Goal: Task Accomplishment & Management: Manage account settings

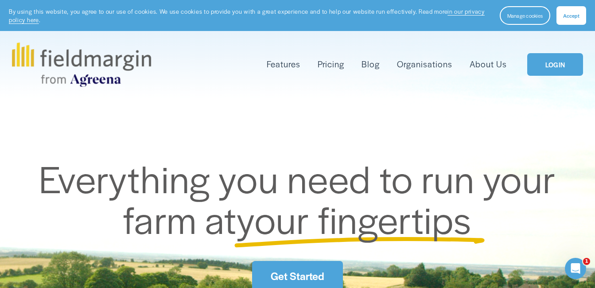
click at [541, 70] on link "LOGIN" at bounding box center [555, 64] width 56 height 23
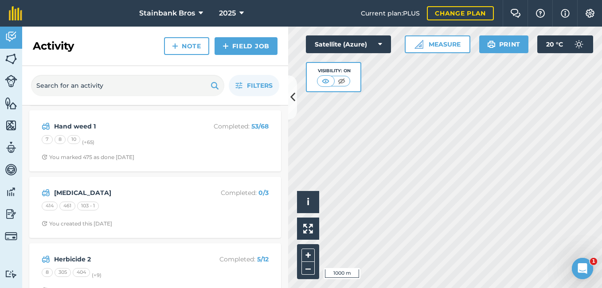
scroll to position [198, 0]
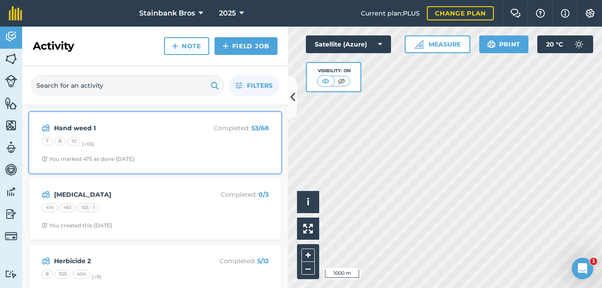
click at [215, 145] on div "7 8 10 (+ 65 )" at bounding box center [155, 143] width 227 height 12
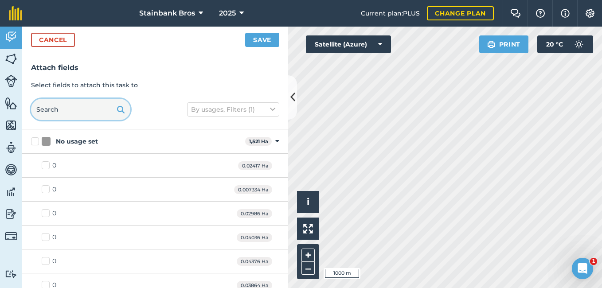
click at [87, 111] on input "text" at bounding box center [80, 109] width 99 height 21
click at [92, 107] on input "text" at bounding box center [80, 109] width 99 height 21
click at [101, 107] on input "text" at bounding box center [80, 109] width 99 height 21
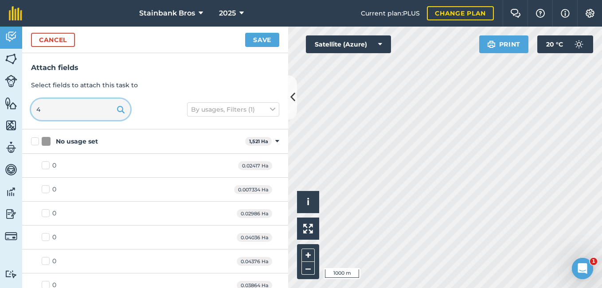
type input "40"
checkbox input "true"
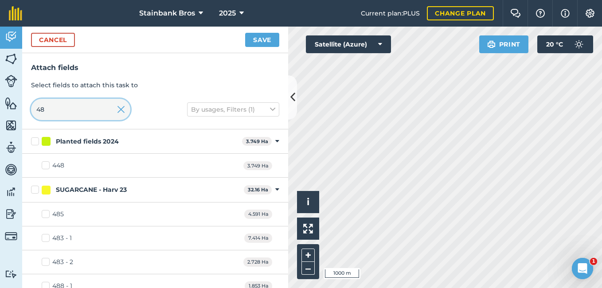
type input "483"
checkbox input "true"
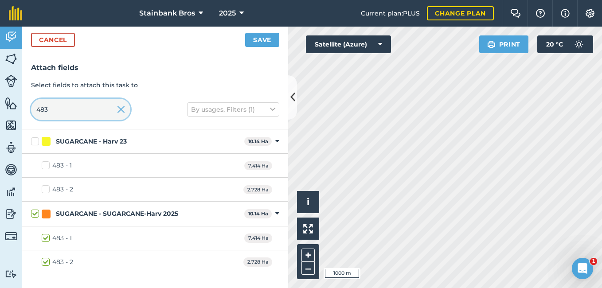
type input "48"
checkbox input "false"
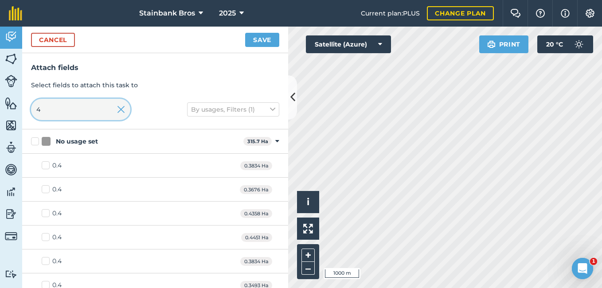
type input "40"
checkbox input "true"
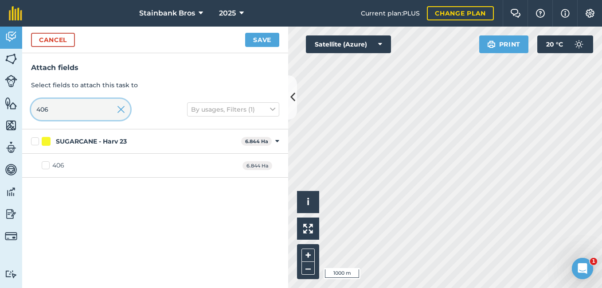
type input "406"
click at [44, 165] on label "406" at bounding box center [53, 165] width 23 height 9
click at [44, 165] on input "406" at bounding box center [45, 164] width 6 height 6
checkbox input "true"
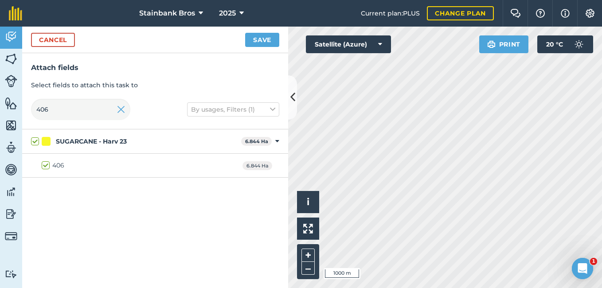
click at [43, 162] on label "406" at bounding box center [53, 165] width 23 height 9
click at [43, 162] on input "406" at bounding box center [45, 164] width 6 height 6
checkbox input "false"
click at [43, 162] on label "406" at bounding box center [53, 165] width 23 height 9
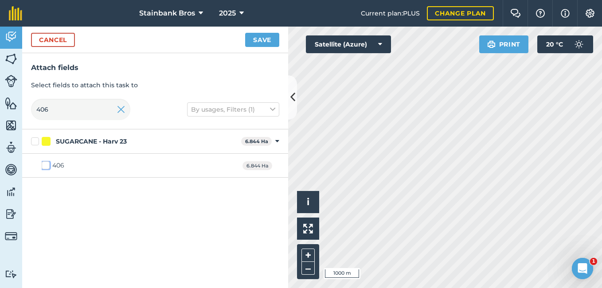
click at [43, 162] on input "406" at bounding box center [45, 164] width 6 height 6
checkbox input "true"
click at [264, 39] on button "Save" at bounding box center [262, 40] width 34 height 14
click at [92, 104] on input "406" at bounding box center [80, 109] width 99 height 21
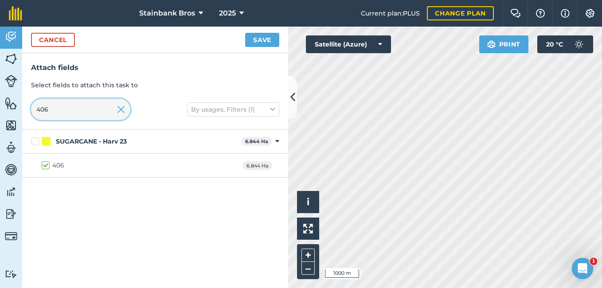
type input "40"
checkbox input "false"
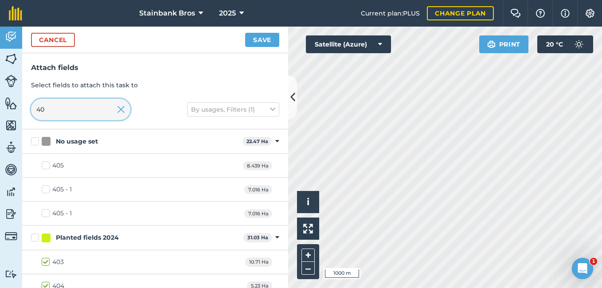
type input "4"
type input "5"
checkbox input "false"
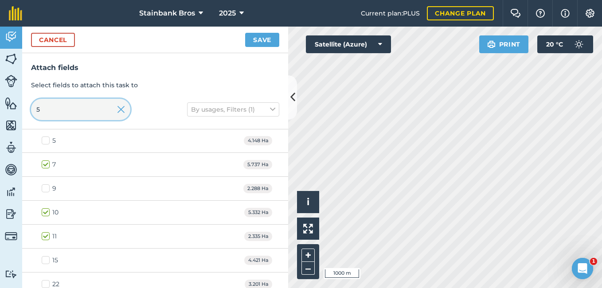
scroll to position [6310, 0]
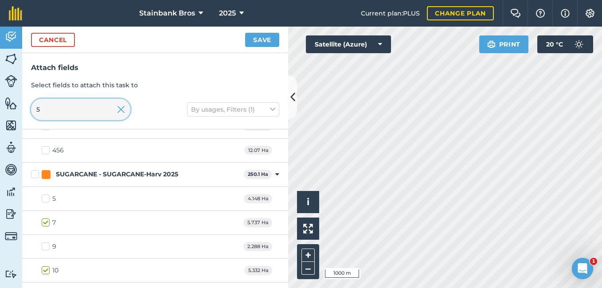
type input "5"
click at [45, 198] on label "5" at bounding box center [49, 198] width 14 height 9
click at [45, 198] on input "5" at bounding box center [45, 197] width 6 height 6
checkbox input "true"
click at [270, 36] on button "Save" at bounding box center [262, 40] width 34 height 14
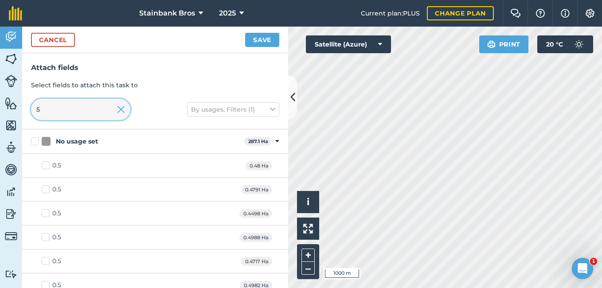
click at [93, 113] on input "5" at bounding box center [80, 109] width 99 height 21
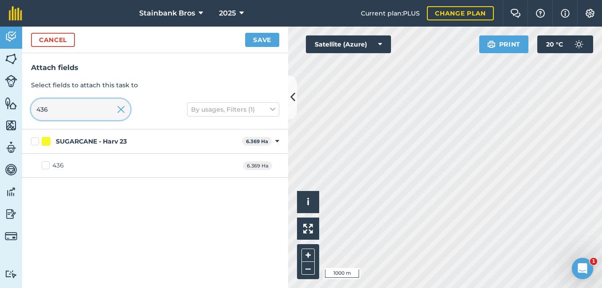
type input "436"
click at [45, 167] on label "436" at bounding box center [53, 165] width 22 height 9
click at [45, 167] on input "436" at bounding box center [45, 164] width 6 height 6
checkbox input "true"
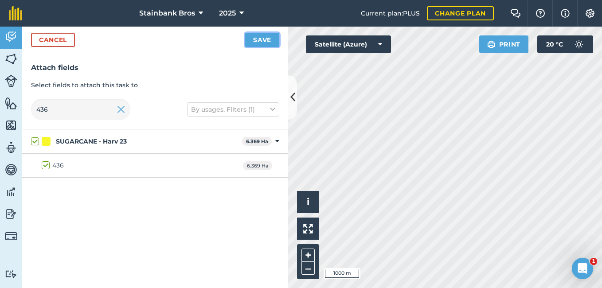
click at [253, 45] on button "Save" at bounding box center [262, 40] width 34 height 14
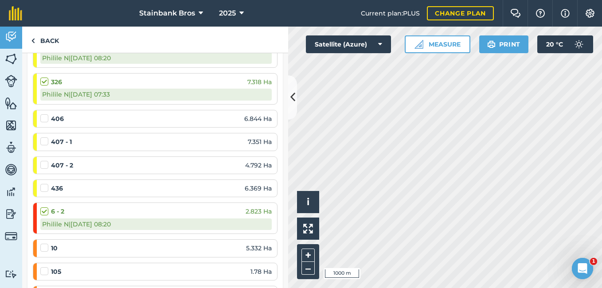
scroll to position [825, 0]
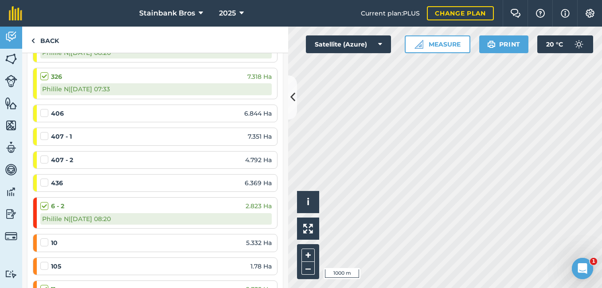
click at [43, 132] on label at bounding box center [45, 132] width 11 height 0
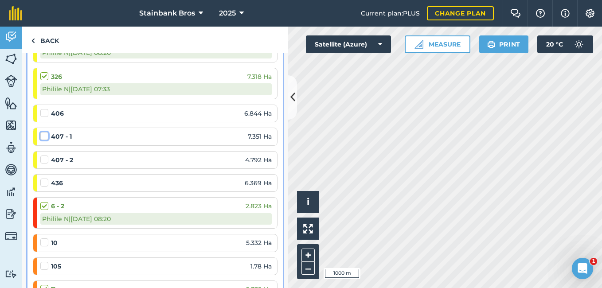
click at [43, 137] on input "checkbox" at bounding box center [43, 135] width 6 height 6
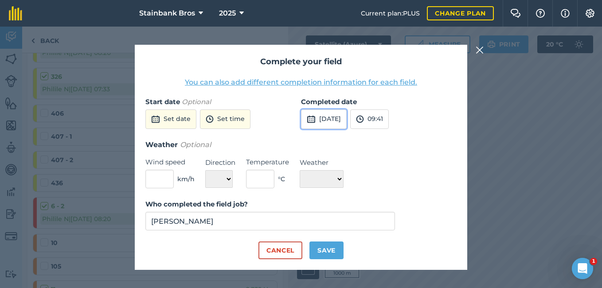
click at [335, 119] on button "[DATE]" at bounding box center [324, 118] width 46 height 19
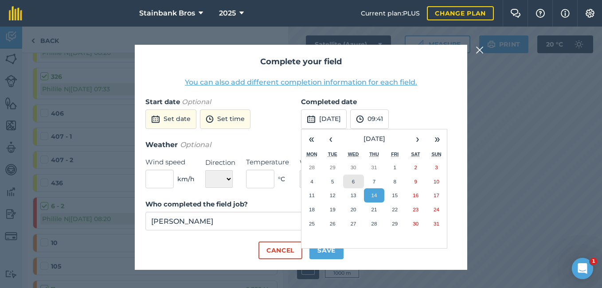
click at [350, 183] on button "6" at bounding box center [353, 182] width 21 height 14
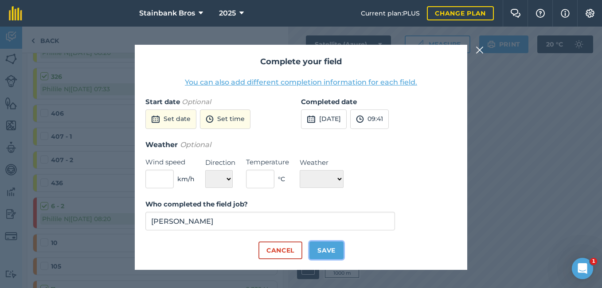
click at [327, 250] on button "Save" at bounding box center [326, 250] width 34 height 18
checkbox input "true"
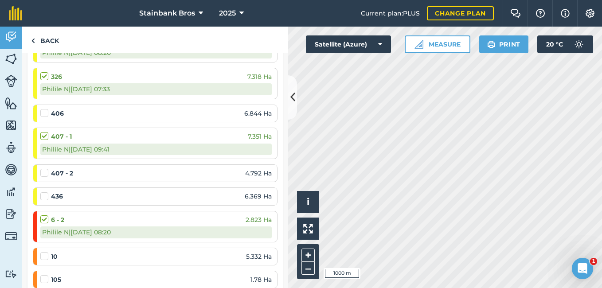
click at [42, 168] on label at bounding box center [45, 168] width 11 height 0
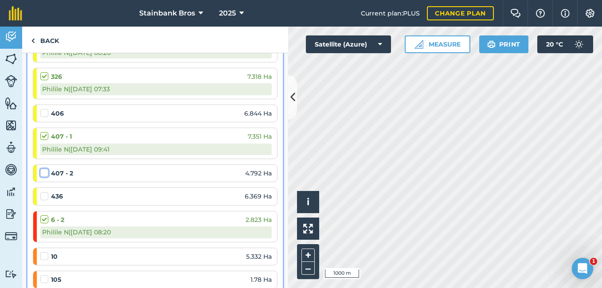
click at [42, 174] on input "checkbox" at bounding box center [43, 171] width 6 height 6
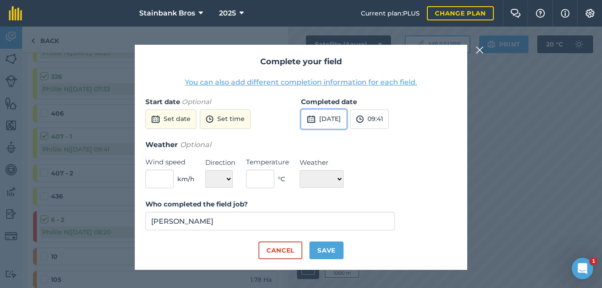
click at [338, 128] on button "[DATE]" at bounding box center [324, 118] width 46 height 19
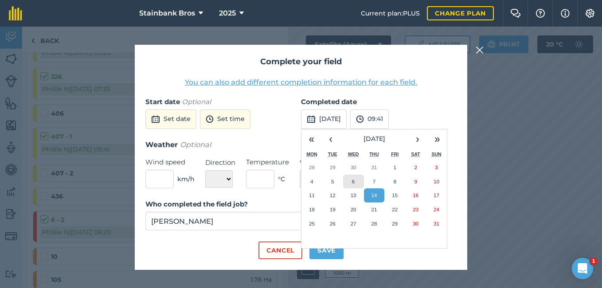
click at [354, 182] on abbr "6" at bounding box center [353, 182] width 3 height 6
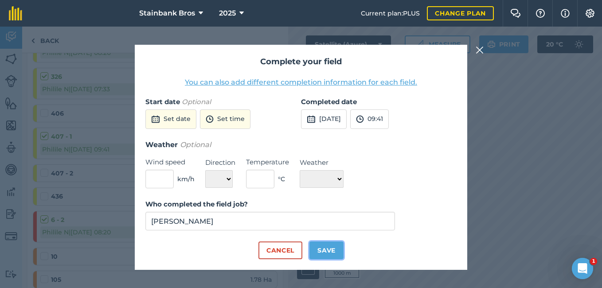
click at [339, 248] on button "Save" at bounding box center [326, 250] width 34 height 18
checkbox input "true"
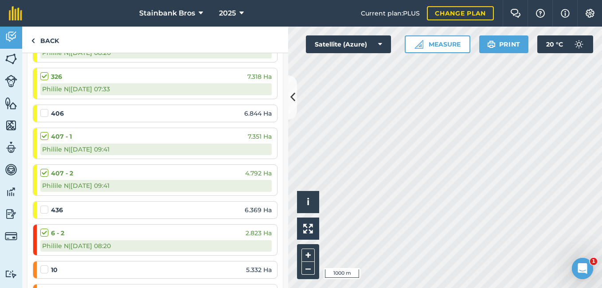
click at [45, 265] on label at bounding box center [45, 265] width 11 height 0
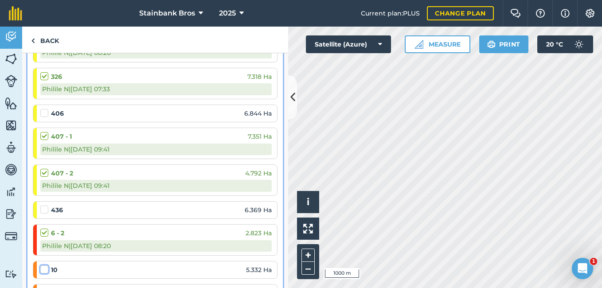
click at [45, 269] on input "checkbox" at bounding box center [43, 268] width 6 height 6
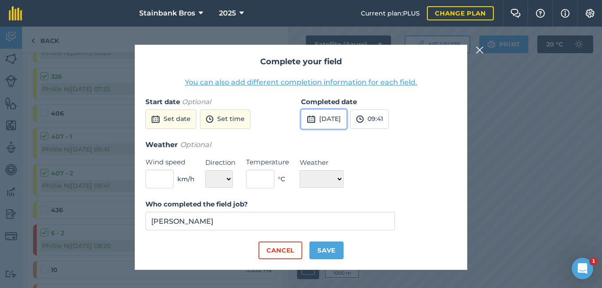
click at [327, 115] on button "[DATE]" at bounding box center [324, 118] width 46 height 19
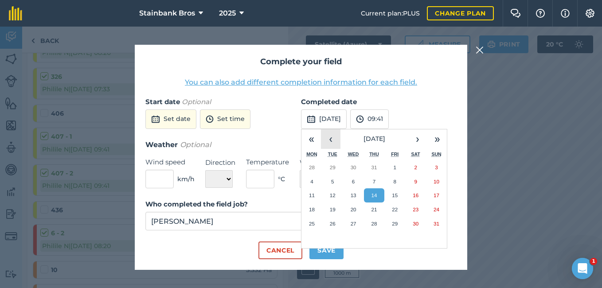
click at [326, 142] on button "‹" at bounding box center [330, 138] width 19 height 19
click at [330, 170] on button "1" at bounding box center [332, 167] width 21 height 14
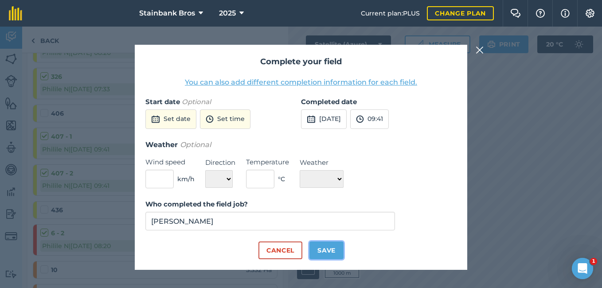
click at [320, 253] on button "Save" at bounding box center [326, 250] width 34 height 18
checkbox input "true"
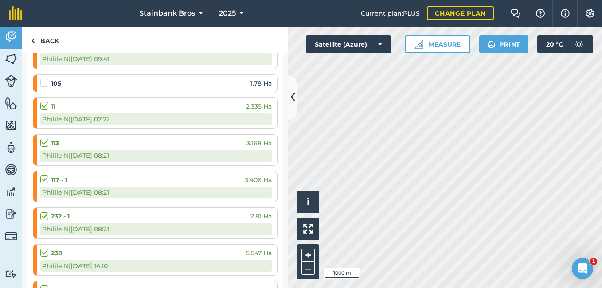
scroll to position [1059, 0]
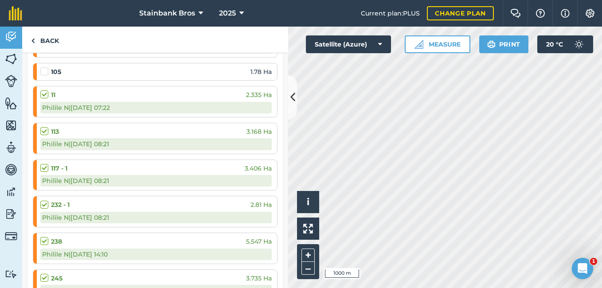
click at [43, 67] on label at bounding box center [45, 67] width 11 height 0
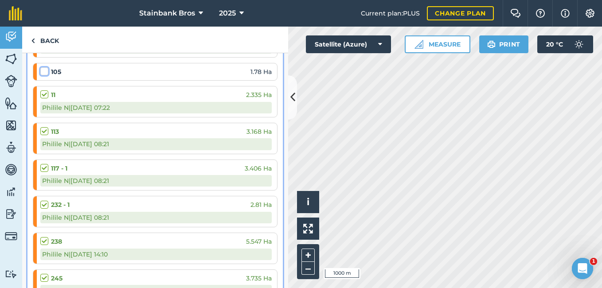
click at [43, 70] on input "checkbox" at bounding box center [43, 70] width 6 height 6
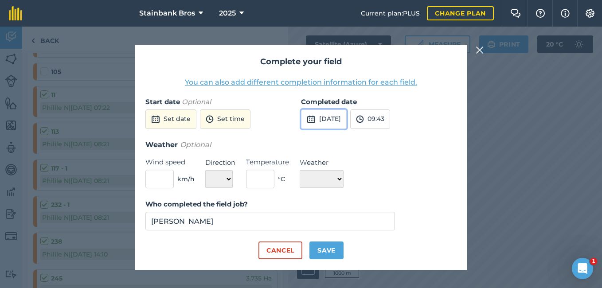
click at [328, 118] on button "[DATE]" at bounding box center [324, 118] width 46 height 19
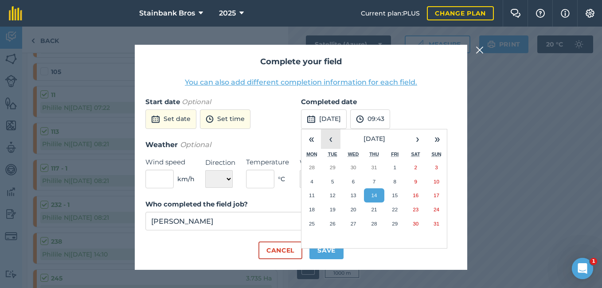
click at [331, 137] on button "‹" at bounding box center [330, 138] width 19 height 19
click at [335, 209] on abbr "20" at bounding box center [333, 209] width 6 height 6
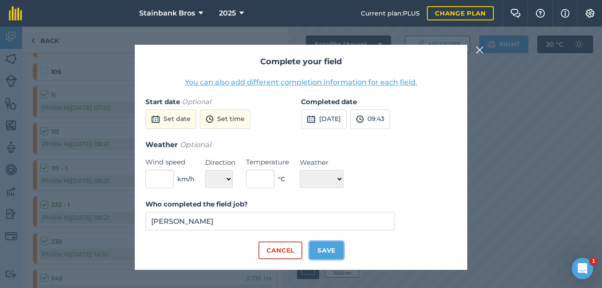
click at [329, 250] on button "Save" at bounding box center [326, 250] width 34 height 18
checkbox input "true"
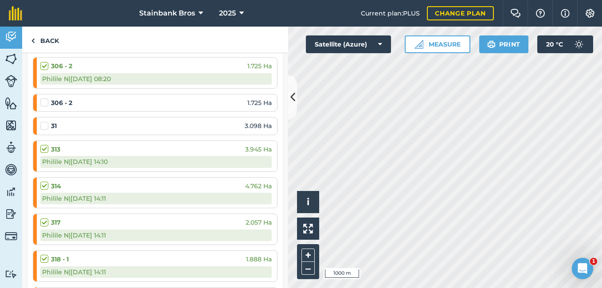
scroll to position [1474, 0]
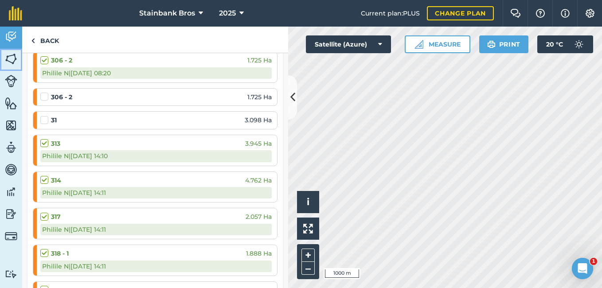
click at [8, 61] on img at bounding box center [11, 58] width 12 height 13
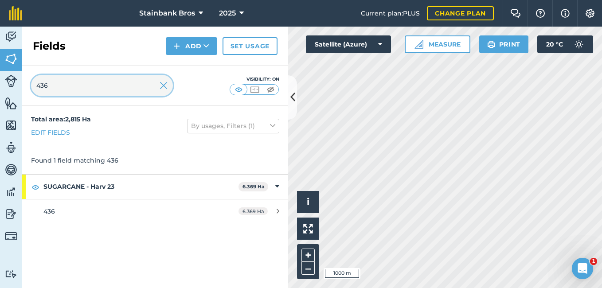
click at [85, 77] on input "436" at bounding box center [102, 85] width 142 height 21
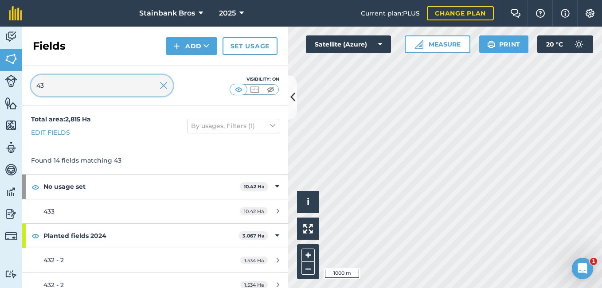
type input "4"
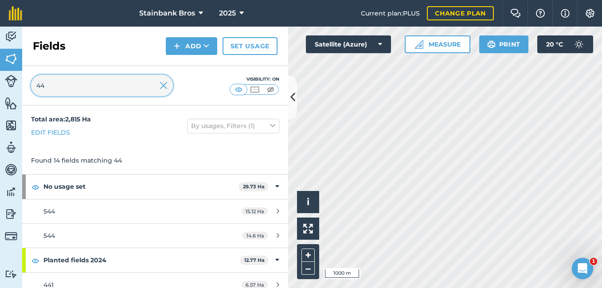
type input "4"
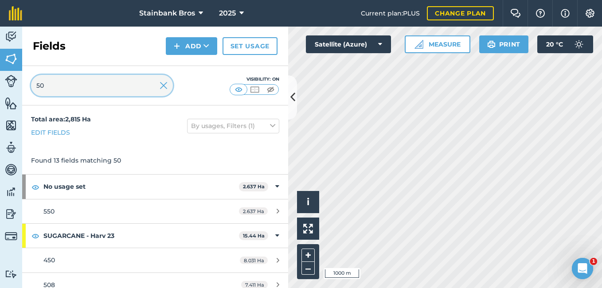
type input "5"
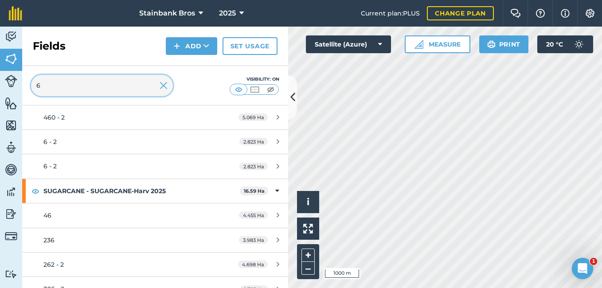
scroll to position [4668, 0]
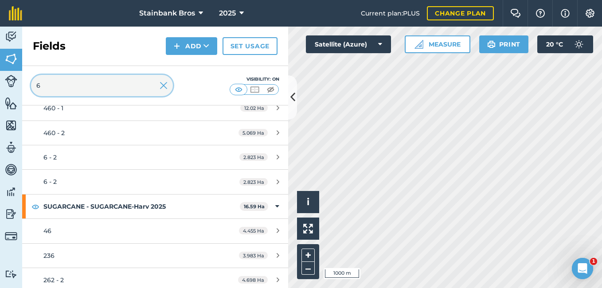
type input "6"
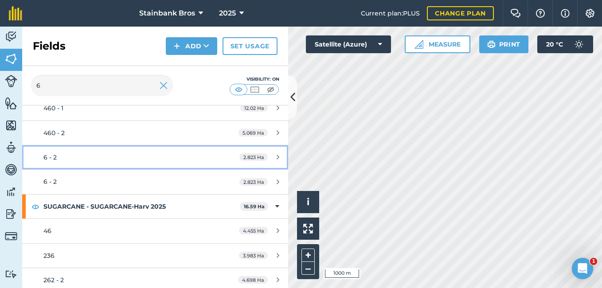
click at [58, 156] on div "6 - 2" at bounding box center [126, 157] width 167 height 10
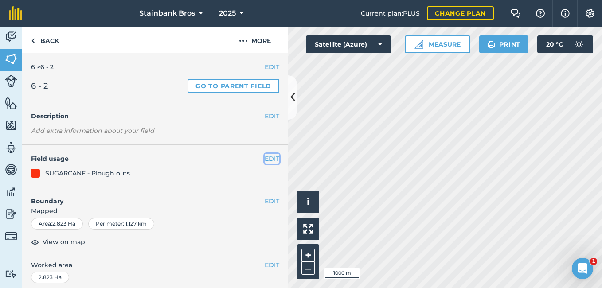
click at [265, 160] on button "EDIT" at bounding box center [272, 159] width 15 height 10
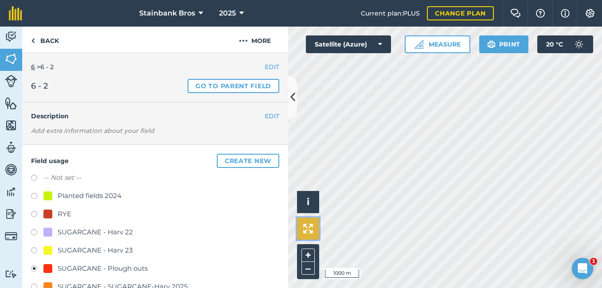
click at [310, 228] on img at bounding box center [308, 229] width 10 height 10
click at [34, 196] on label at bounding box center [37, 197] width 12 height 9
radio input "true"
radio input "false"
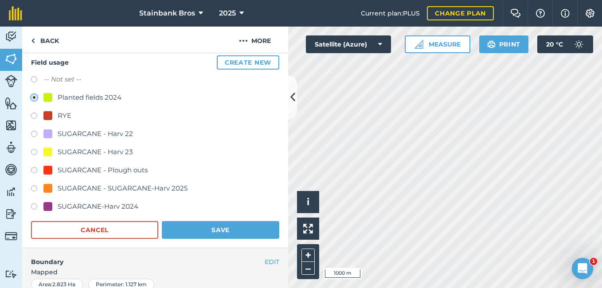
scroll to position [99, 0]
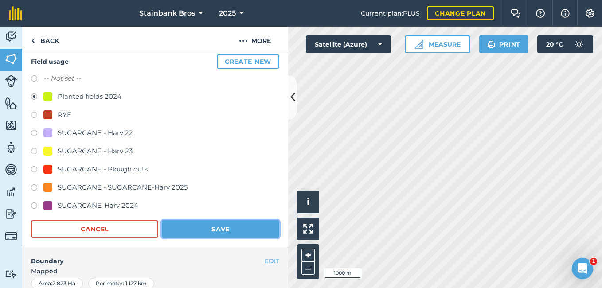
click at [200, 226] on button "Save" at bounding box center [220, 229] width 117 height 18
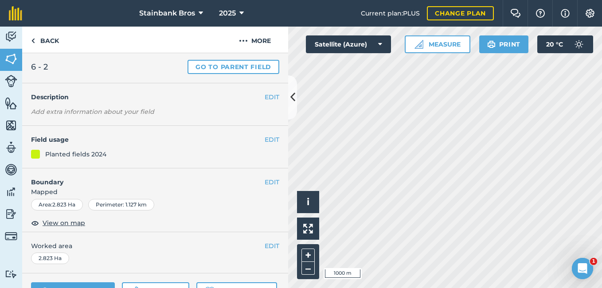
scroll to position [0, 0]
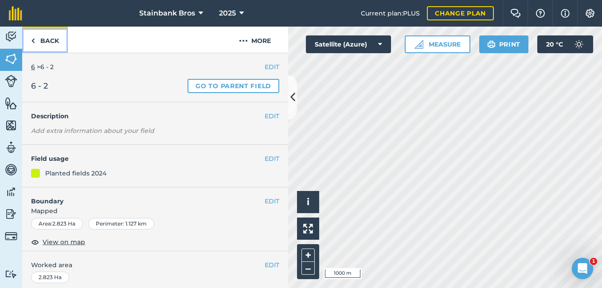
click at [59, 40] on link "Back" at bounding box center [45, 40] width 46 height 26
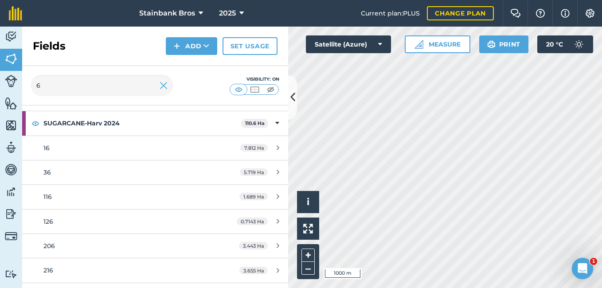
scroll to position [5359, 0]
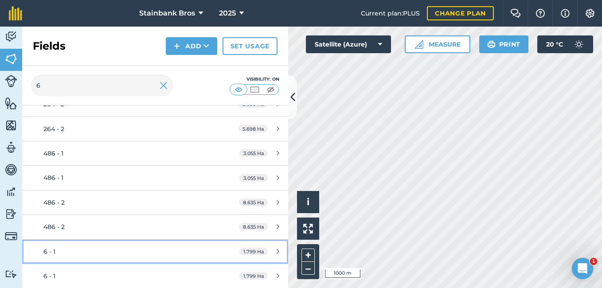
click at [129, 254] on div "6 - 1" at bounding box center [126, 252] width 167 height 10
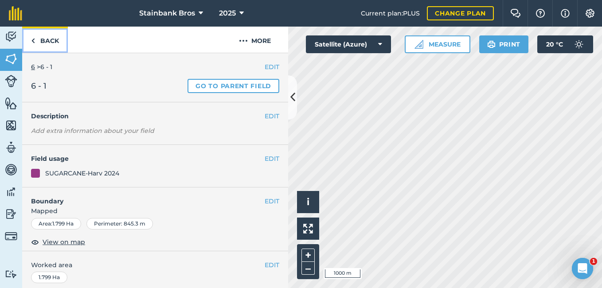
click at [47, 39] on link "Back" at bounding box center [45, 40] width 46 height 26
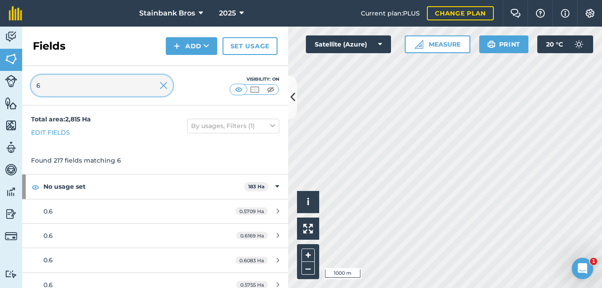
click at [56, 79] on input "6" at bounding box center [102, 85] width 142 height 21
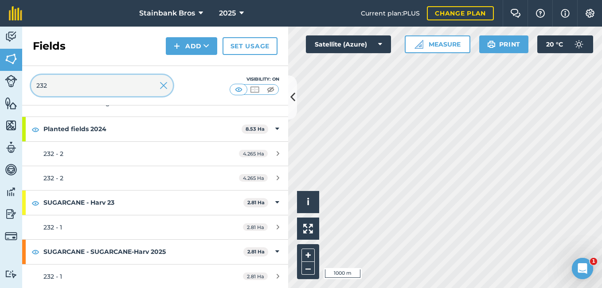
scroll to position [58, 0]
click at [93, 93] on input "232" at bounding box center [102, 85] width 142 height 21
type input "2"
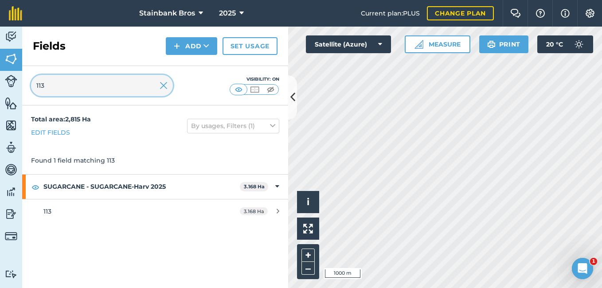
scroll to position [0, 0]
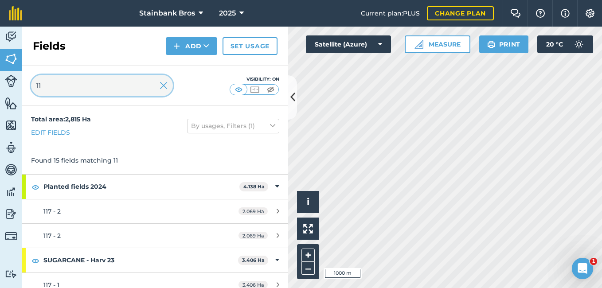
type input "1"
type input "306"
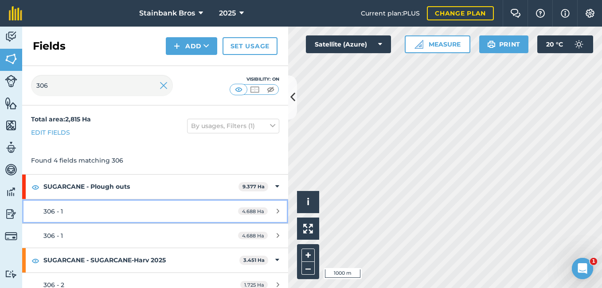
click at [73, 212] on div "306 - 1" at bounding box center [126, 211] width 167 height 10
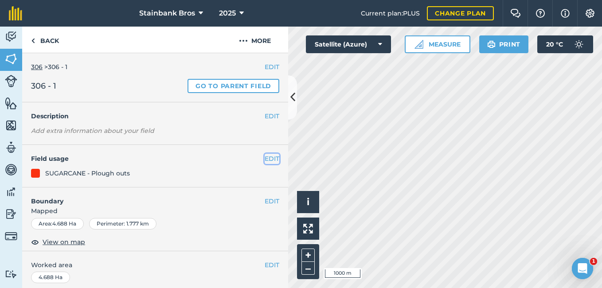
click at [265, 160] on button "EDIT" at bounding box center [272, 159] width 15 height 10
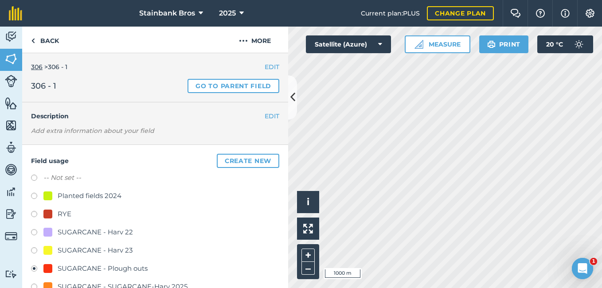
click at [33, 195] on label at bounding box center [37, 197] width 12 height 9
radio input "true"
radio input "false"
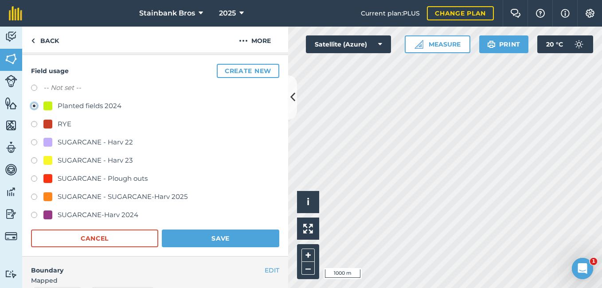
scroll to position [91, 0]
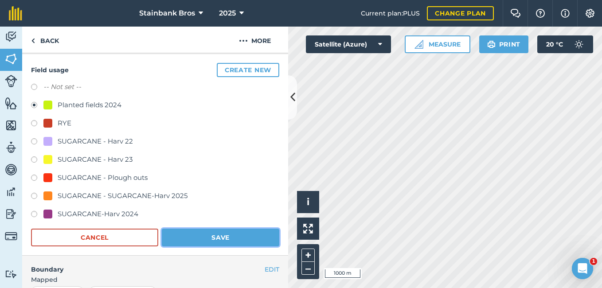
click at [202, 234] on button "Save" at bounding box center [220, 238] width 117 height 18
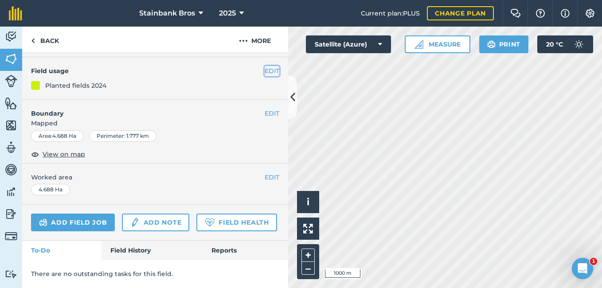
click at [265, 66] on button "EDIT" at bounding box center [272, 71] width 15 height 10
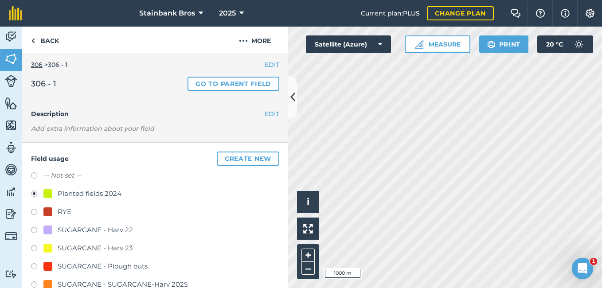
scroll to position [0, 0]
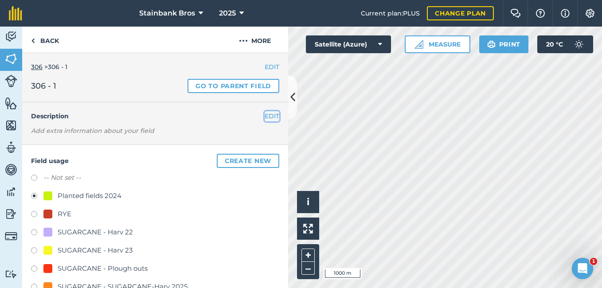
click at [265, 116] on button "EDIT" at bounding box center [272, 116] width 15 height 10
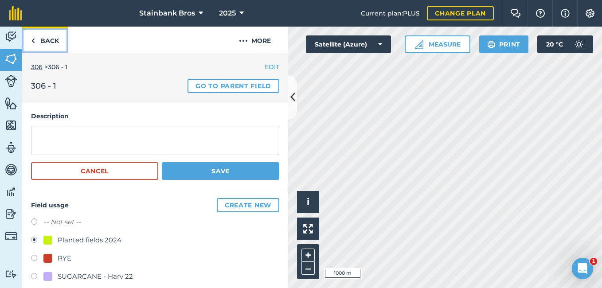
click at [42, 39] on link "Back" at bounding box center [45, 40] width 46 height 26
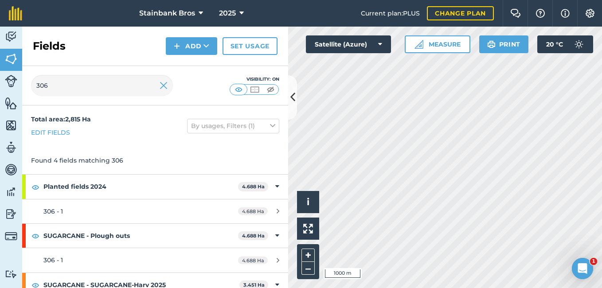
click at [53, 144] on div "Total area : 2,815 Ha Edit fields By usages, Filters (1)" at bounding box center [155, 125] width 266 height 41
click at [51, 133] on link "Edit fields" at bounding box center [50, 133] width 39 height 10
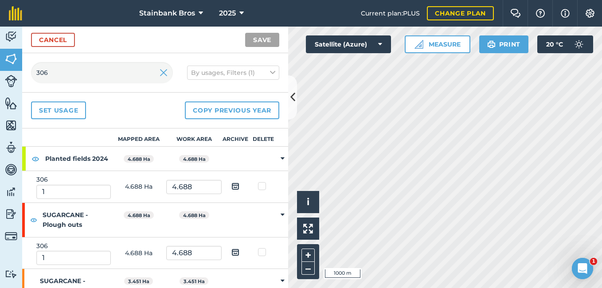
click at [278, 158] on td at bounding box center [282, 159] width 11 height 24
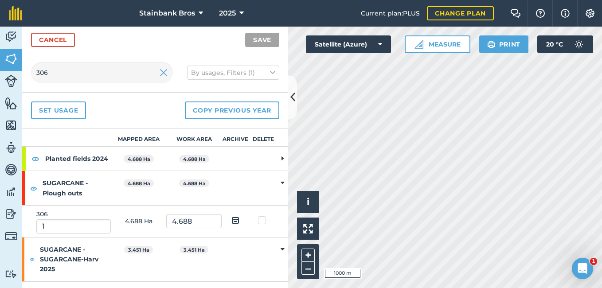
click at [281, 159] on icon at bounding box center [282, 159] width 2 height 8
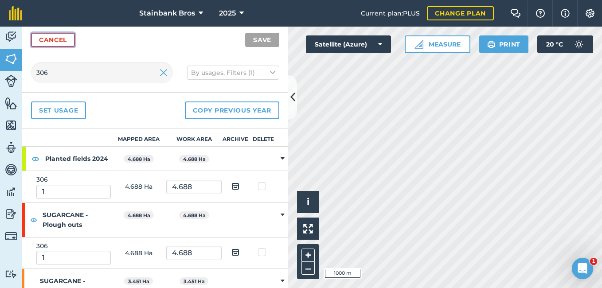
click at [39, 40] on link "Cancel" at bounding box center [53, 40] width 44 height 14
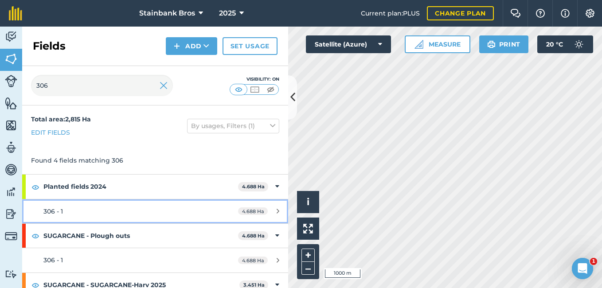
click at [78, 210] on div "306 - 1" at bounding box center [126, 211] width 167 height 10
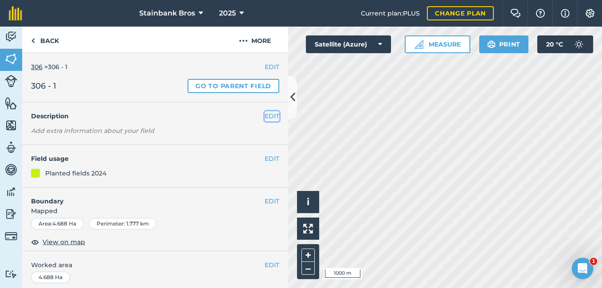
click at [266, 116] on button "EDIT" at bounding box center [272, 116] width 15 height 10
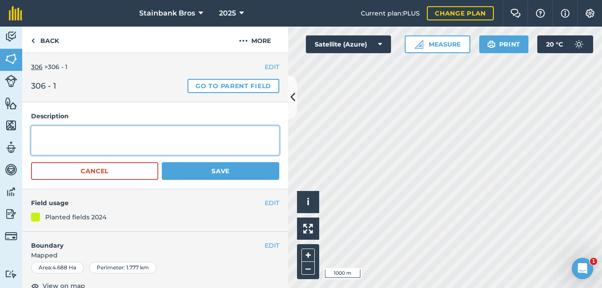
click at [112, 143] on textarea at bounding box center [155, 140] width 248 height 29
type textarea "p"
type textarea "Planted fields"
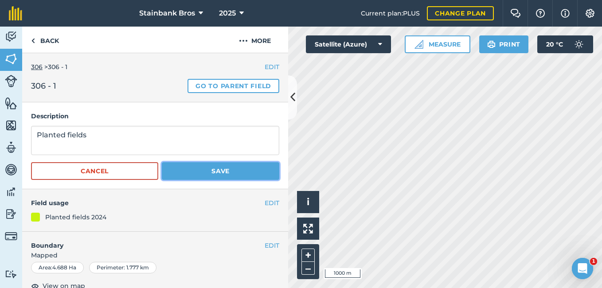
click at [210, 171] on button "Save" at bounding box center [220, 171] width 117 height 18
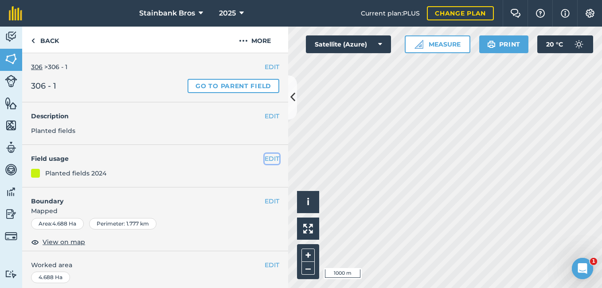
click at [266, 158] on button "EDIT" at bounding box center [272, 159] width 15 height 10
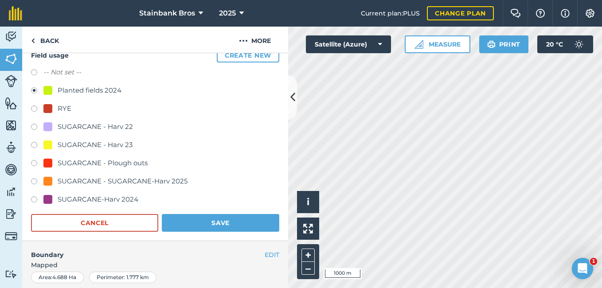
scroll to position [108, 0]
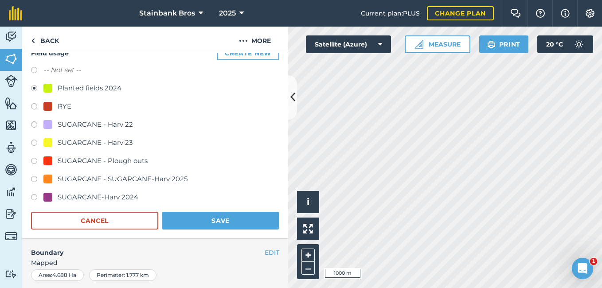
click at [82, 87] on div "Planted fields 2024" at bounding box center [90, 88] width 64 height 11
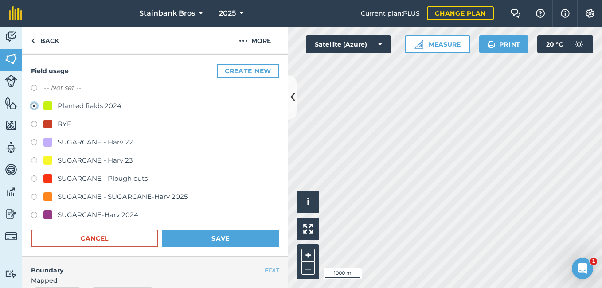
scroll to position [66, 0]
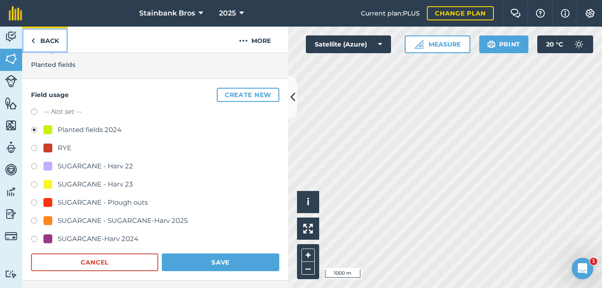
click at [44, 42] on link "Back" at bounding box center [45, 40] width 46 height 26
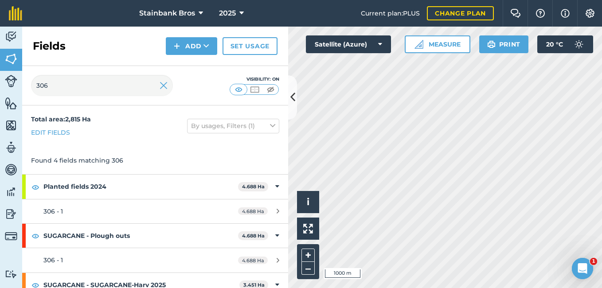
click at [44, 42] on h2 "Fields" at bounding box center [49, 46] width 33 height 14
click at [94, 82] on input "306" at bounding box center [102, 85] width 142 height 21
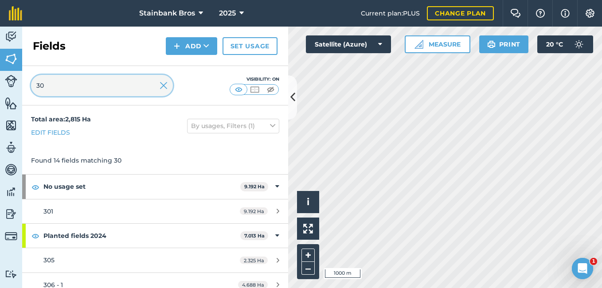
type input "3"
click at [74, 81] on input "27" at bounding box center [102, 85] width 142 height 21
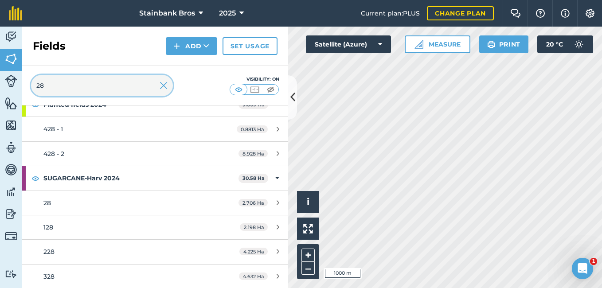
scroll to position [132, 0]
click at [113, 91] on input "28" at bounding box center [102, 85] width 142 height 21
type input "2"
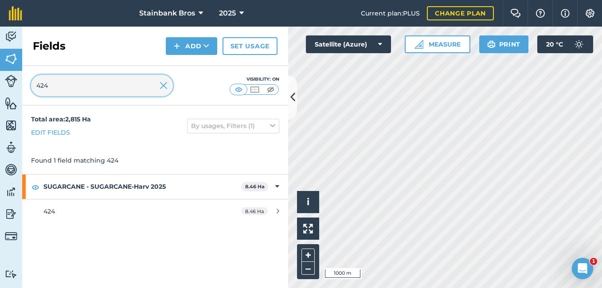
scroll to position [0, 0]
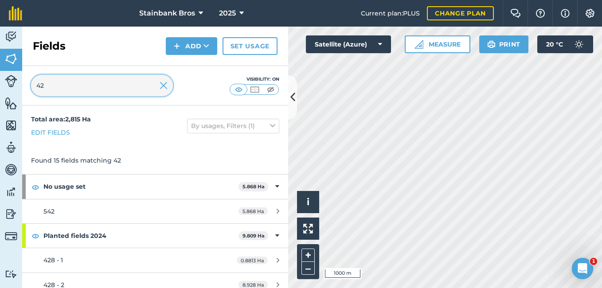
type input "4"
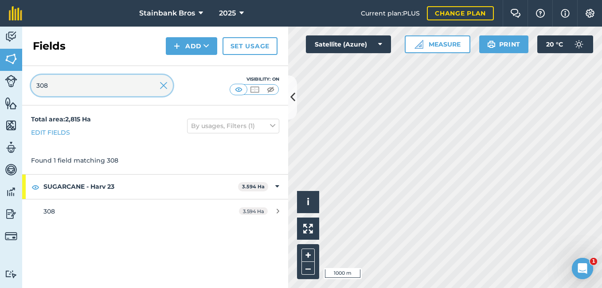
type input "308"
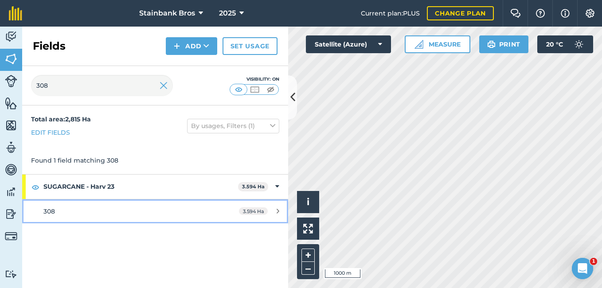
click at [55, 209] on span "308" at bounding box center [49, 211] width 12 height 8
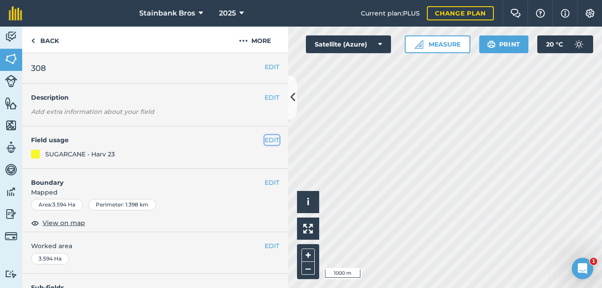
click at [265, 140] on button "EDIT" at bounding box center [272, 140] width 15 height 10
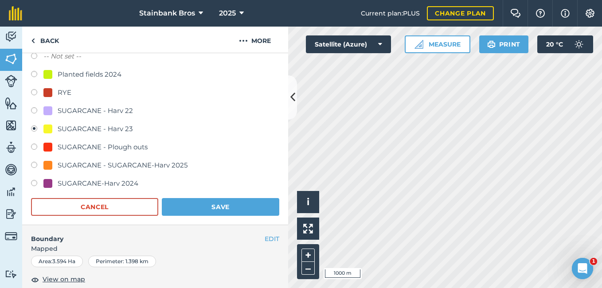
scroll to position [113, 0]
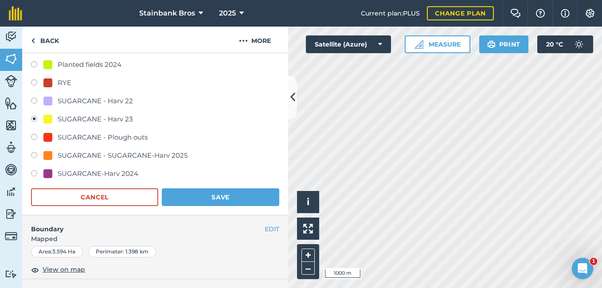
click at [33, 156] on label at bounding box center [37, 156] width 12 height 9
radio input "true"
radio input "false"
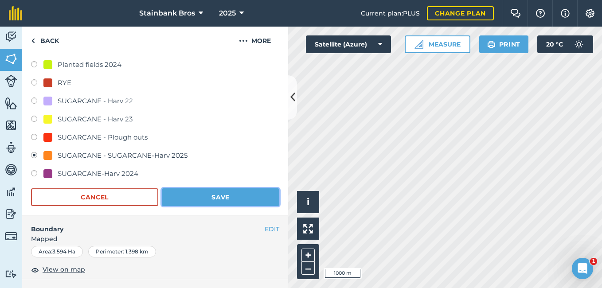
click at [205, 196] on button "Save" at bounding box center [220, 197] width 117 height 18
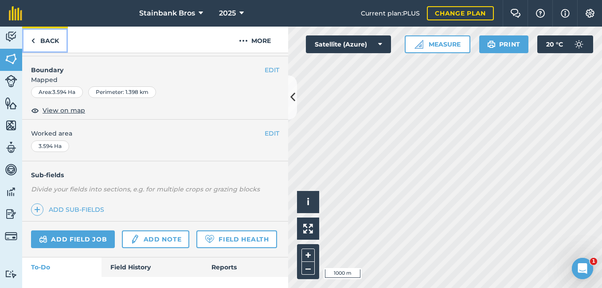
click at [44, 41] on link "Back" at bounding box center [45, 40] width 46 height 26
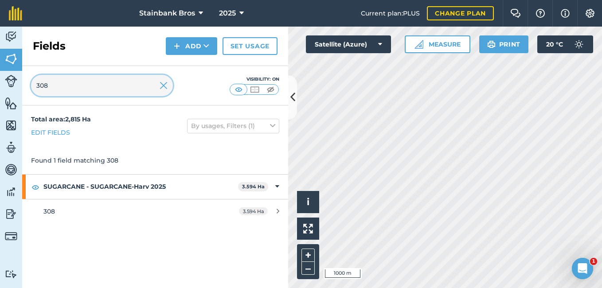
click at [58, 83] on input "308" at bounding box center [102, 85] width 142 height 21
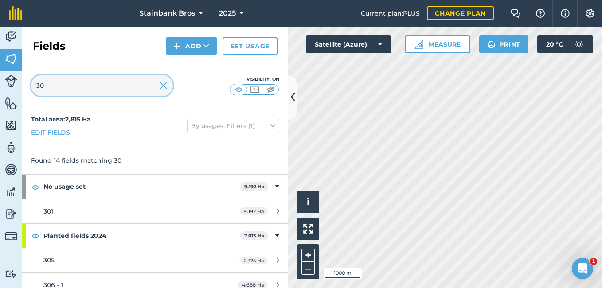
type input "3"
type input "8"
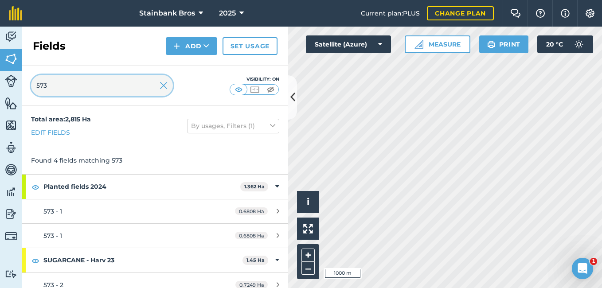
click at [58, 83] on input "573" at bounding box center [102, 85] width 142 height 21
type input "5"
type input "6"
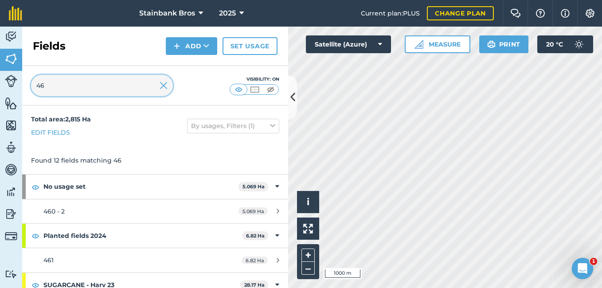
type input "4"
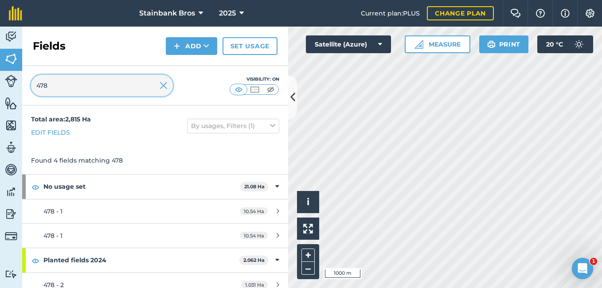
scroll to position [34, 0]
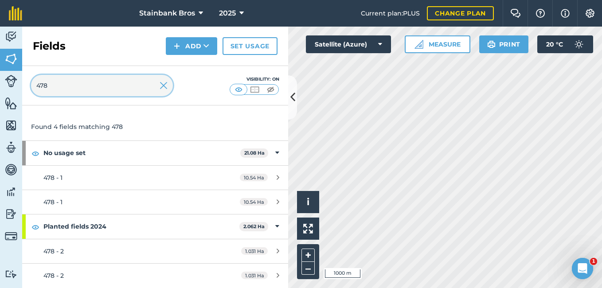
type input "478"
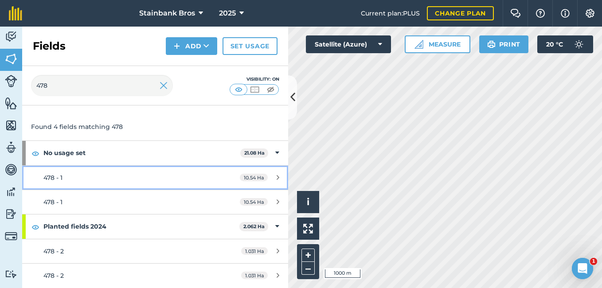
click at [81, 175] on div "478 - 1" at bounding box center [126, 178] width 167 height 10
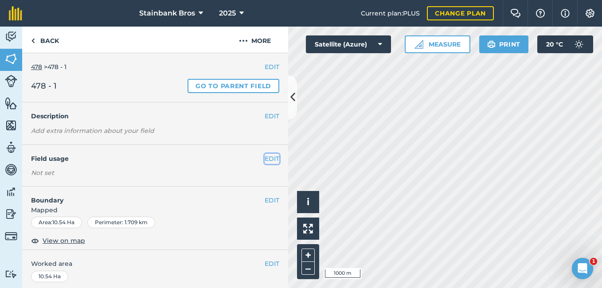
click at [265, 156] on button "EDIT" at bounding box center [272, 159] width 15 height 10
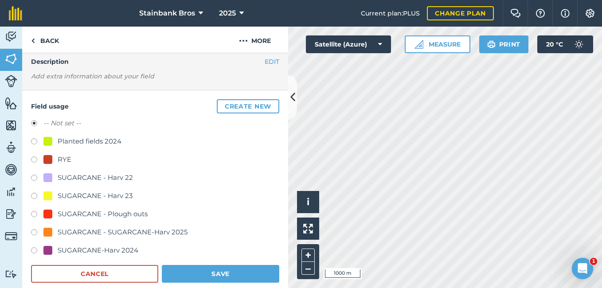
scroll to position [64, 0]
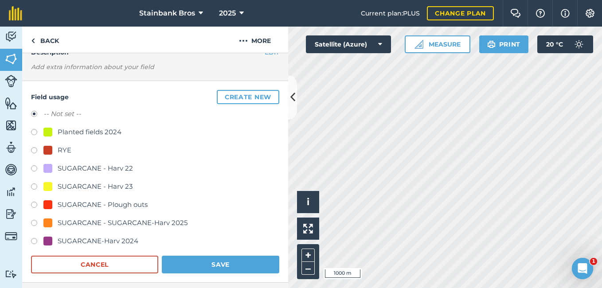
click at [32, 224] on label at bounding box center [37, 224] width 12 height 9
radio input "true"
radio input "false"
click at [190, 267] on button "Save" at bounding box center [220, 265] width 117 height 18
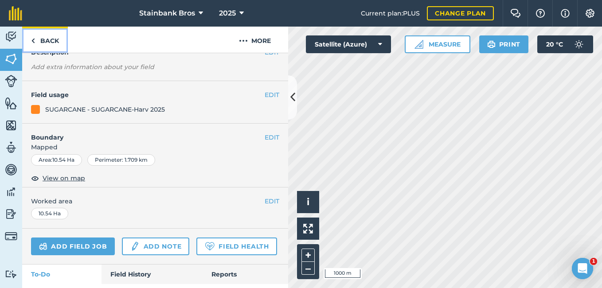
click at [45, 39] on link "Back" at bounding box center [45, 40] width 46 height 26
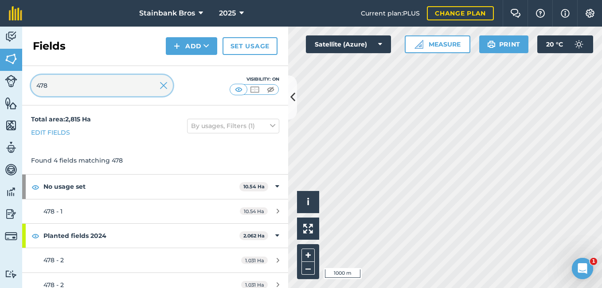
click at [70, 78] on input "478" at bounding box center [102, 85] width 142 height 21
type input "4"
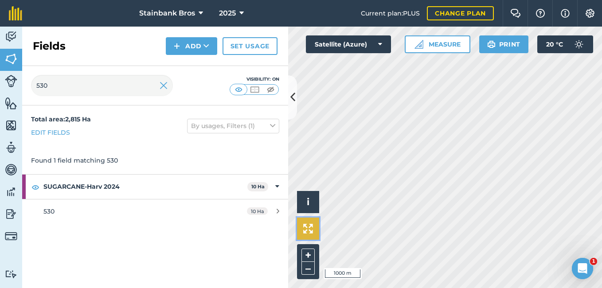
click at [311, 229] on img at bounding box center [308, 229] width 10 height 10
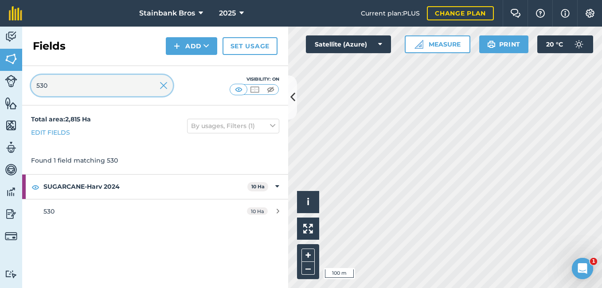
click at [135, 86] on input "530" at bounding box center [102, 85] width 142 height 21
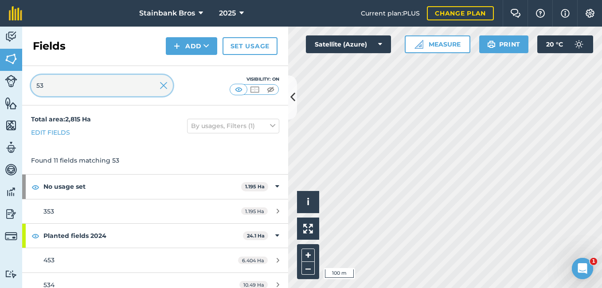
type input "5"
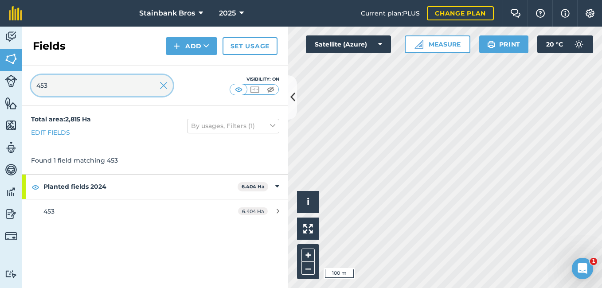
click at [90, 90] on input "453" at bounding box center [102, 85] width 142 height 21
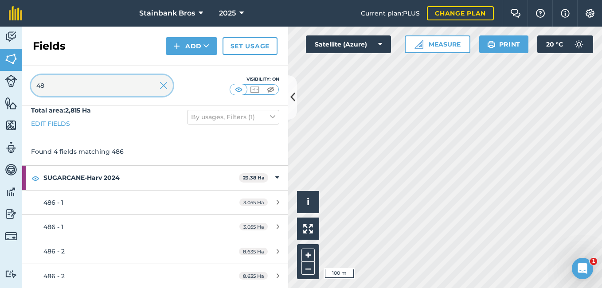
type input "4"
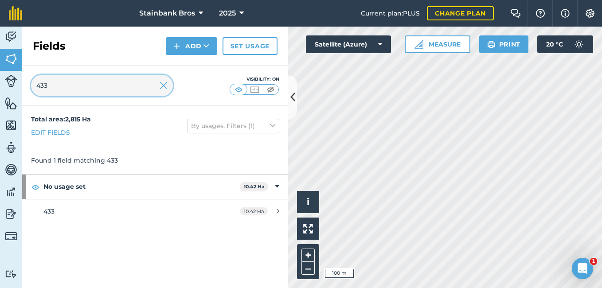
scroll to position [0, 0]
type input "433"
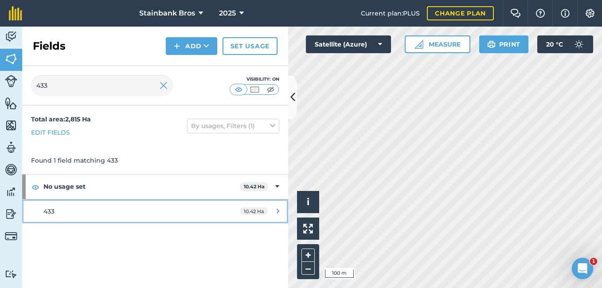
click at [50, 206] on link "433 10.42 Ha" at bounding box center [155, 211] width 266 height 24
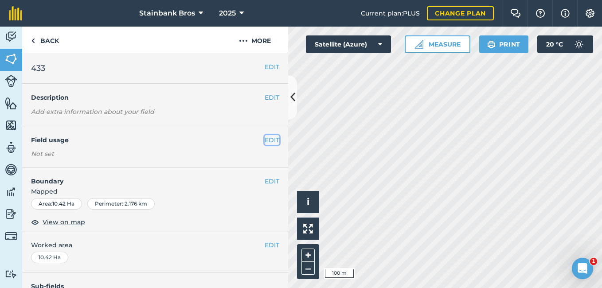
click at [265, 139] on button "EDIT" at bounding box center [272, 140] width 15 height 10
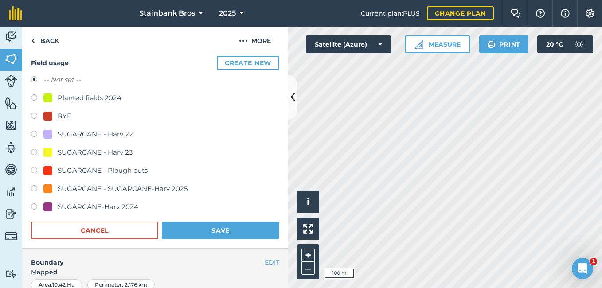
scroll to position [95, 0]
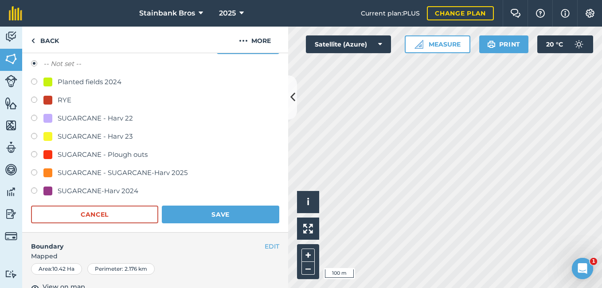
click at [33, 173] on label at bounding box center [37, 173] width 12 height 9
radio input "true"
radio input "false"
click at [203, 214] on button "Save" at bounding box center [220, 215] width 117 height 18
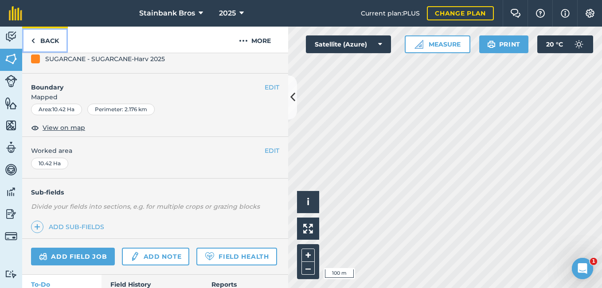
click at [51, 43] on link "Back" at bounding box center [45, 40] width 46 height 26
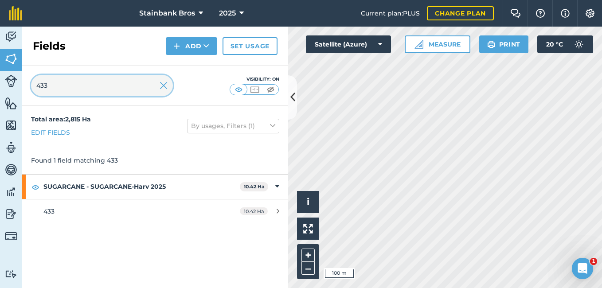
click at [65, 78] on input "433" at bounding box center [102, 85] width 142 height 21
type input "4"
type input "408"
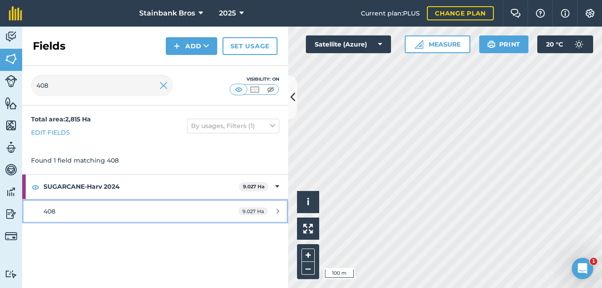
click at [103, 214] on div "408" at bounding box center [126, 211] width 167 height 10
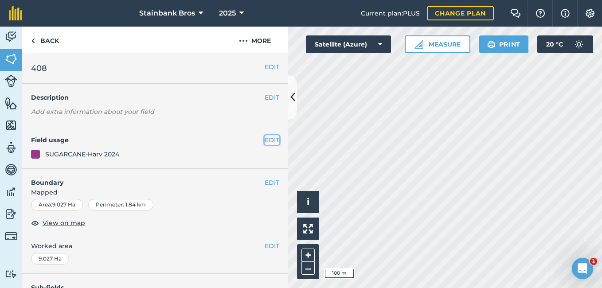
click at [265, 138] on button "EDIT" at bounding box center [272, 140] width 15 height 10
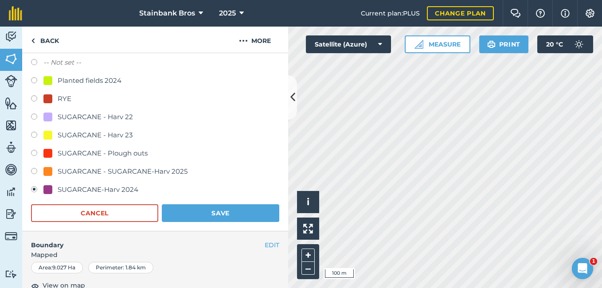
scroll to position [98, 0]
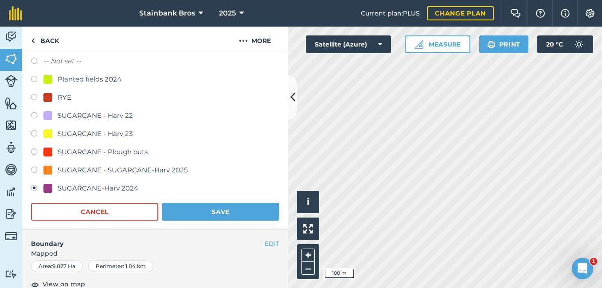
click at [34, 78] on label at bounding box center [37, 80] width 12 height 9
radio input "true"
radio input "false"
click at [210, 209] on button "Save" at bounding box center [220, 212] width 117 height 18
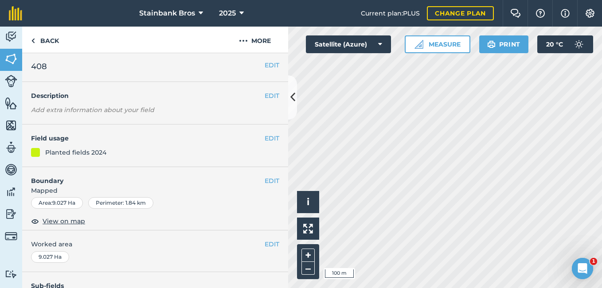
scroll to position [0, 0]
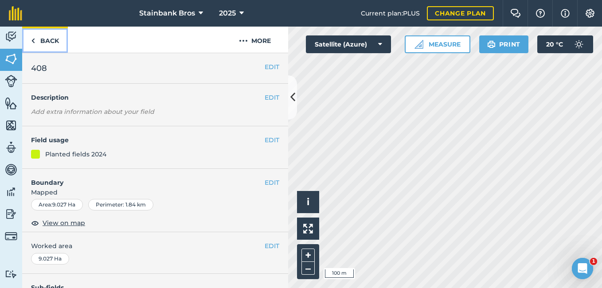
click at [51, 43] on link "Back" at bounding box center [45, 40] width 46 height 26
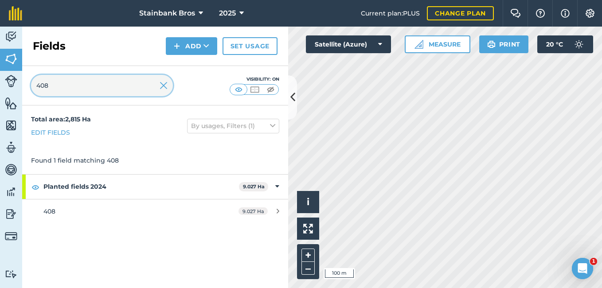
click at [85, 81] on input "408" at bounding box center [102, 85] width 142 height 21
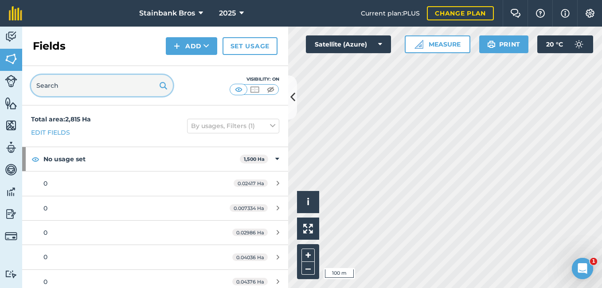
click at [85, 81] on input "text" at bounding box center [102, 85] width 142 height 21
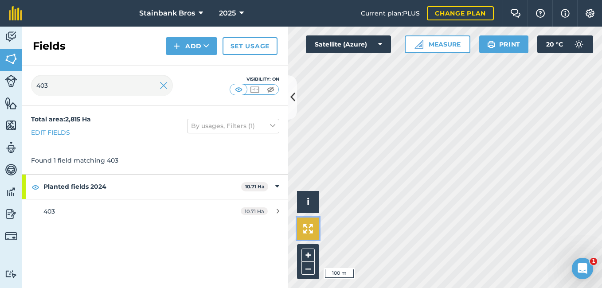
click at [305, 231] on img at bounding box center [308, 229] width 10 height 10
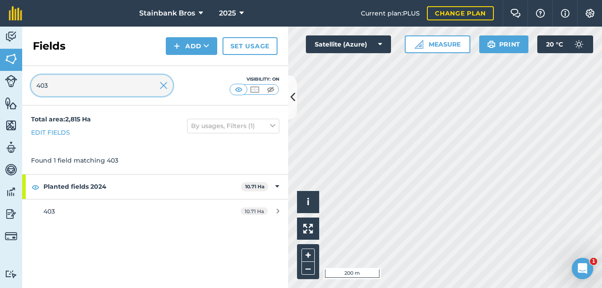
click at [114, 89] on input "403" at bounding box center [102, 85] width 142 height 21
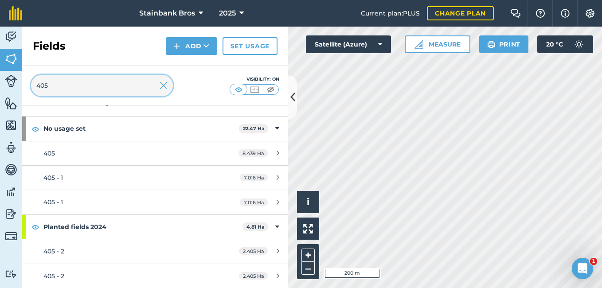
scroll to position [47, 0]
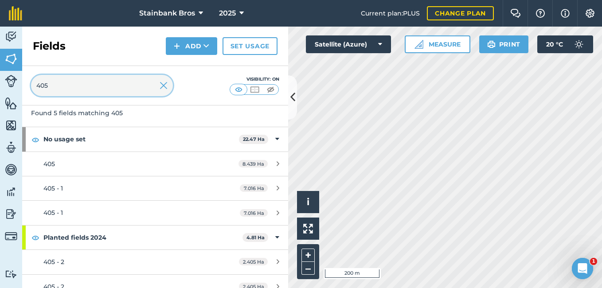
type input "405"
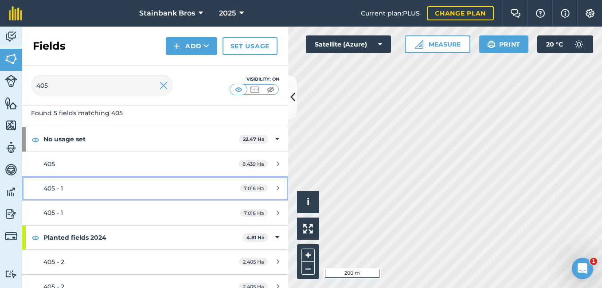
click at [35, 183] on link "405 - 1 7.016 Ha" at bounding box center [155, 188] width 266 height 24
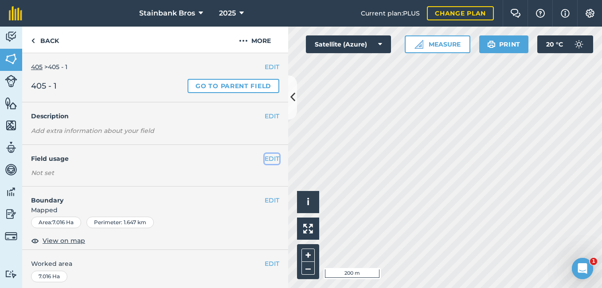
click at [265, 156] on button "EDIT" at bounding box center [272, 159] width 15 height 10
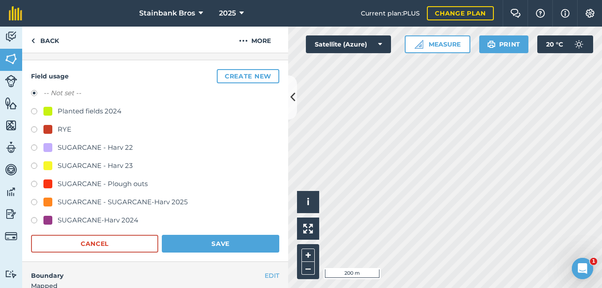
scroll to position [87, 0]
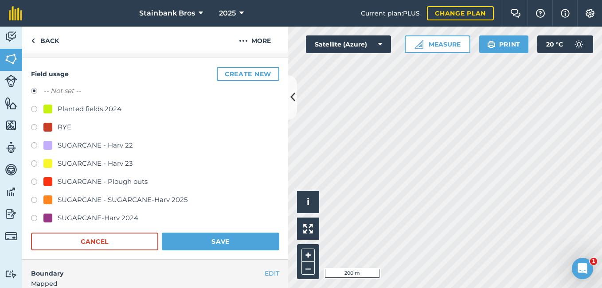
click at [35, 201] on label at bounding box center [37, 201] width 12 height 9
radio input "true"
radio input "false"
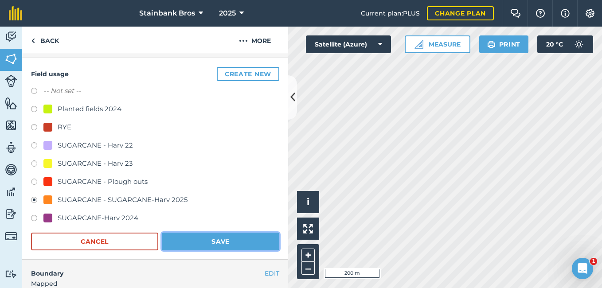
click at [195, 240] on button "Save" at bounding box center [220, 242] width 117 height 18
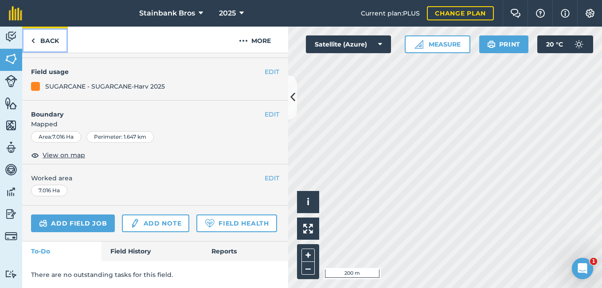
click at [51, 42] on link "Back" at bounding box center [45, 40] width 46 height 26
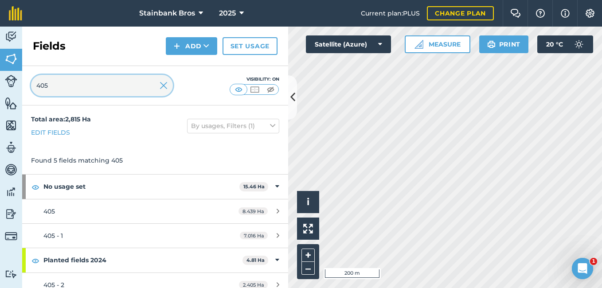
click at [64, 84] on input "405" at bounding box center [102, 85] width 142 height 21
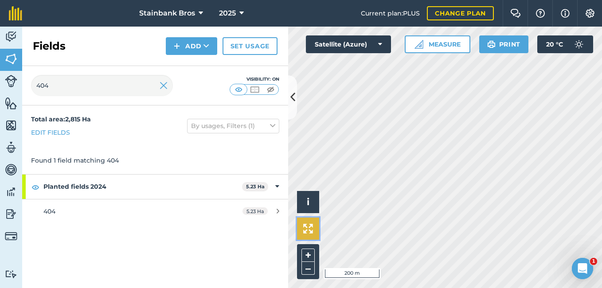
click at [303, 221] on button at bounding box center [308, 229] width 22 height 22
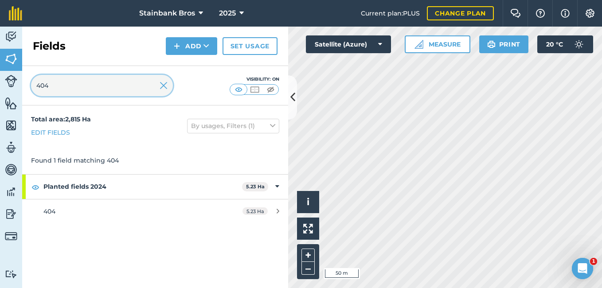
click at [114, 81] on input "404" at bounding box center [102, 85] width 142 height 21
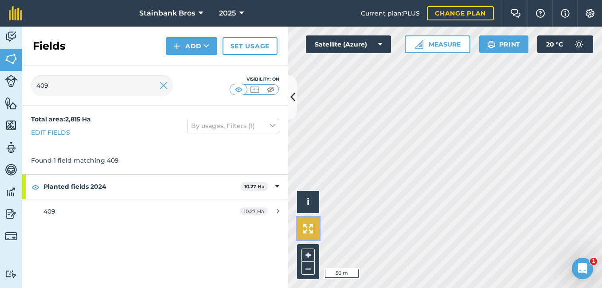
click at [312, 222] on button at bounding box center [308, 229] width 22 height 22
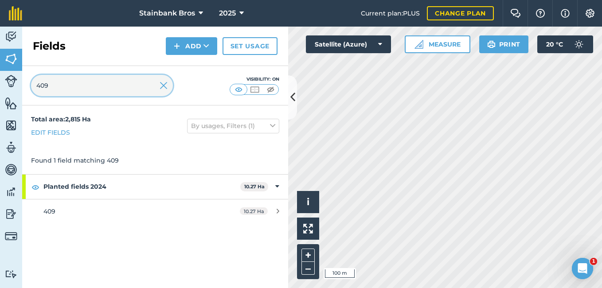
click at [92, 93] on input "409" at bounding box center [102, 85] width 142 height 21
click at [84, 87] on input "410" at bounding box center [102, 85] width 142 height 21
type input "4"
click at [84, 87] on input "238" at bounding box center [102, 85] width 142 height 21
click at [62, 85] on input "238" at bounding box center [102, 85] width 142 height 21
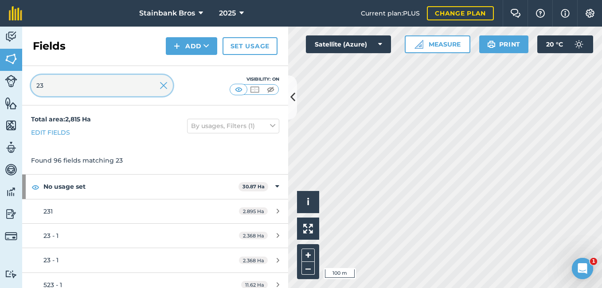
type input "2"
type input "3"
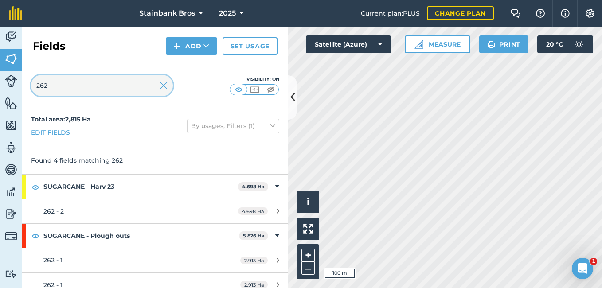
click at [68, 89] on input "262" at bounding box center [102, 85] width 142 height 21
type input "2"
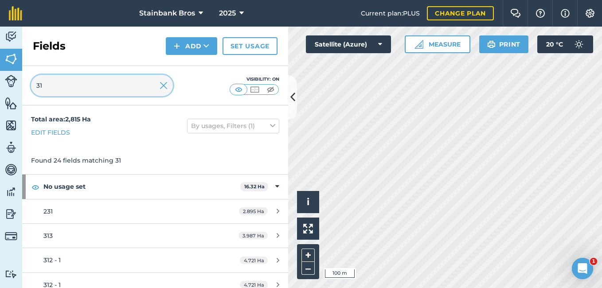
type input "3"
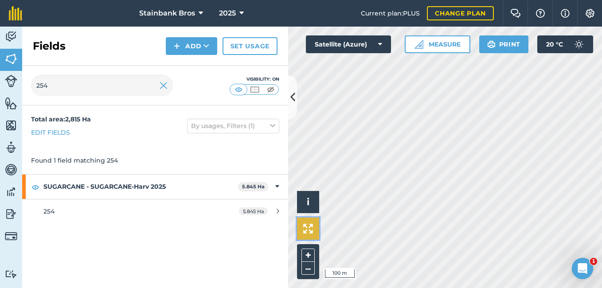
click at [307, 220] on button at bounding box center [308, 229] width 22 height 22
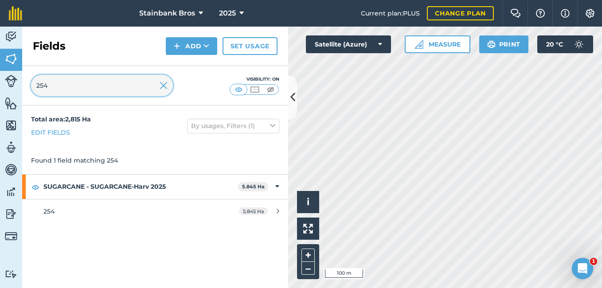
click at [58, 85] on input "254" at bounding box center [102, 85] width 142 height 21
type input "2"
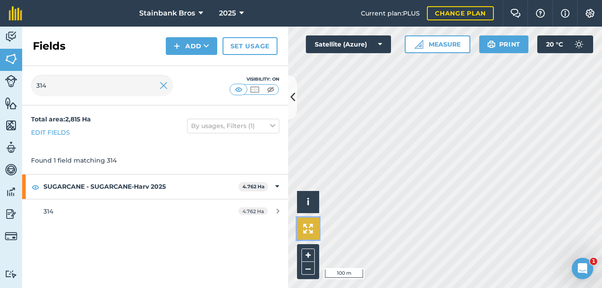
click at [306, 229] on img at bounding box center [308, 229] width 10 height 10
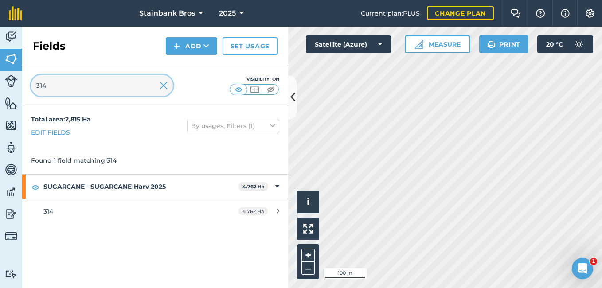
click at [93, 79] on input "314" at bounding box center [102, 85] width 142 height 21
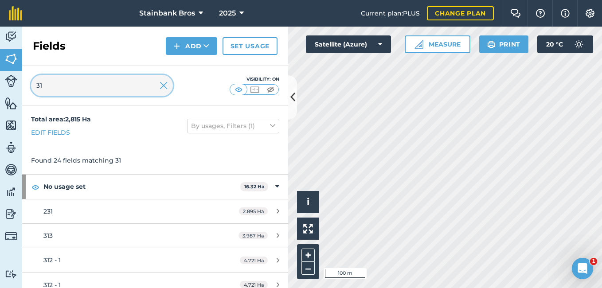
type input "3"
type input "1"
type input "3"
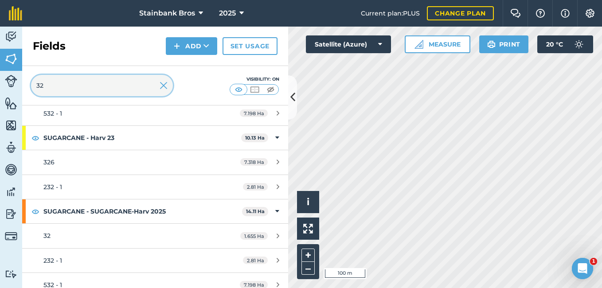
scroll to position [222, 0]
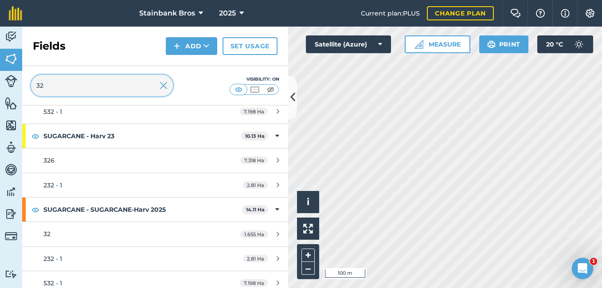
click at [104, 86] on input "32" at bounding box center [102, 85] width 142 height 21
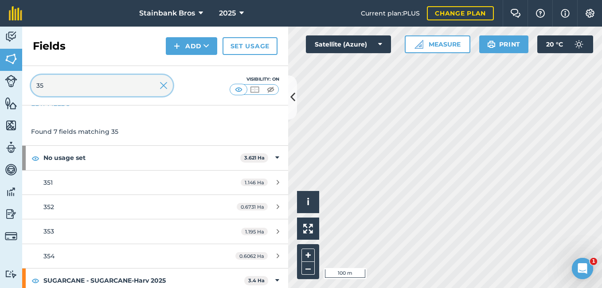
scroll to position [10, 0]
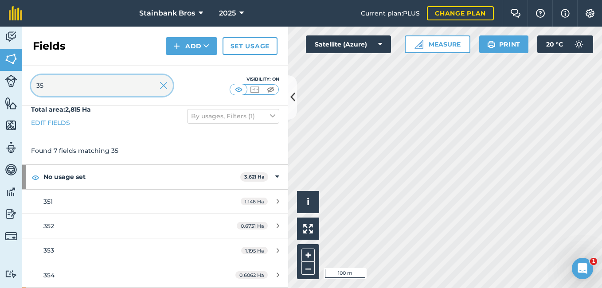
click at [103, 90] on input "35" at bounding box center [102, 85] width 142 height 21
type input "3"
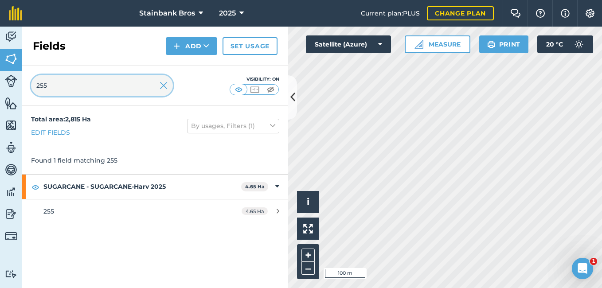
scroll to position [0, 0]
type input "2"
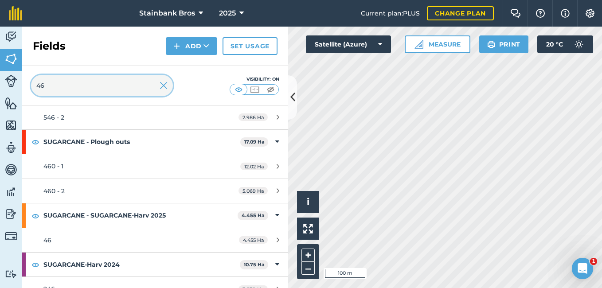
scroll to position [296, 0]
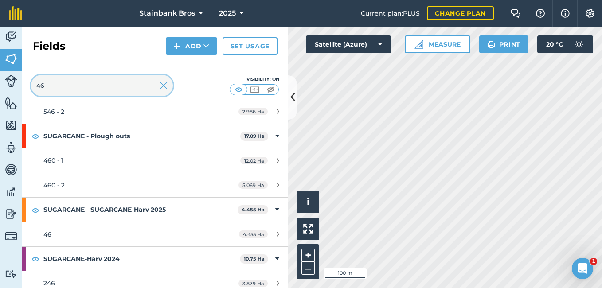
click at [87, 79] on input "46" at bounding box center [102, 85] width 142 height 21
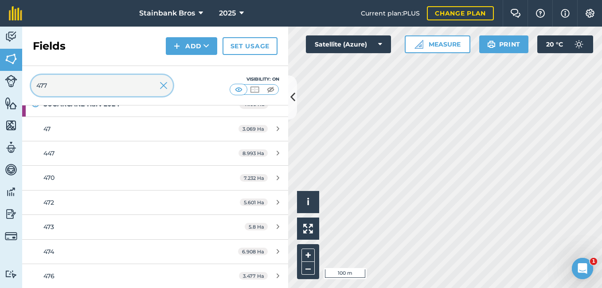
scroll to position [0, 0]
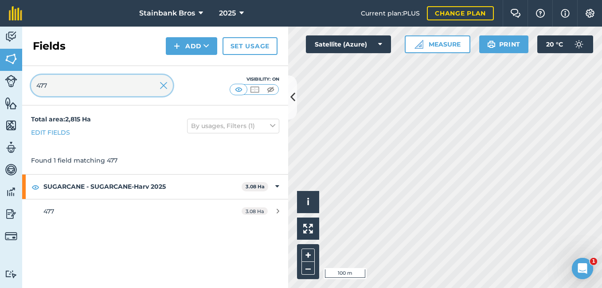
click at [72, 93] on input "477" at bounding box center [102, 85] width 142 height 21
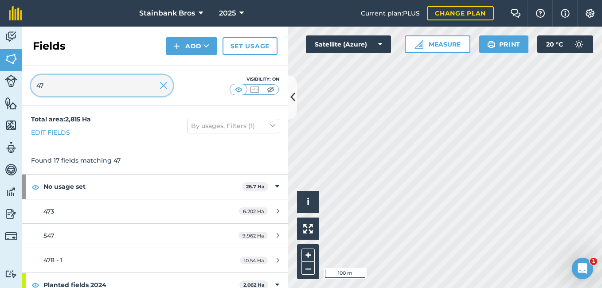
type input "4"
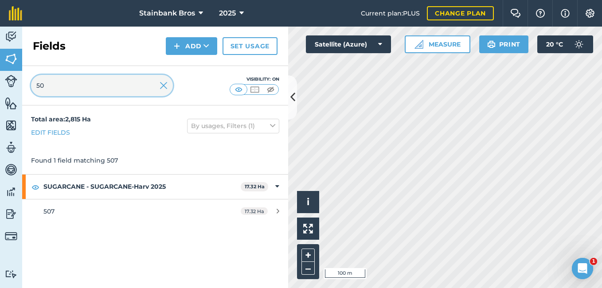
type input "5"
type input "2"
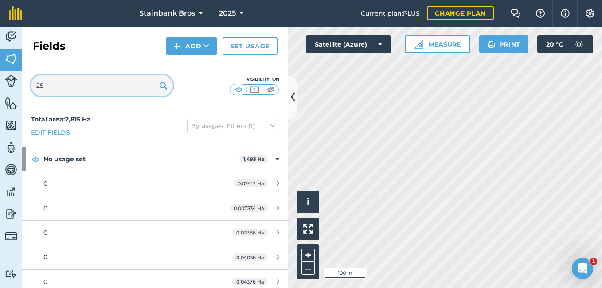
type input "251"
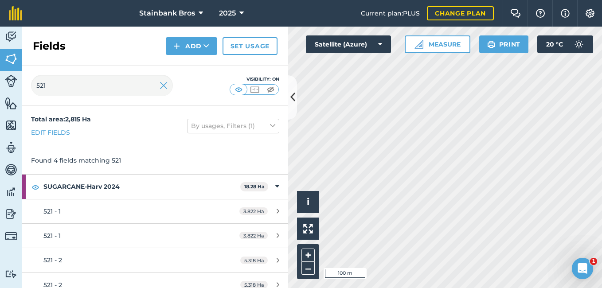
scroll to position [9, 0]
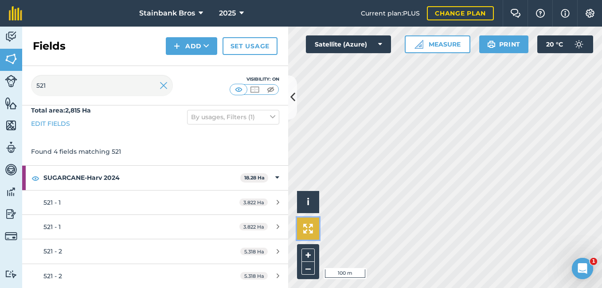
click at [312, 231] on img at bounding box center [308, 229] width 10 height 10
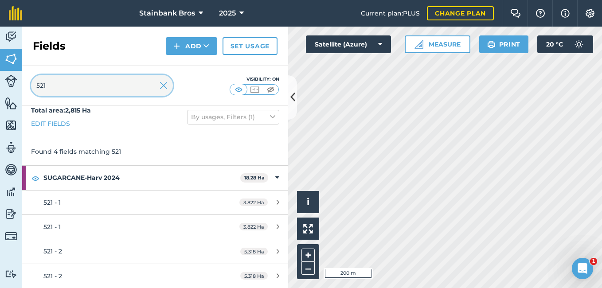
click at [121, 84] on input "521" at bounding box center [102, 85] width 142 height 21
type input "5"
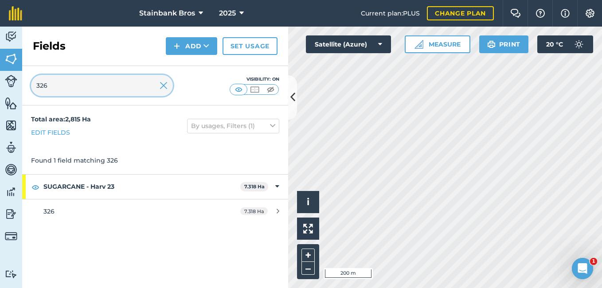
scroll to position [0, 0]
type input "326"
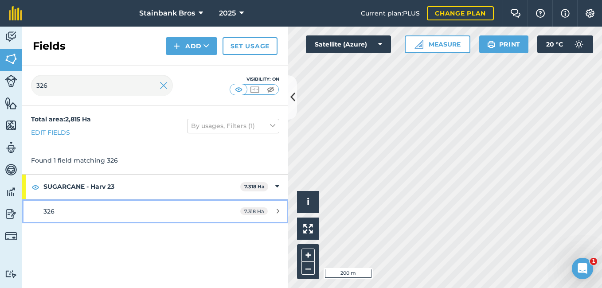
click at [71, 208] on div "326" at bounding box center [126, 211] width 167 height 10
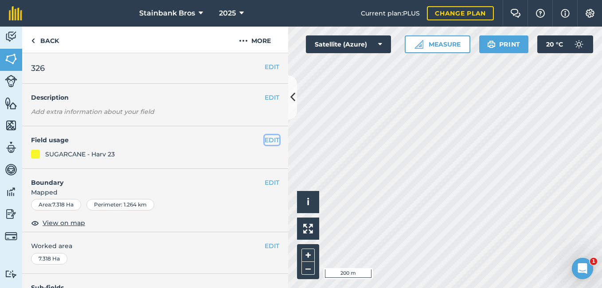
click at [265, 137] on button "EDIT" at bounding box center [272, 140] width 15 height 10
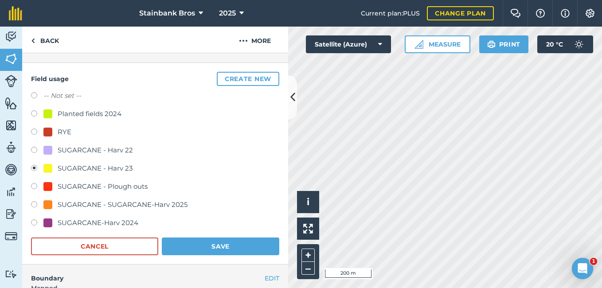
scroll to position [67, 0]
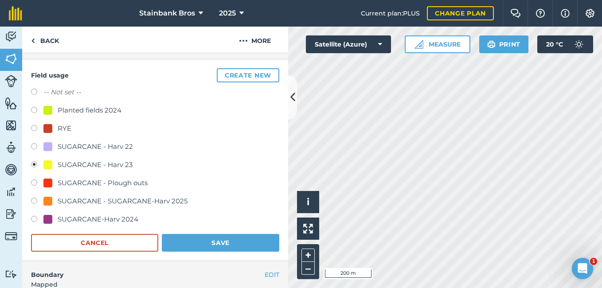
click at [34, 201] on label at bounding box center [37, 202] width 12 height 9
radio input "true"
radio input "false"
click at [180, 243] on button "Save" at bounding box center [220, 243] width 117 height 18
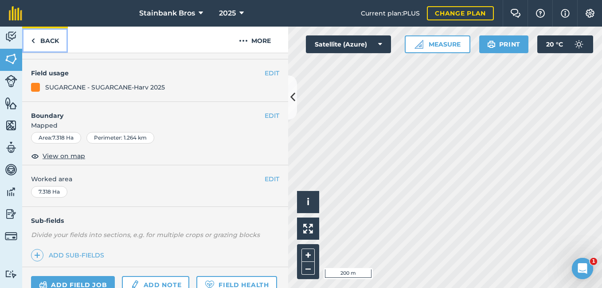
click at [53, 42] on link "Back" at bounding box center [45, 40] width 46 height 26
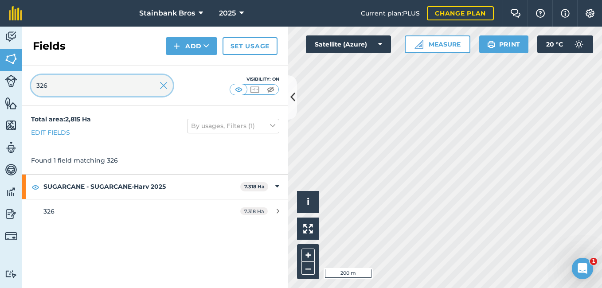
click at [71, 78] on input "326" at bounding box center [102, 85] width 142 height 21
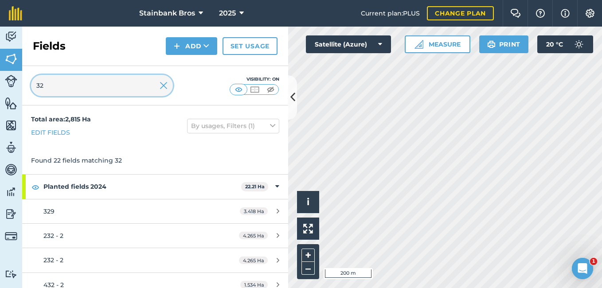
type input "3"
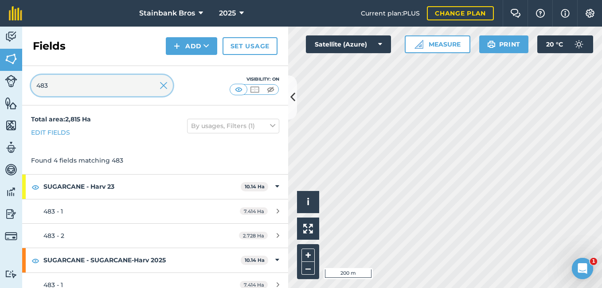
click at [91, 83] on input "483" at bounding box center [102, 85] width 142 height 21
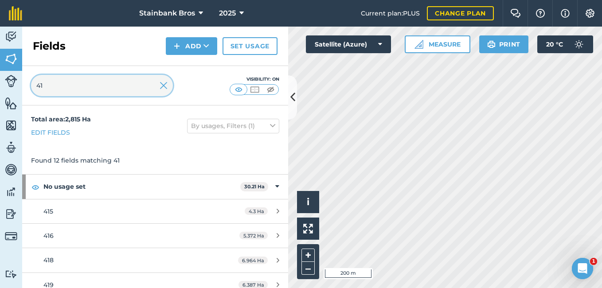
type input "4"
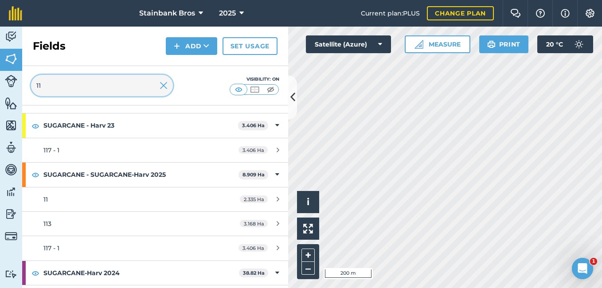
scroll to position [133, 0]
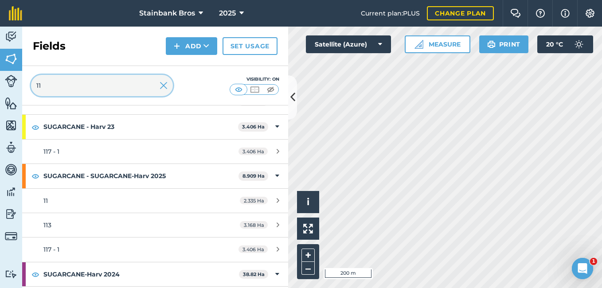
type input "1"
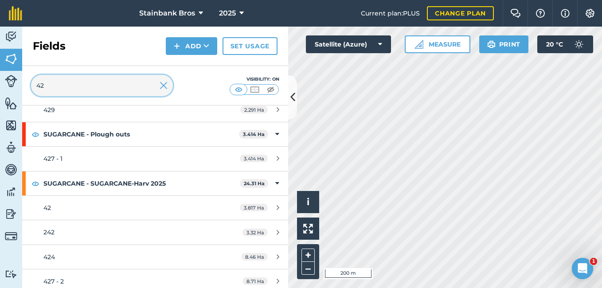
scroll to position [223, 0]
click at [109, 84] on input "42" at bounding box center [102, 85] width 142 height 21
type input "4"
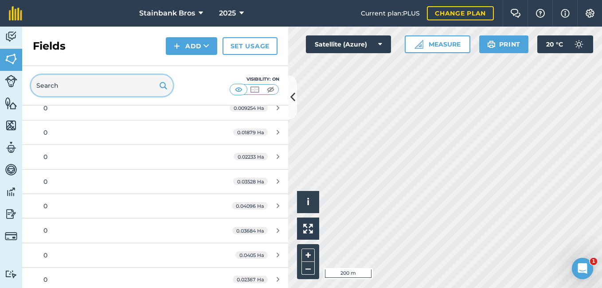
type input "7"
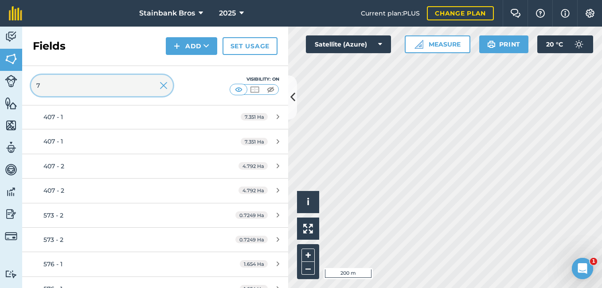
scroll to position [3811, 0]
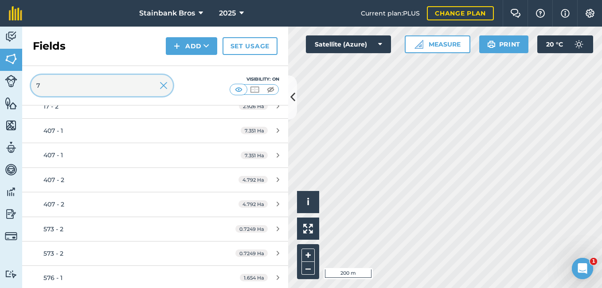
click at [118, 85] on input "7" at bounding box center [102, 85] width 142 height 21
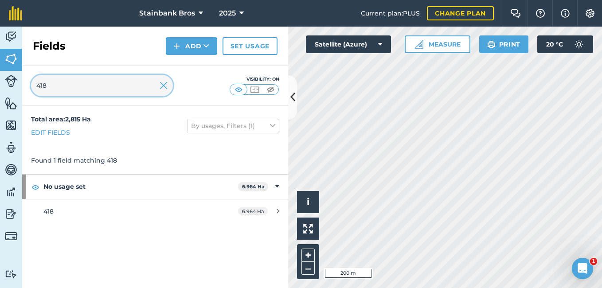
scroll to position [0, 0]
type input "418"
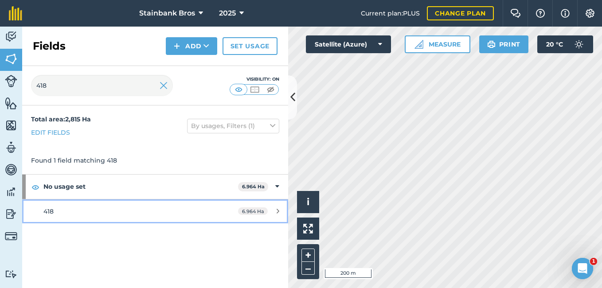
click at [75, 211] on div "418" at bounding box center [126, 211] width 167 height 10
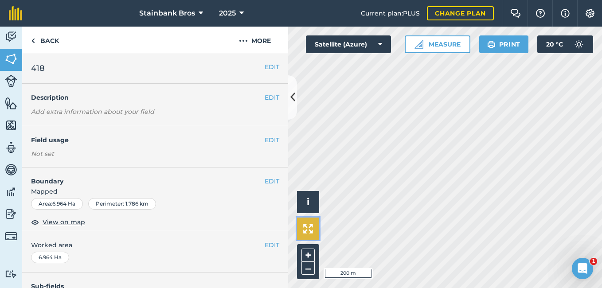
click at [314, 234] on button at bounding box center [308, 229] width 22 height 22
click at [265, 140] on button "EDIT" at bounding box center [272, 140] width 15 height 10
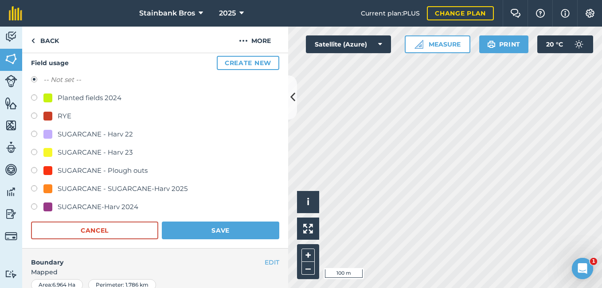
scroll to position [91, 0]
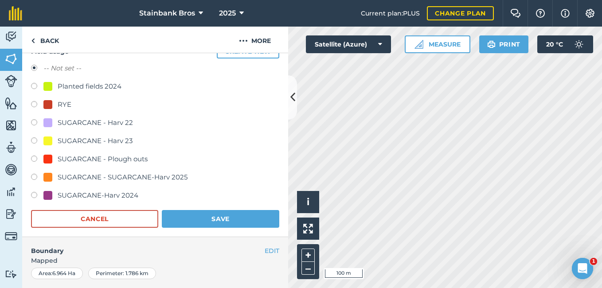
click at [34, 175] on label at bounding box center [37, 178] width 12 height 9
radio input "true"
radio input "false"
click at [191, 215] on button "Save" at bounding box center [220, 219] width 117 height 18
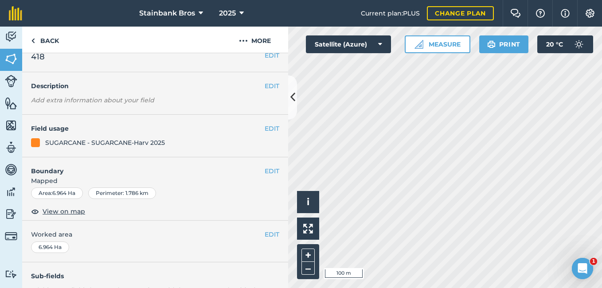
scroll to position [8, 0]
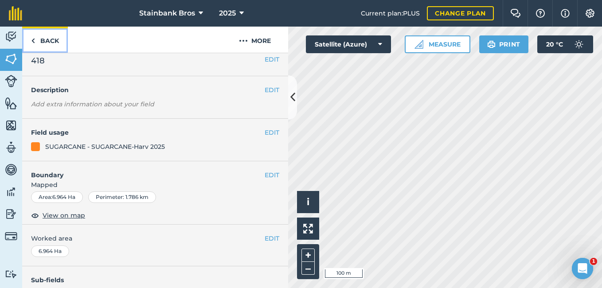
click at [25, 41] on link "Back" at bounding box center [45, 40] width 46 height 26
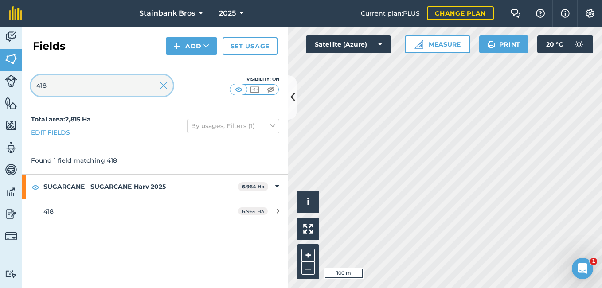
click at [91, 84] on input "418" at bounding box center [102, 85] width 142 height 21
type input "419"
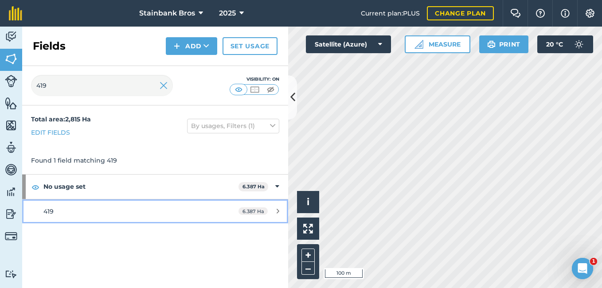
click at [75, 210] on div "419" at bounding box center [126, 211] width 167 height 10
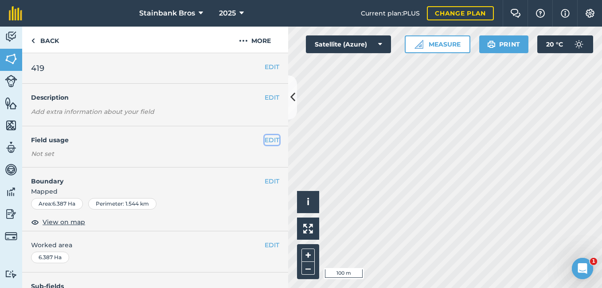
click at [265, 139] on button "EDIT" at bounding box center [272, 140] width 15 height 10
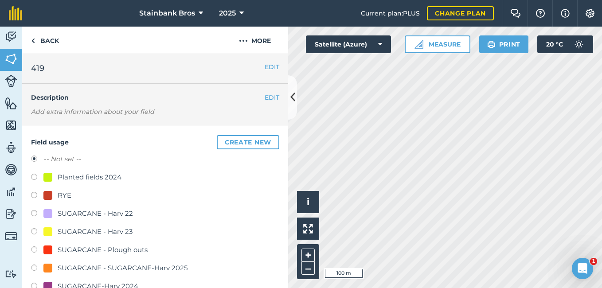
scroll to position [66, 0]
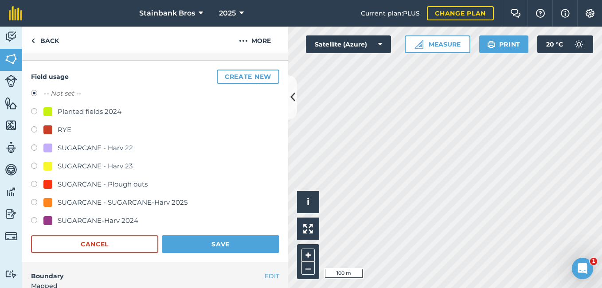
click at [33, 203] on label at bounding box center [37, 203] width 12 height 9
radio input "true"
radio input "false"
click at [173, 247] on button "Save" at bounding box center [220, 244] width 117 height 18
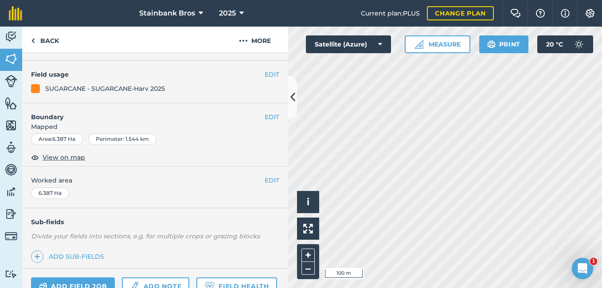
scroll to position [0, 0]
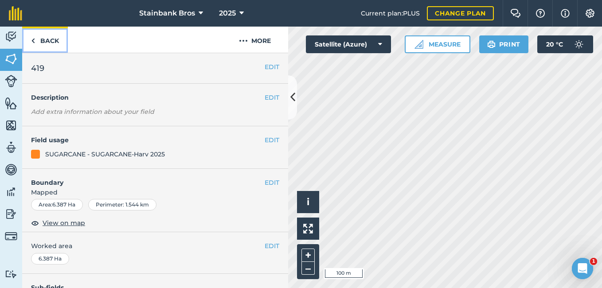
click at [55, 39] on link "Back" at bounding box center [45, 40] width 46 height 26
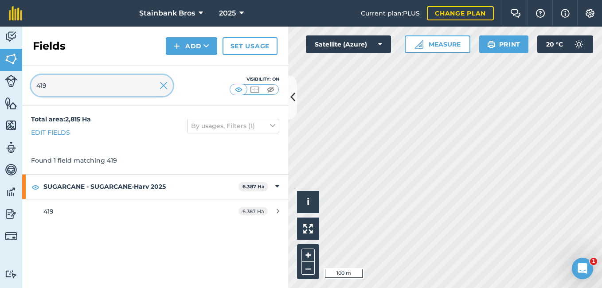
click at [71, 82] on input "419" at bounding box center [102, 85] width 142 height 21
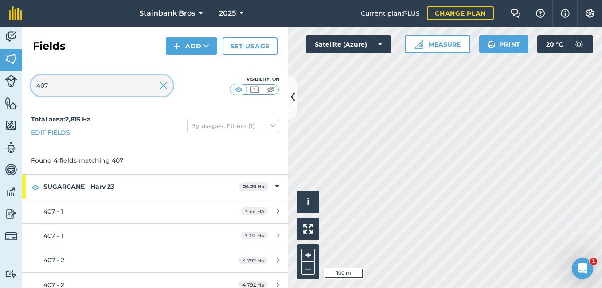
scroll to position [9, 0]
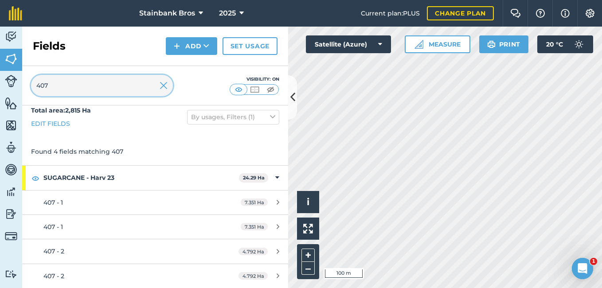
type input "407"
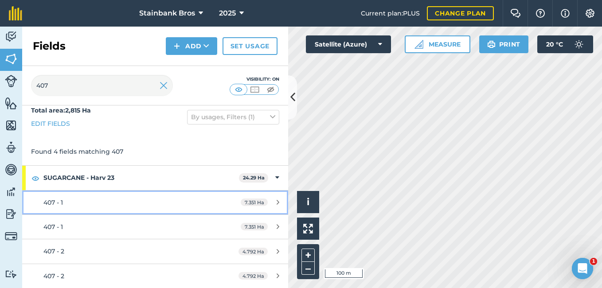
click at [35, 208] on link "407 - 1 7.351 Ha" at bounding box center [155, 203] width 266 height 24
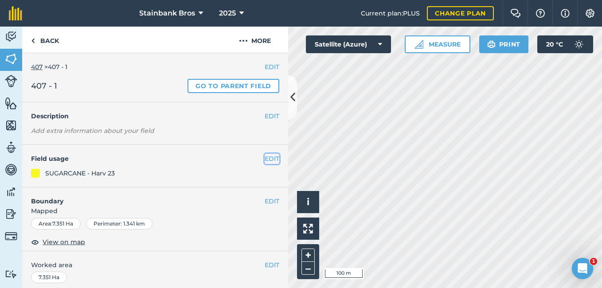
click at [265, 158] on button "EDIT" at bounding box center [272, 159] width 15 height 10
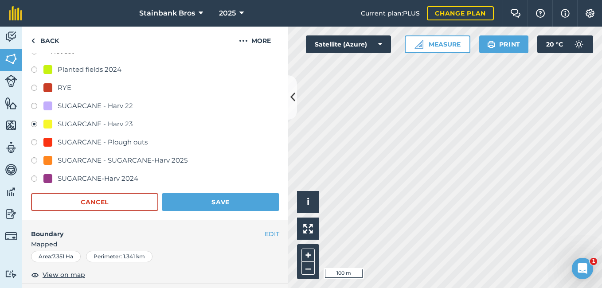
scroll to position [128, 0]
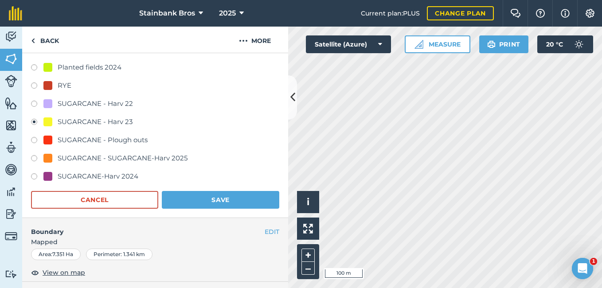
click at [34, 159] on label at bounding box center [37, 159] width 12 height 9
radio input "true"
radio input "false"
click at [202, 199] on button "Save" at bounding box center [220, 200] width 117 height 18
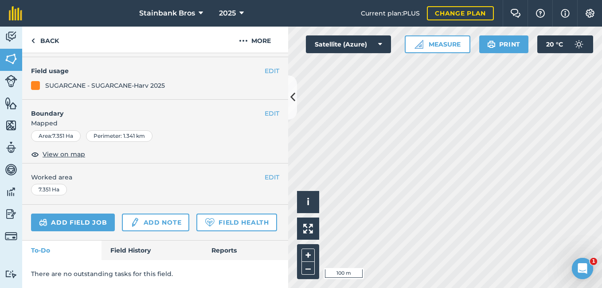
scroll to position [113, 0]
click at [40, 37] on link "Back" at bounding box center [45, 40] width 46 height 26
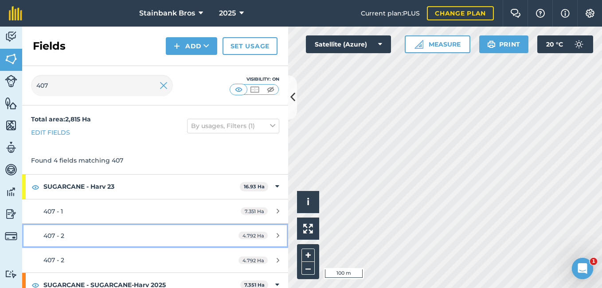
click at [33, 241] on link "407 - 2 4.792 Ha" at bounding box center [155, 236] width 266 height 24
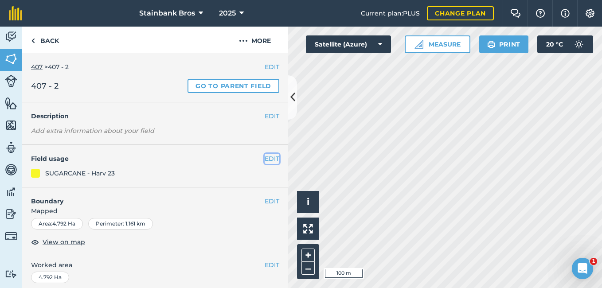
click at [265, 159] on button "EDIT" at bounding box center [272, 159] width 15 height 10
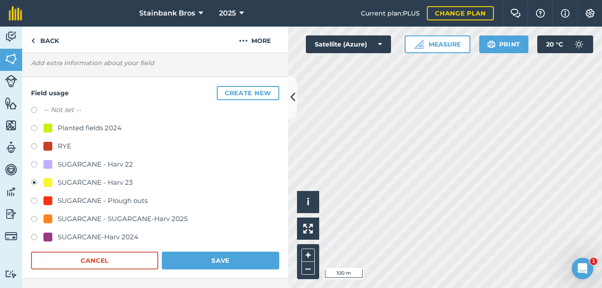
scroll to position [79, 0]
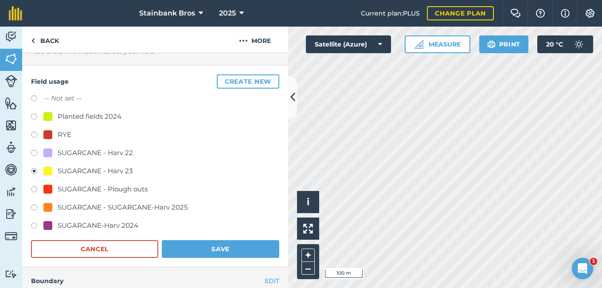
click at [33, 206] on label at bounding box center [37, 208] width 12 height 9
radio input "true"
radio input "false"
click at [186, 258] on button "Save" at bounding box center [220, 249] width 117 height 18
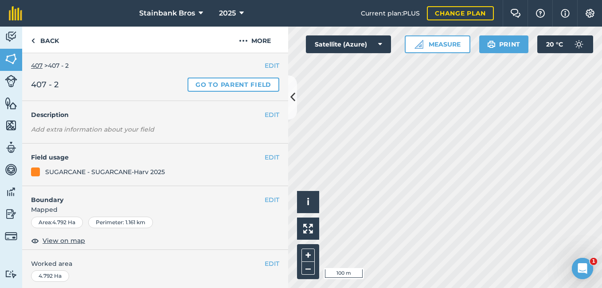
scroll to position [0, 0]
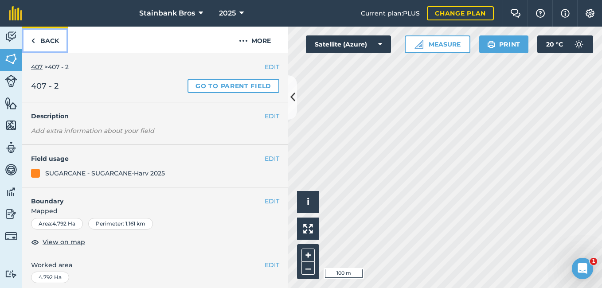
click at [47, 43] on link "Back" at bounding box center [45, 40] width 46 height 26
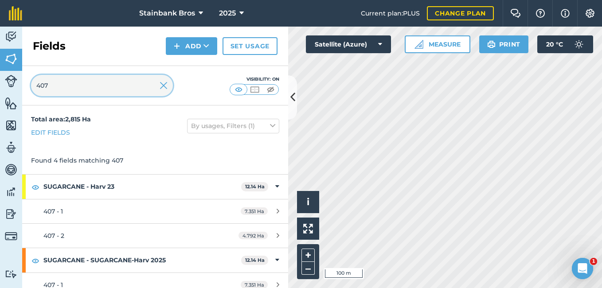
click at [81, 93] on input "407" at bounding box center [102, 85] width 142 height 21
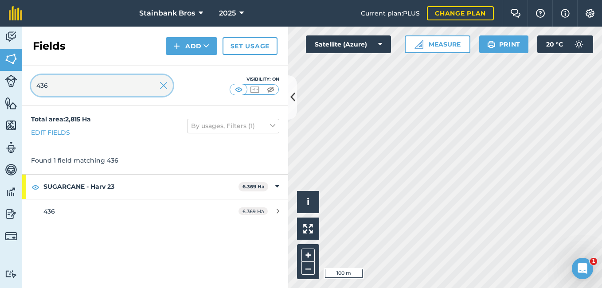
type input "436"
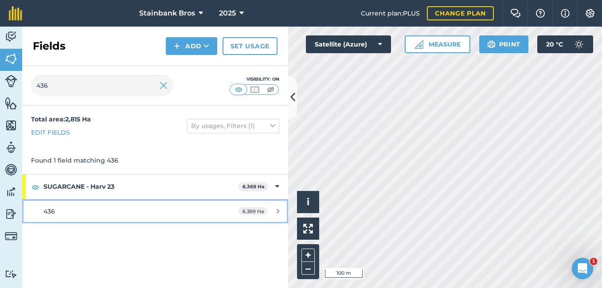
click at [57, 209] on div "436" at bounding box center [126, 211] width 167 height 10
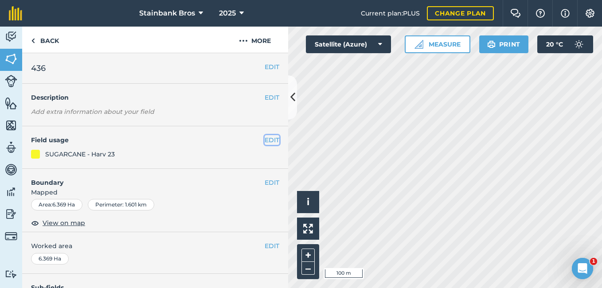
click at [266, 140] on button "EDIT" at bounding box center [272, 140] width 15 height 10
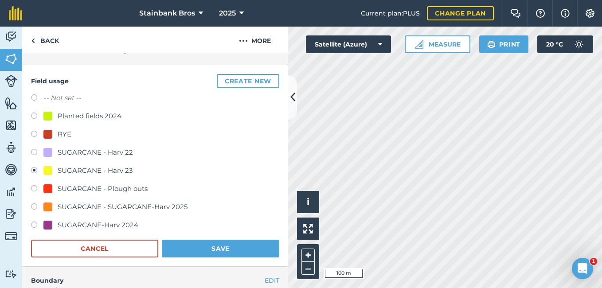
scroll to position [87, 0]
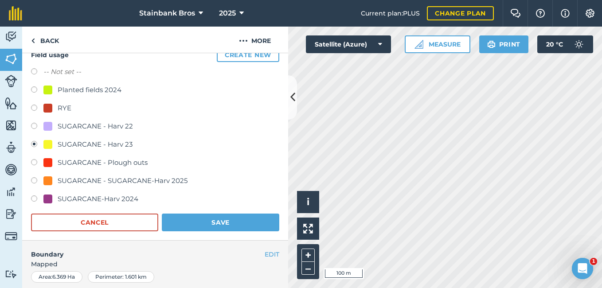
click at [34, 181] on label at bounding box center [37, 181] width 12 height 9
radio input "true"
radio input "false"
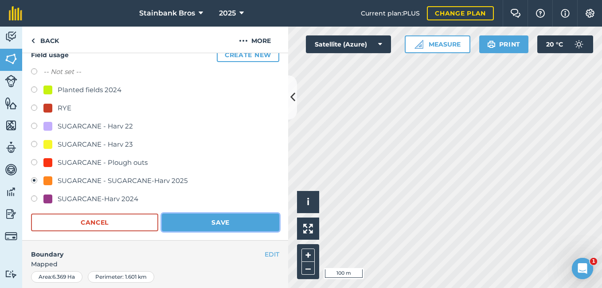
click at [191, 219] on button "Save" at bounding box center [220, 223] width 117 height 18
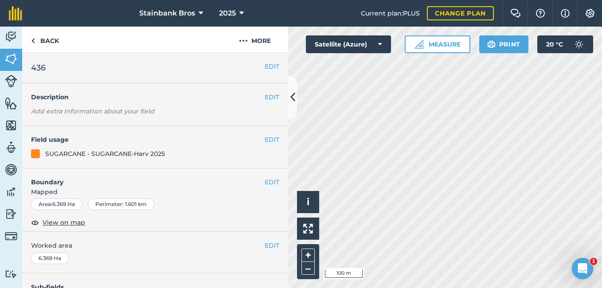
scroll to position [0, 0]
click at [36, 40] on link "Back" at bounding box center [45, 40] width 46 height 26
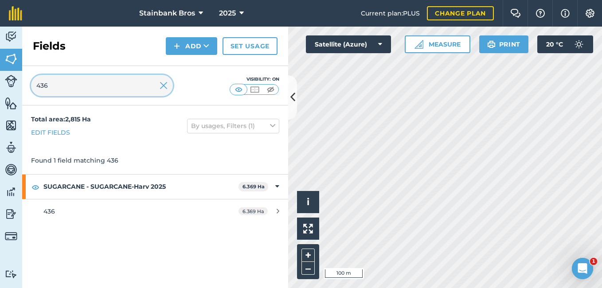
click at [74, 79] on input "436" at bounding box center [102, 85] width 142 height 21
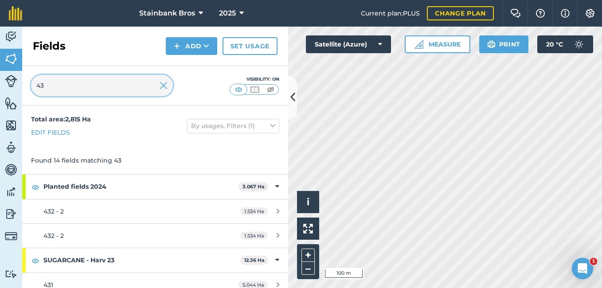
type input "4"
type input "31"
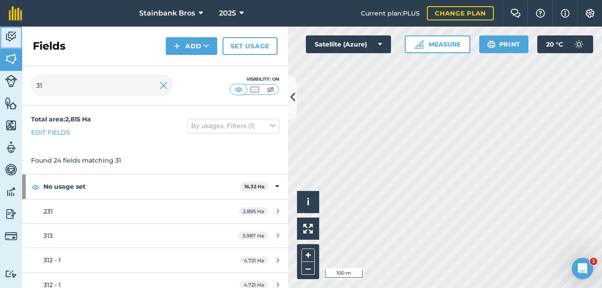
click at [3, 39] on link "Activity" at bounding box center [11, 38] width 22 height 22
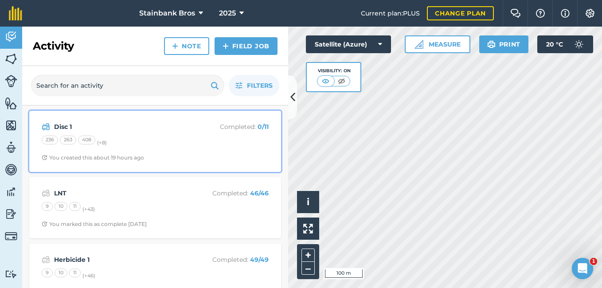
click at [174, 119] on div "Disc 1 Completed : 0 / 11 236 263 408 (+ 8 ) You created this about 19 hours ago" at bounding box center [155, 141] width 241 height 51
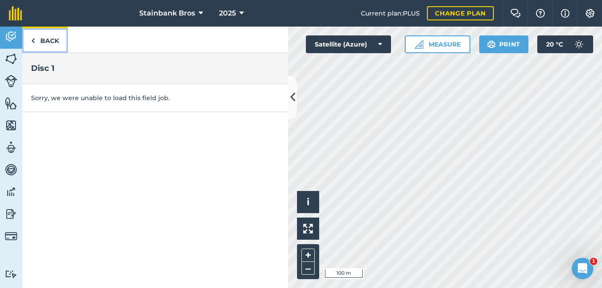
click at [47, 37] on link "Back" at bounding box center [45, 40] width 46 height 26
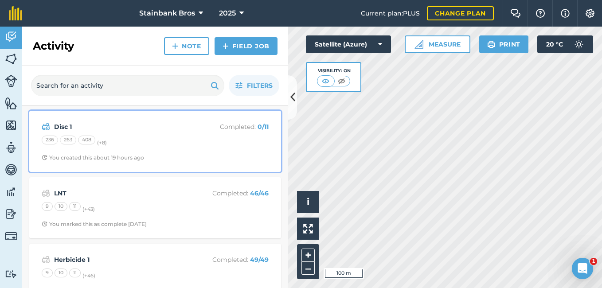
click at [134, 141] on div "236 263 408 (+ 8 )" at bounding box center [155, 142] width 227 height 12
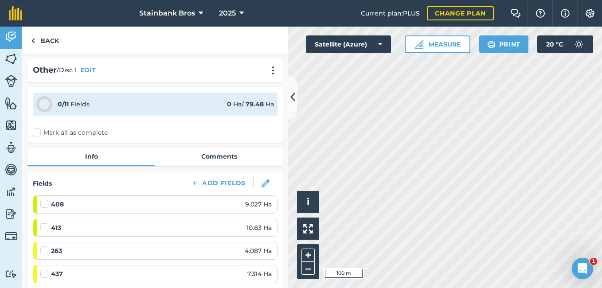
click at [45, 199] on label at bounding box center [45, 199] width 11 height 0
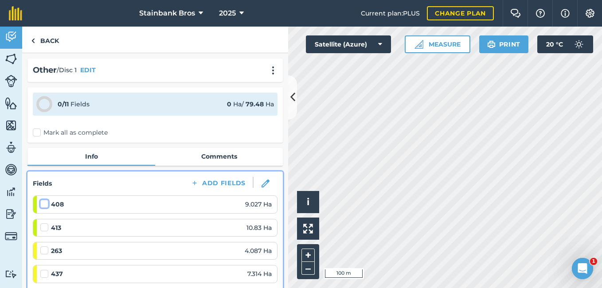
click at [45, 205] on input "checkbox" at bounding box center [43, 202] width 6 height 6
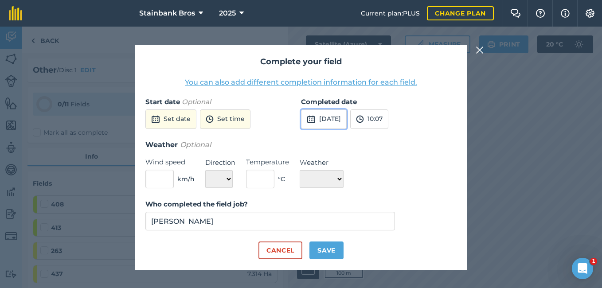
click at [342, 117] on button "[DATE]" at bounding box center [324, 118] width 46 height 19
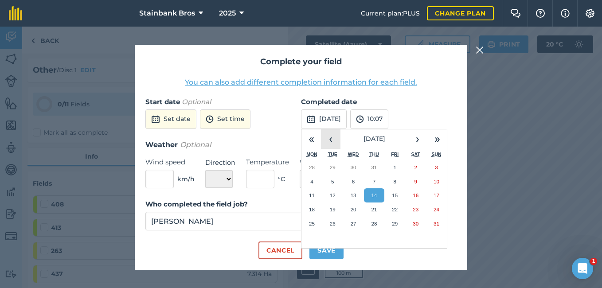
click at [332, 140] on button "‹" at bounding box center [330, 138] width 19 height 19
click at [416, 193] on abbr "17" at bounding box center [416, 195] width 6 height 6
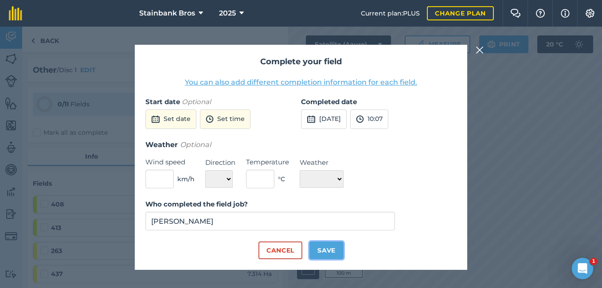
click at [327, 251] on button "Save" at bounding box center [326, 250] width 34 height 18
checkbox input "true"
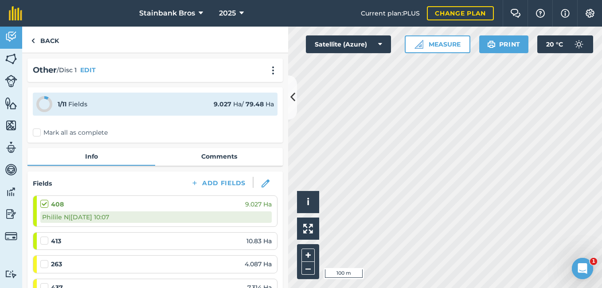
click at [43, 236] on label at bounding box center [45, 236] width 11 height 0
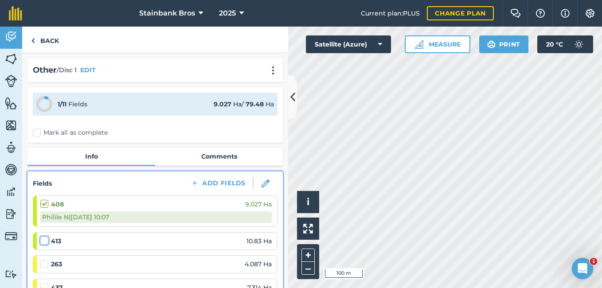
click at [43, 242] on input "checkbox" at bounding box center [43, 239] width 6 height 6
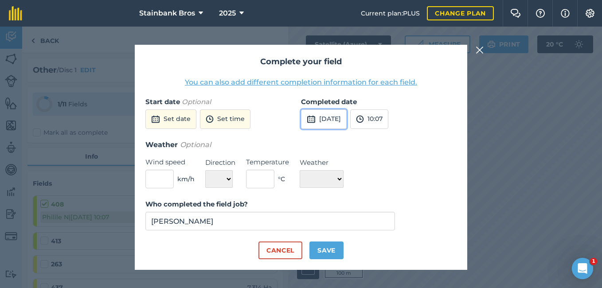
click at [332, 114] on button "[DATE]" at bounding box center [324, 118] width 46 height 19
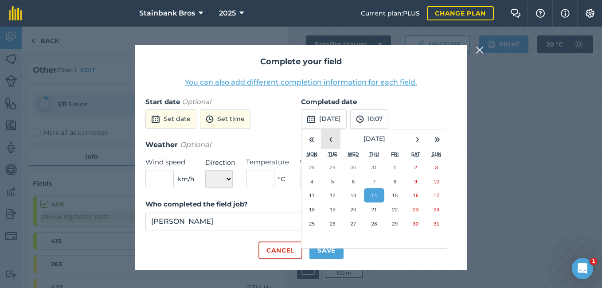
click at [330, 142] on button "‹" at bounding box center [330, 138] width 19 height 19
click at [412, 193] on button "17" at bounding box center [415, 195] width 21 height 14
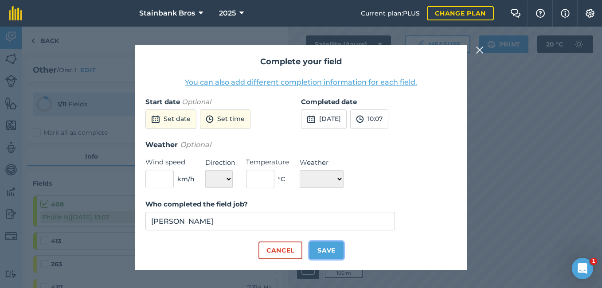
click at [322, 257] on button "Save" at bounding box center [326, 250] width 34 height 18
checkbox input "true"
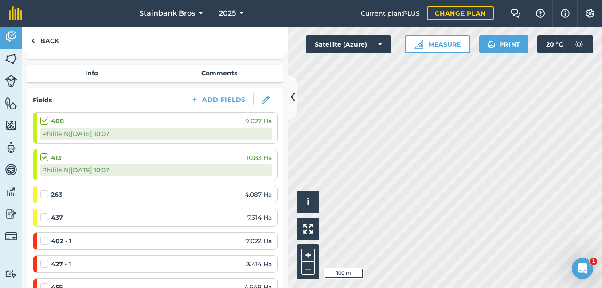
scroll to position [125, 0]
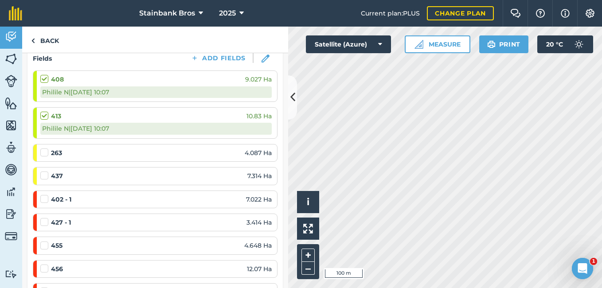
click at [44, 148] on label at bounding box center [45, 148] width 11 height 0
click at [44, 153] on input "checkbox" at bounding box center [43, 151] width 6 height 6
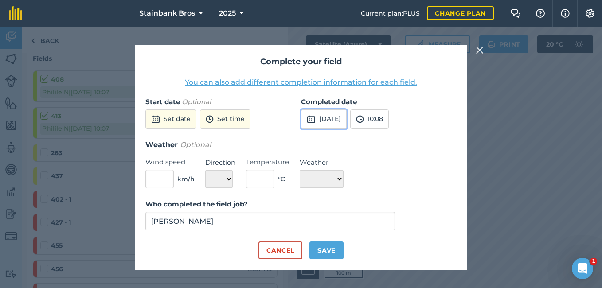
click at [324, 113] on button "[DATE]" at bounding box center [324, 118] width 46 height 19
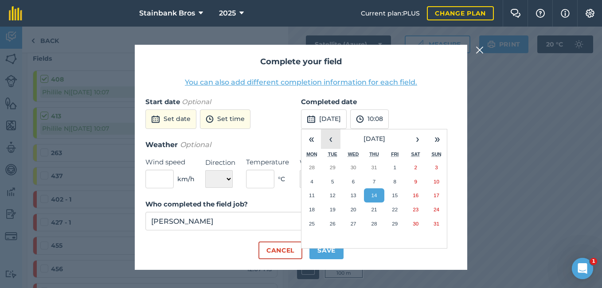
click at [332, 140] on button "‹" at bounding box center [330, 138] width 19 height 19
click at [330, 193] on abbr "10" at bounding box center [333, 195] width 6 height 6
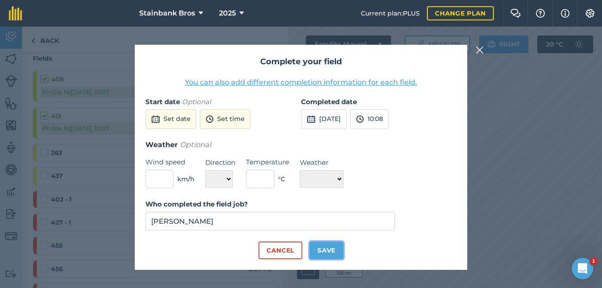
click at [315, 248] on button "Save" at bounding box center [326, 250] width 34 height 18
checkbox input "true"
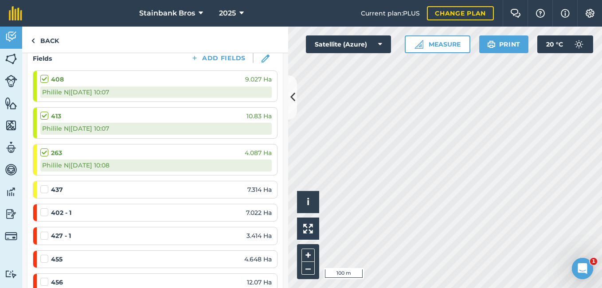
click at [43, 185] on label at bounding box center [45, 185] width 11 height 0
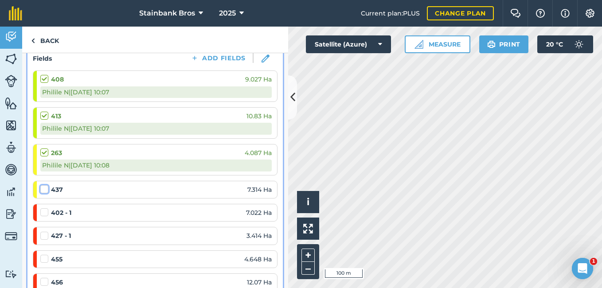
click at [43, 191] on input "checkbox" at bounding box center [43, 188] width 6 height 6
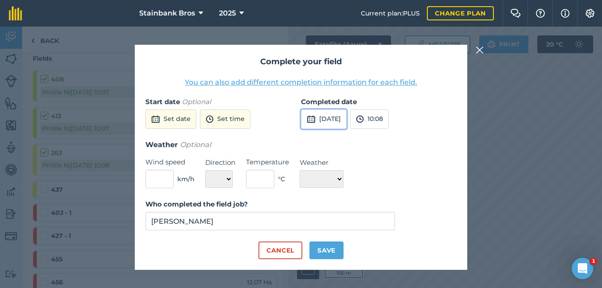
click at [343, 112] on button "[DATE]" at bounding box center [324, 118] width 46 height 19
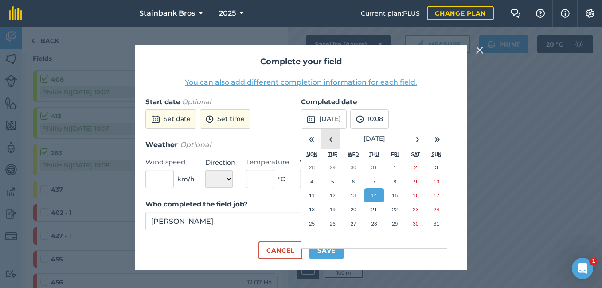
click at [326, 141] on button "‹" at bounding box center [330, 138] width 19 height 19
click at [411, 139] on button "›" at bounding box center [417, 138] width 19 height 19
click at [393, 180] on button "8" at bounding box center [394, 182] width 21 height 14
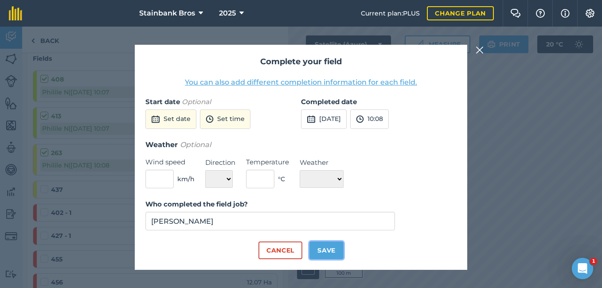
click at [327, 245] on button "Save" at bounding box center [326, 250] width 34 height 18
checkbox input "true"
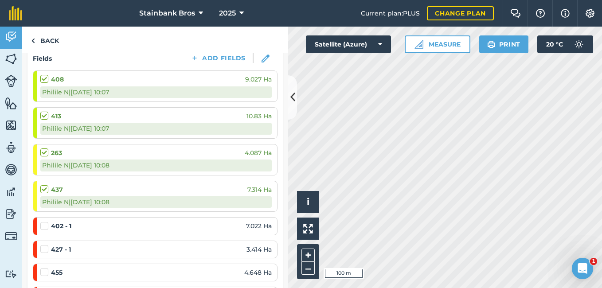
click at [42, 222] on label at bounding box center [45, 222] width 11 height 0
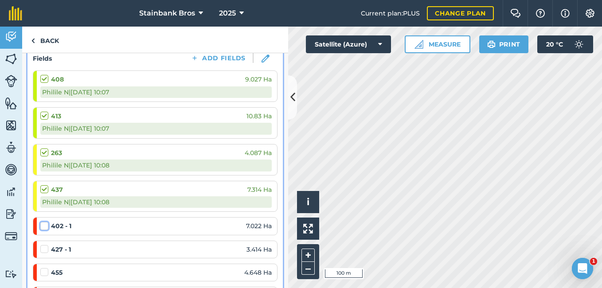
click at [42, 226] on input "checkbox" at bounding box center [43, 225] width 6 height 6
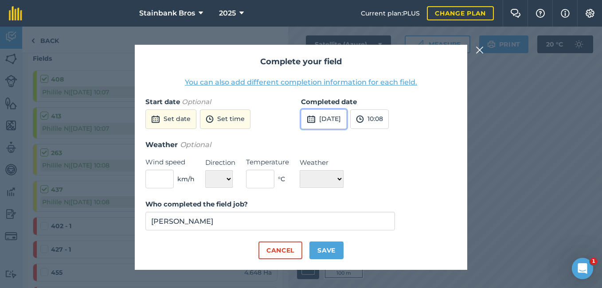
click at [325, 117] on button "[DATE]" at bounding box center [324, 118] width 46 height 19
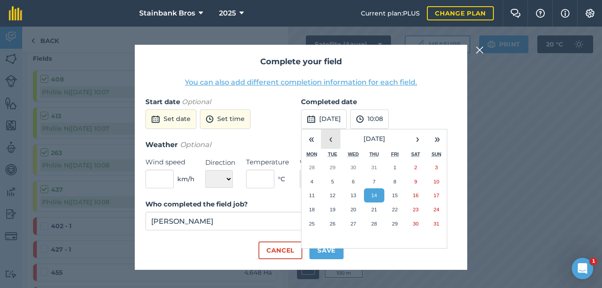
click at [334, 135] on button "‹" at bounding box center [330, 138] width 19 height 19
click at [380, 180] on button "5" at bounding box center [374, 182] width 21 height 14
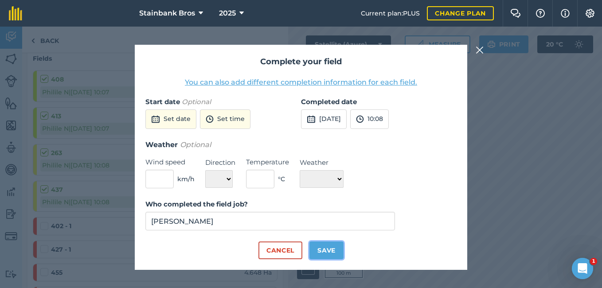
click at [334, 253] on button "Save" at bounding box center [326, 250] width 34 height 18
checkbox input "true"
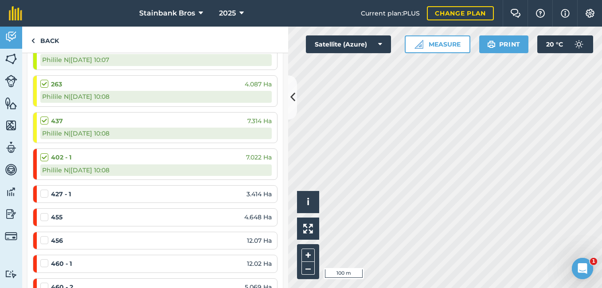
scroll to position [218, 0]
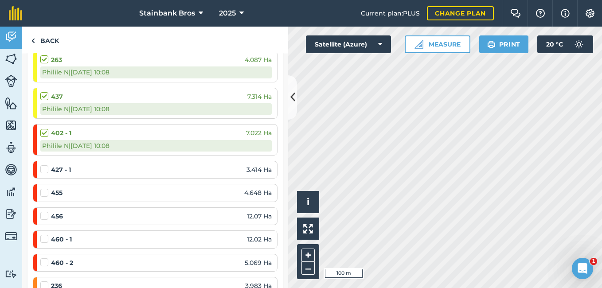
click at [45, 165] on label at bounding box center [45, 165] width 11 height 0
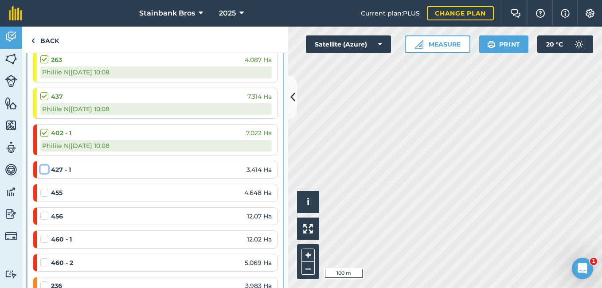
click at [45, 168] on input "checkbox" at bounding box center [43, 168] width 6 height 6
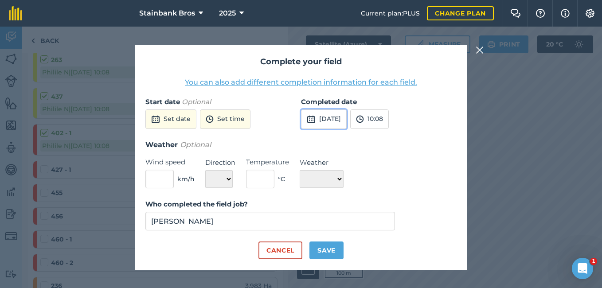
click at [344, 121] on button "[DATE]" at bounding box center [324, 118] width 46 height 19
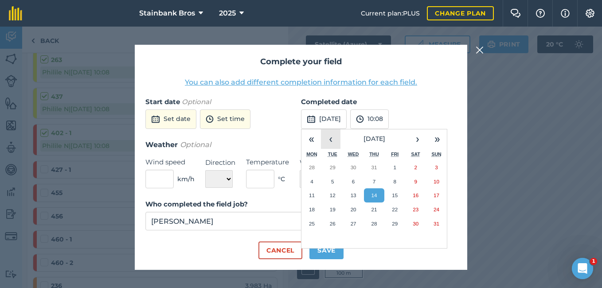
click at [331, 138] on button "‹" at bounding box center [330, 138] width 19 height 19
click at [315, 209] on button "19" at bounding box center [311, 209] width 21 height 14
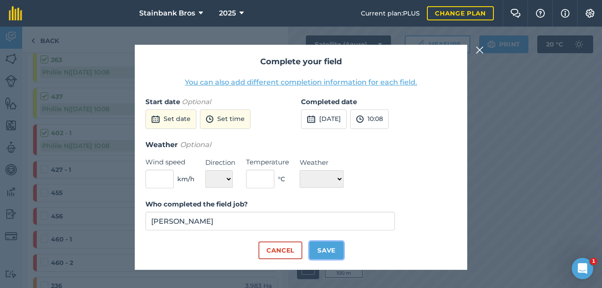
click at [322, 245] on button "Save" at bounding box center [326, 250] width 34 height 18
checkbox input "true"
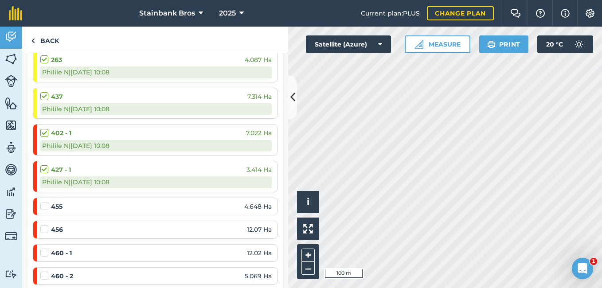
click at [44, 202] on label at bounding box center [45, 202] width 11 height 0
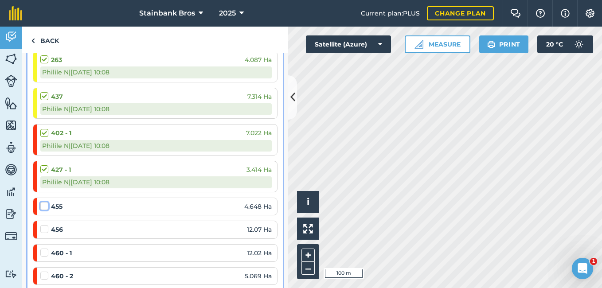
click at [44, 204] on input "checkbox" at bounding box center [43, 205] width 6 height 6
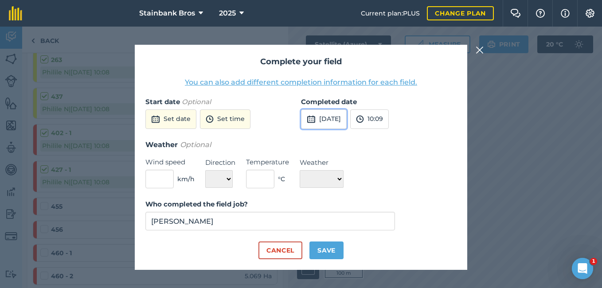
click at [323, 122] on button "[DATE]" at bounding box center [324, 118] width 46 height 19
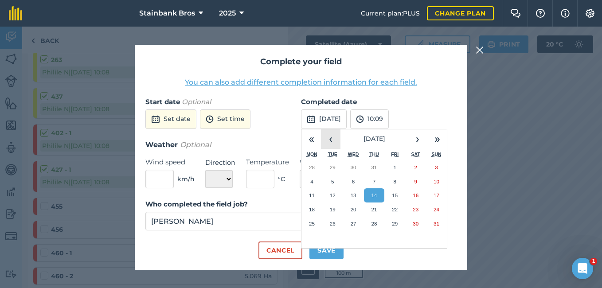
click at [331, 138] on button "‹" at bounding box center [330, 138] width 19 height 19
click at [392, 191] on button "16" at bounding box center [394, 195] width 21 height 14
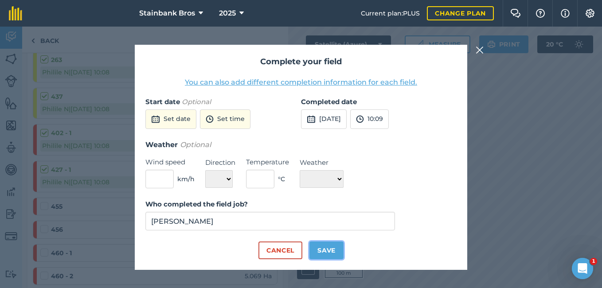
click at [327, 249] on button "Save" at bounding box center [326, 250] width 34 height 18
checkbox input "true"
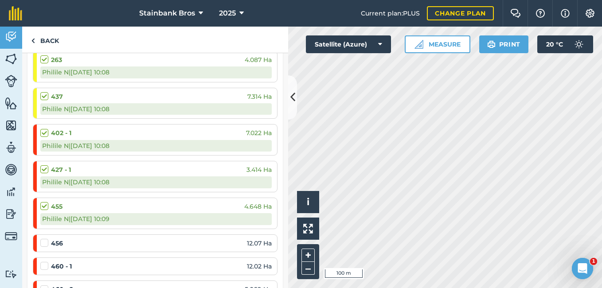
click at [48, 241] on div at bounding box center [45, 242] width 11 height 9
click at [43, 238] on label at bounding box center [45, 238] width 11 height 0
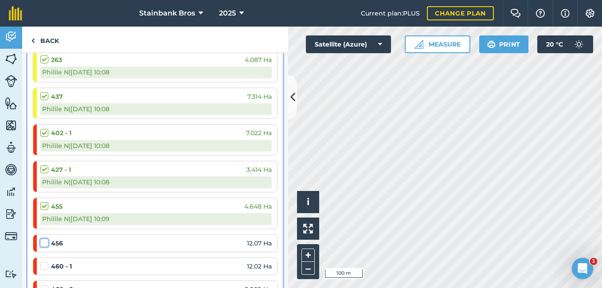
click at [43, 241] on input "checkbox" at bounding box center [43, 241] width 6 height 6
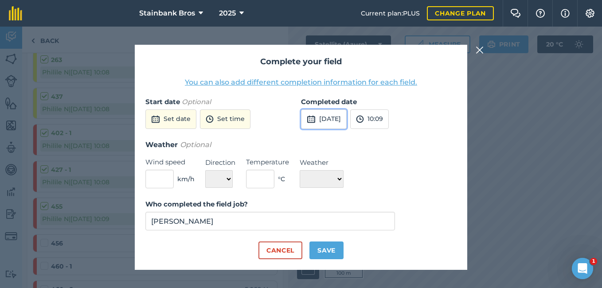
click at [334, 119] on button "[DATE]" at bounding box center [324, 118] width 46 height 19
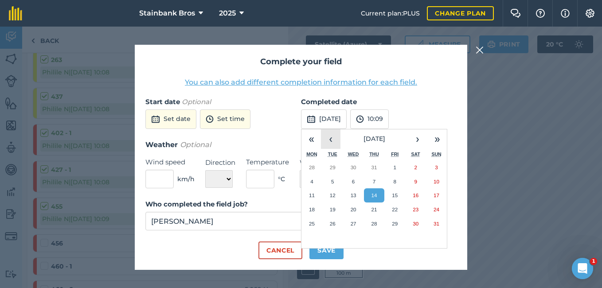
click at [327, 136] on button "‹" at bounding box center [330, 138] width 19 height 19
click at [395, 194] on abbr "16" at bounding box center [395, 195] width 6 height 6
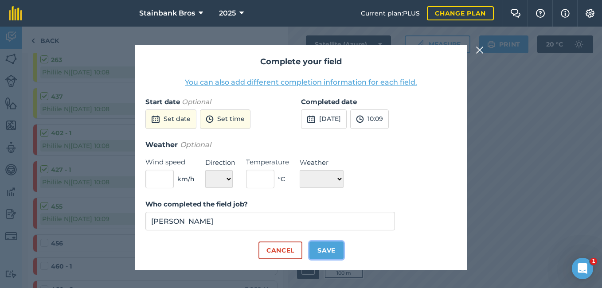
click at [318, 249] on button "Save" at bounding box center [326, 250] width 34 height 18
checkbox input "true"
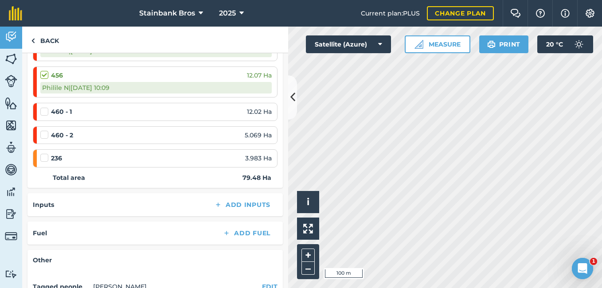
scroll to position [404, 0]
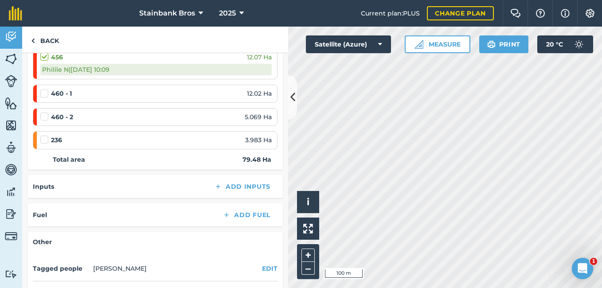
click at [44, 89] on label at bounding box center [45, 89] width 11 height 0
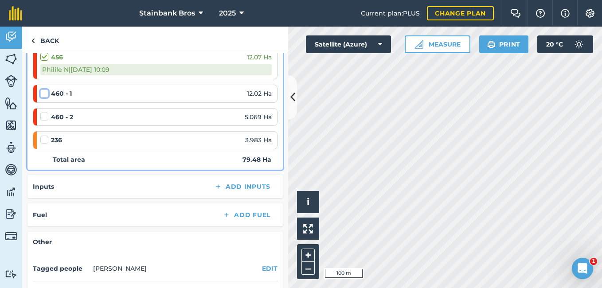
click at [44, 94] on input "checkbox" at bounding box center [43, 92] width 6 height 6
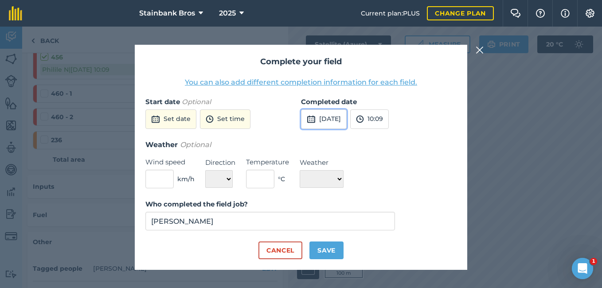
click at [338, 117] on button "[DATE]" at bounding box center [324, 118] width 46 height 19
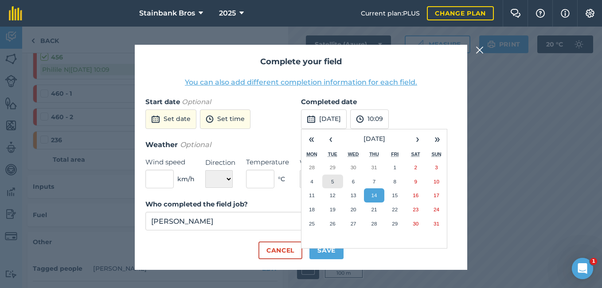
click at [334, 183] on button "5" at bounding box center [332, 182] width 21 height 14
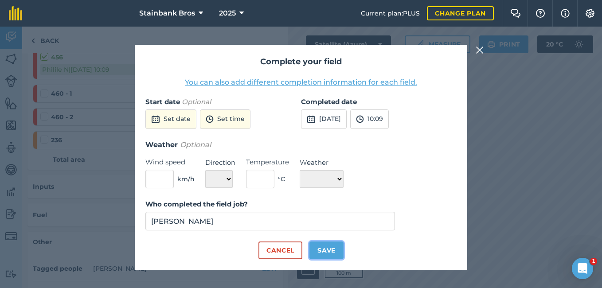
click at [330, 245] on button "Save" at bounding box center [326, 250] width 34 height 18
checkbox input "true"
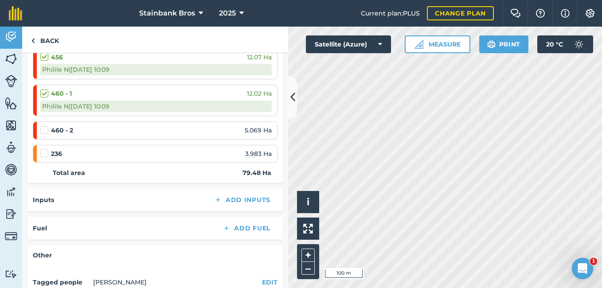
click at [42, 125] on label at bounding box center [45, 125] width 11 height 0
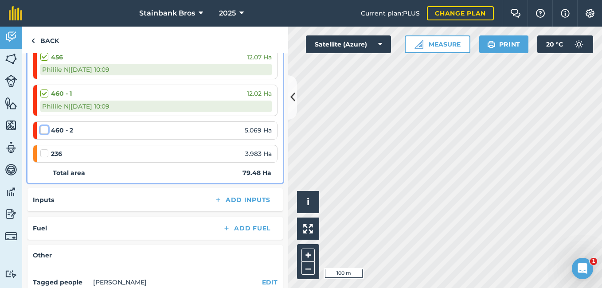
click at [42, 129] on input "checkbox" at bounding box center [43, 128] width 6 height 6
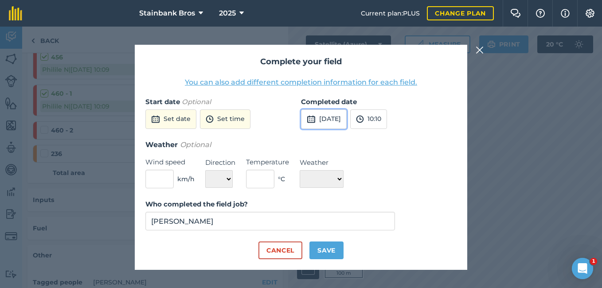
click at [323, 118] on button "[DATE]" at bounding box center [324, 118] width 46 height 19
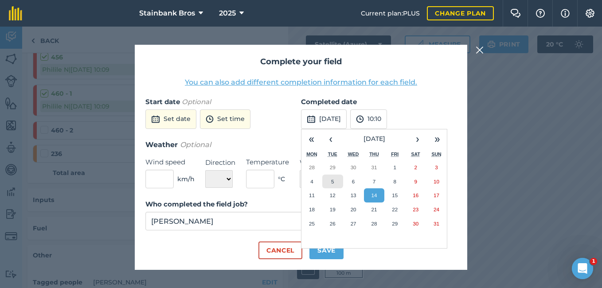
click at [327, 182] on button "5" at bounding box center [332, 182] width 21 height 14
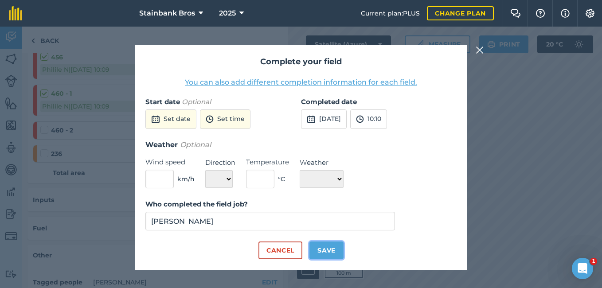
click at [319, 247] on button "Save" at bounding box center [326, 250] width 34 height 18
checkbox input "true"
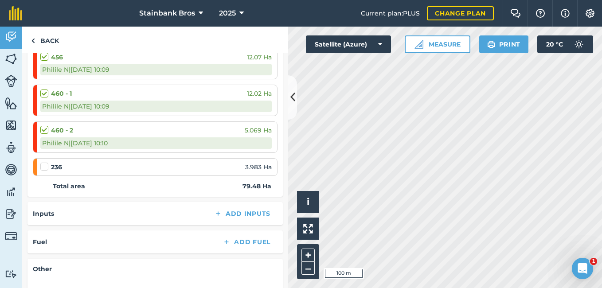
click at [44, 162] on label at bounding box center [45, 162] width 11 height 0
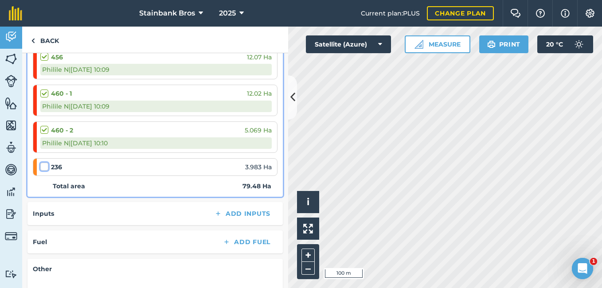
click at [44, 168] on input "checkbox" at bounding box center [43, 165] width 6 height 6
checkbox input "false"
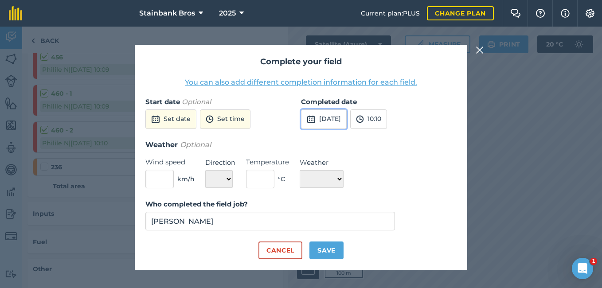
click at [346, 123] on button "[DATE]" at bounding box center [324, 118] width 46 height 19
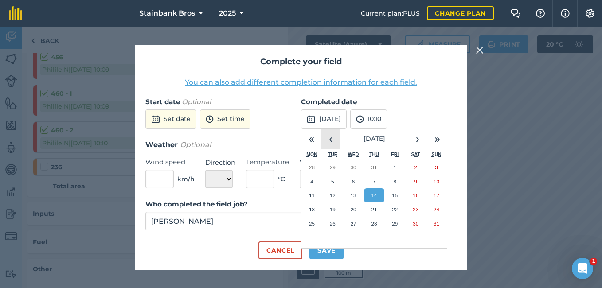
click at [329, 146] on button "‹" at bounding box center [330, 138] width 19 height 19
click at [354, 198] on abbr "11" at bounding box center [353, 195] width 6 height 6
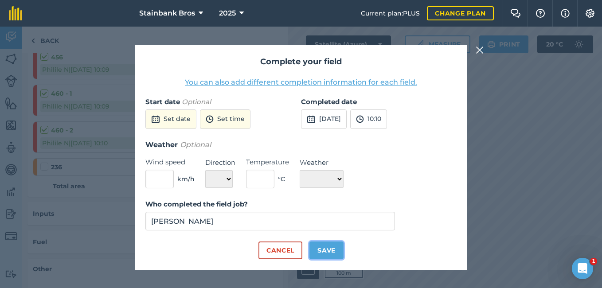
click at [326, 249] on button "Save" at bounding box center [326, 250] width 34 height 18
checkbox input "true"
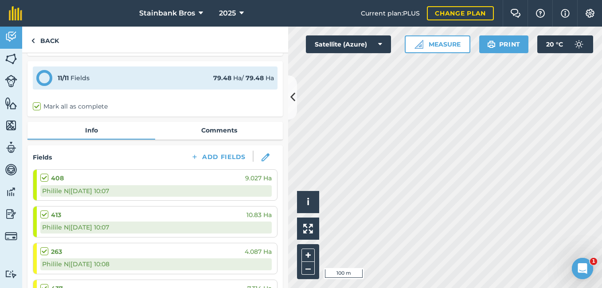
scroll to position [0, 0]
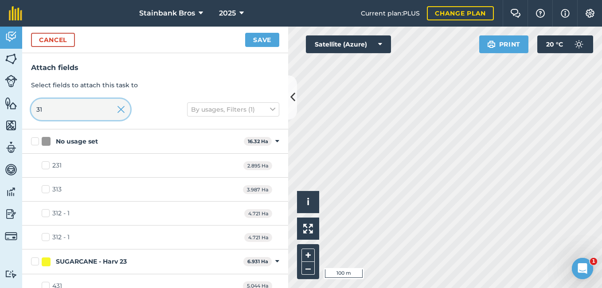
click at [79, 113] on input "31" at bounding box center [80, 109] width 99 height 21
type input "3"
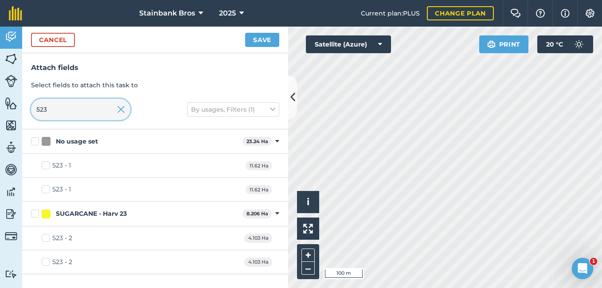
type input "523"
click at [43, 166] on label "523 - 1" at bounding box center [56, 165] width 29 height 9
click at [43, 166] on input "523 - 1" at bounding box center [45, 164] width 6 height 6
checkbox input "true"
click at [270, 41] on button "Save" at bounding box center [262, 40] width 34 height 14
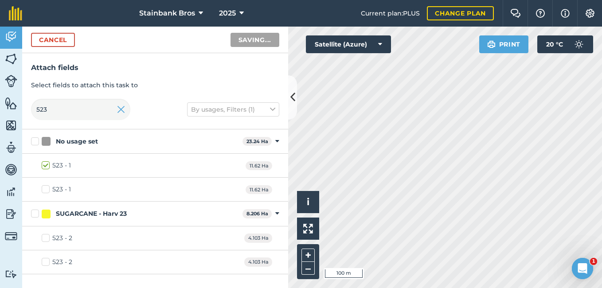
checkbox input "false"
click at [85, 107] on input "523" at bounding box center [80, 109] width 99 height 21
type input "5"
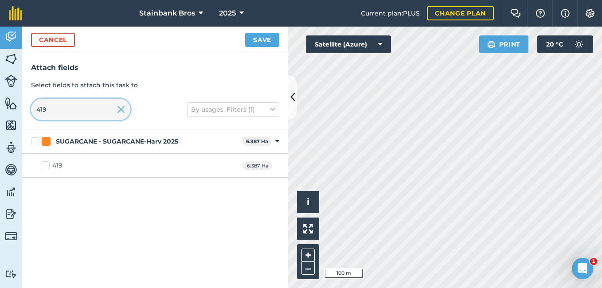
type input "419"
click at [44, 165] on label "419" at bounding box center [52, 165] width 21 height 9
click at [44, 165] on input "419" at bounding box center [45, 164] width 6 height 6
checkbox input "true"
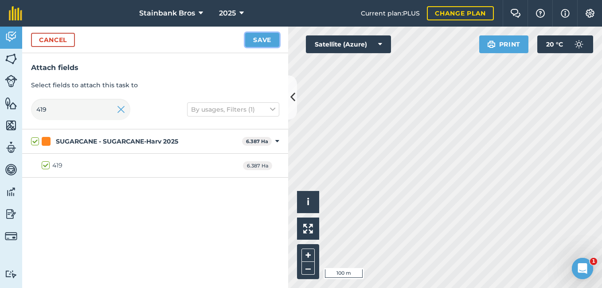
click at [262, 39] on button "Save" at bounding box center [262, 40] width 34 height 14
click at [65, 110] on input "419" at bounding box center [80, 109] width 99 height 21
click at [12, 59] on img at bounding box center [11, 58] width 12 height 13
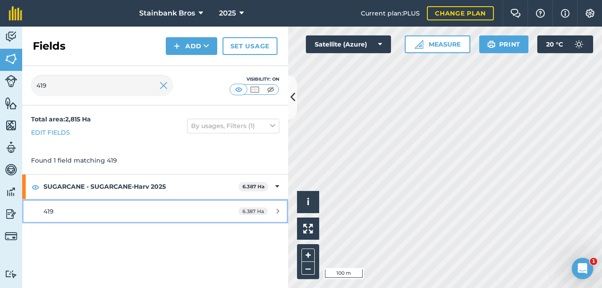
click at [70, 215] on div "419" at bounding box center [126, 211] width 167 height 10
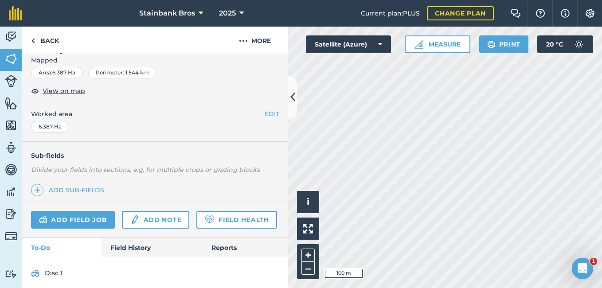
scroll to position [133, 0]
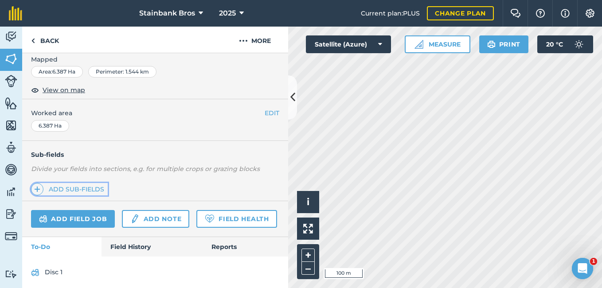
click at [90, 187] on link "Add sub-fields" at bounding box center [69, 189] width 77 height 12
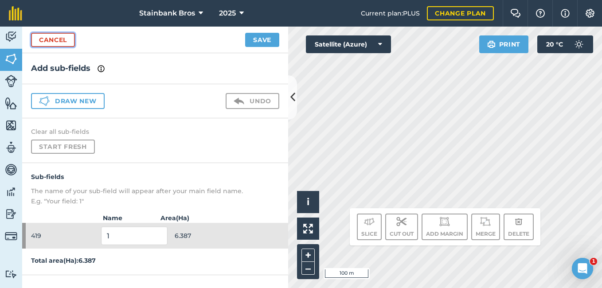
click at [47, 39] on link "Cancel" at bounding box center [53, 40] width 44 height 14
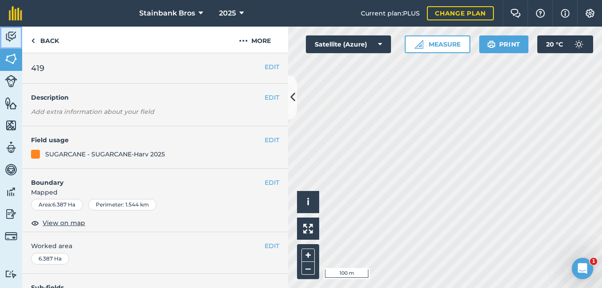
click at [15, 41] on img at bounding box center [11, 36] width 12 height 13
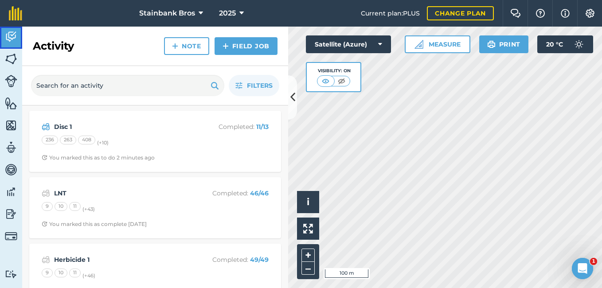
click at [15, 41] on img at bounding box center [11, 36] width 12 height 13
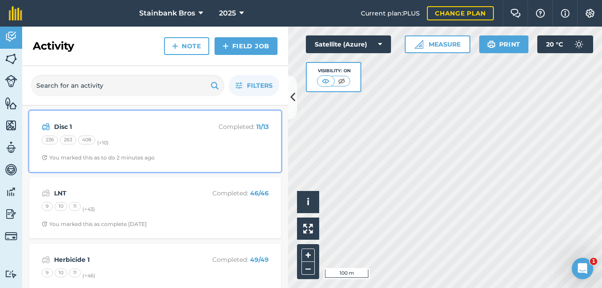
click at [106, 126] on strong "Disc 1" at bounding box center [124, 127] width 140 height 10
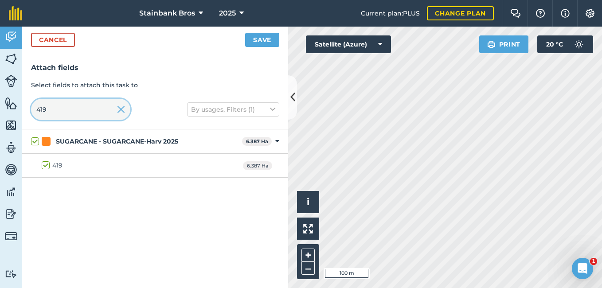
click at [72, 114] on input "419" at bounding box center [80, 109] width 99 height 21
type input "41"
checkbox input "false"
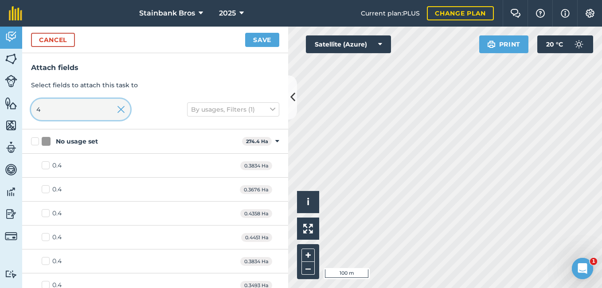
type input "45"
checkbox input "true"
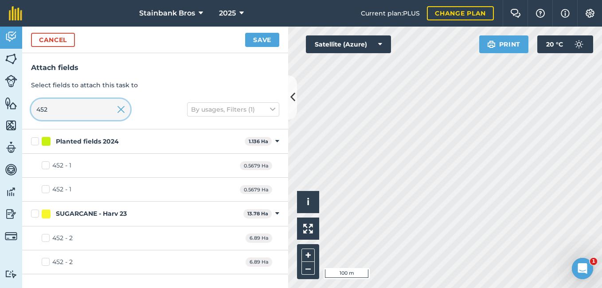
type input "452"
click at [47, 237] on label "452 - 2" at bounding box center [57, 238] width 31 height 9
click at [47, 237] on input "452 - 2" at bounding box center [45, 237] width 6 height 6
checkbox input "true"
click at [259, 45] on button "Save" at bounding box center [262, 40] width 34 height 14
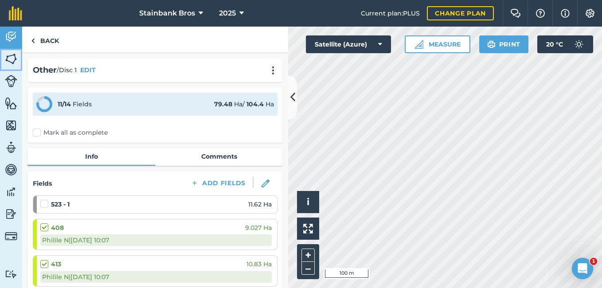
click at [13, 59] on img at bounding box center [11, 58] width 12 height 13
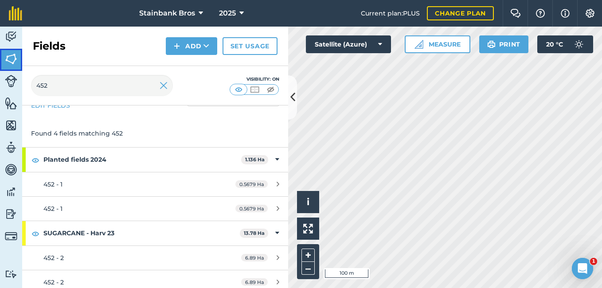
scroll to position [34, 0]
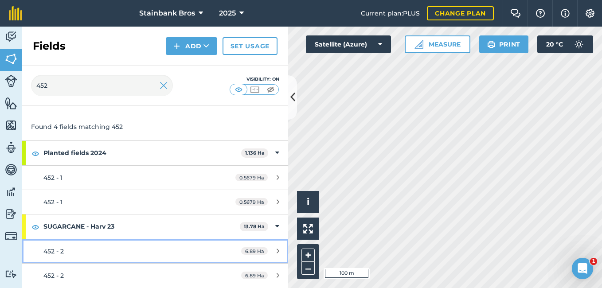
click at [97, 249] on div "452 - 2" at bounding box center [126, 251] width 167 height 10
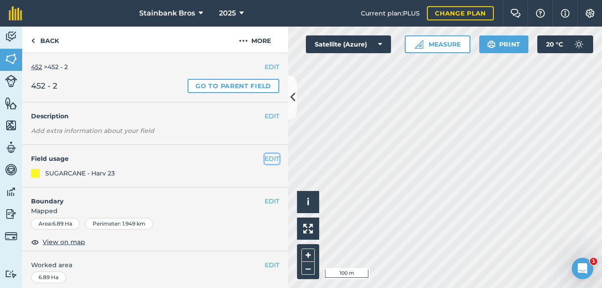
click at [265, 159] on button "EDIT" at bounding box center [272, 159] width 15 height 10
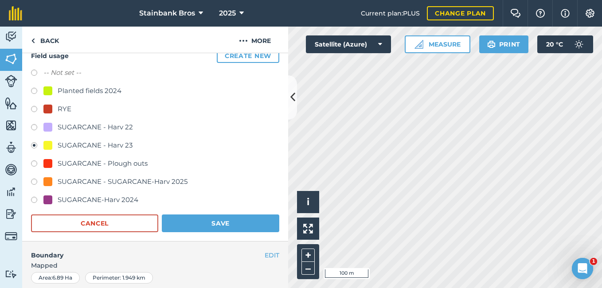
scroll to position [115, 0]
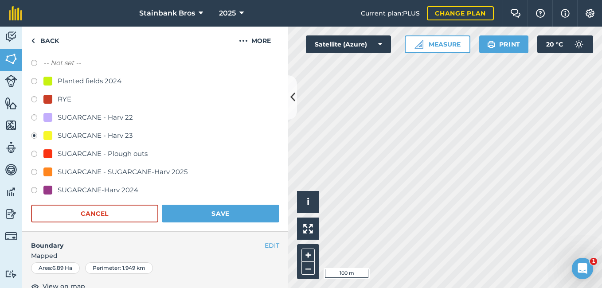
click at [34, 152] on label at bounding box center [37, 155] width 12 height 9
radio input "true"
radio input "false"
click at [245, 218] on button "Save" at bounding box center [220, 214] width 117 height 18
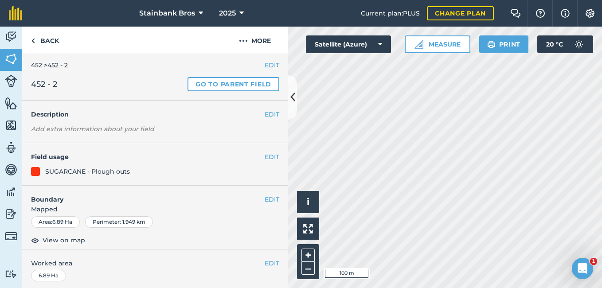
scroll to position [0, 0]
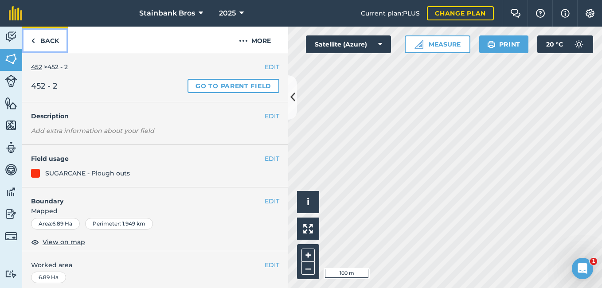
click at [35, 42] on link "Back" at bounding box center [45, 40] width 46 height 26
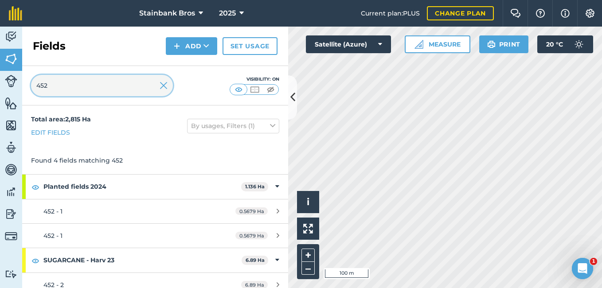
click at [66, 83] on input "452" at bounding box center [102, 85] width 142 height 21
type input "4"
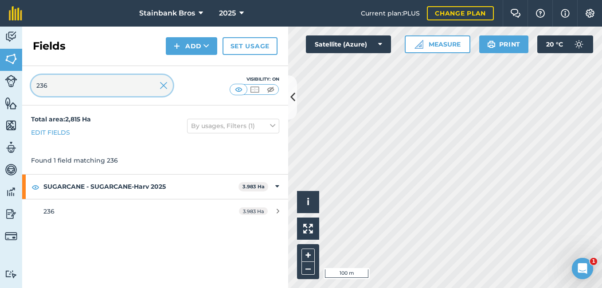
type input "236"
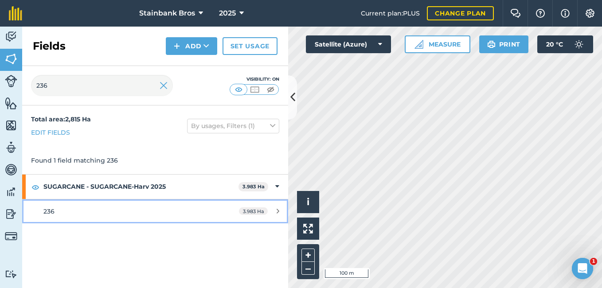
click at [67, 210] on div "236" at bounding box center [126, 211] width 167 height 10
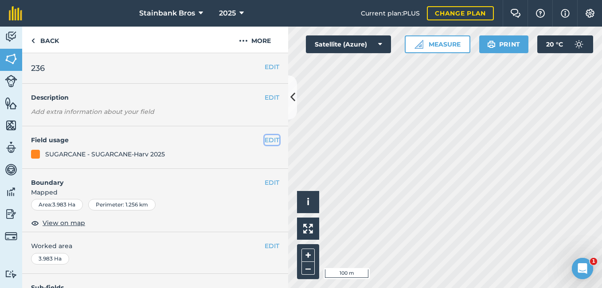
click at [270, 137] on button "EDIT" at bounding box center [272, 140] width 15 height 10
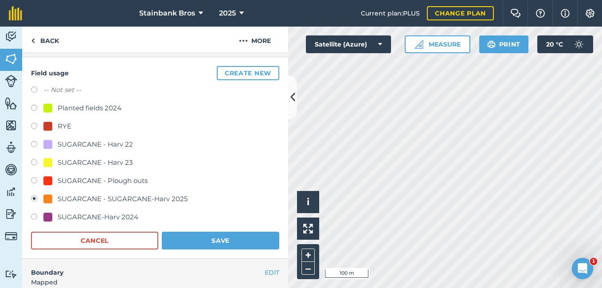
scroll to position [76, 0]
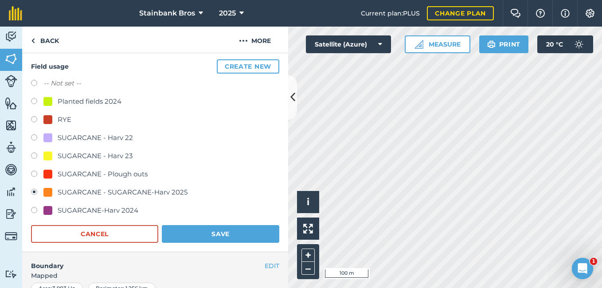
click at [32, 173] on label at bounding box center [37, 175] width 12 height 9
radio input "true"
radio input "false"
click at [171, 226] on button "Save" at bounding box center [220, 234] width 117 height 18
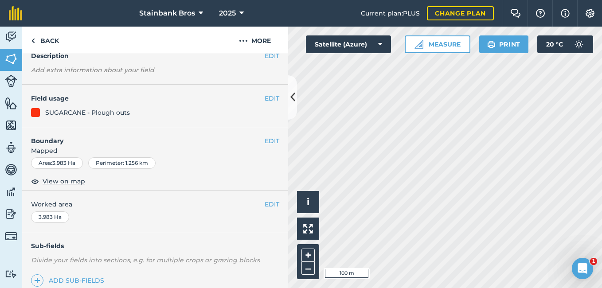
scroll to position [0, 0]
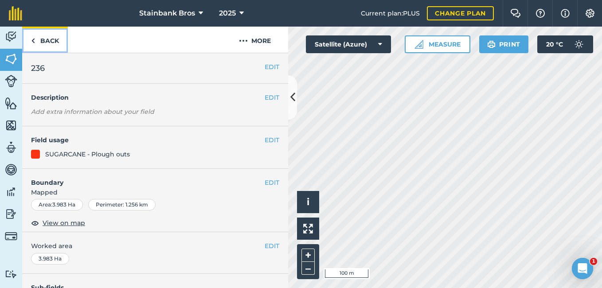
click at [53, 36] on link "Back" at bounding box center [45, 40] width 46 height 26
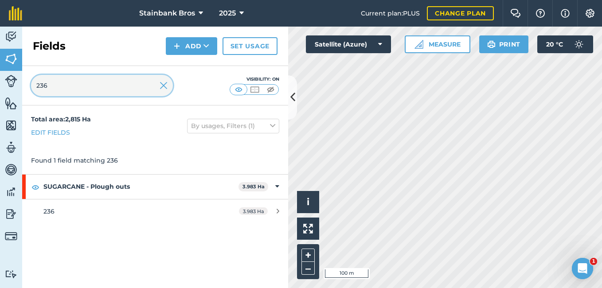
click at [62, 86] on input "236" at bounding box center [102, 85] width 142 height 21
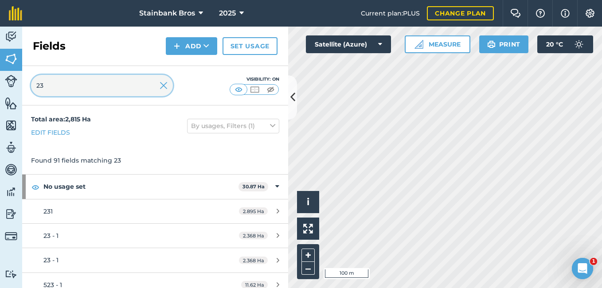
type input "2"
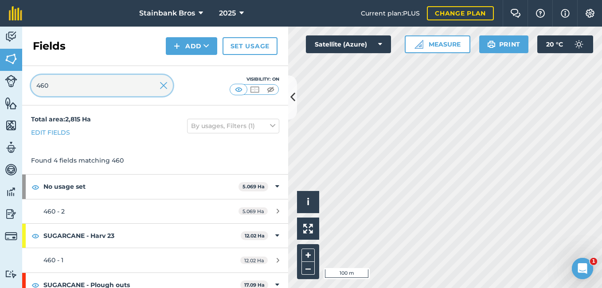
type input "460"
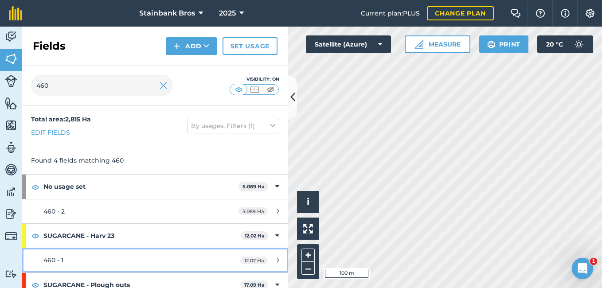
click at [63, 258] on span "460 - 1" at bounding box center [53, 260] width 20 height 8
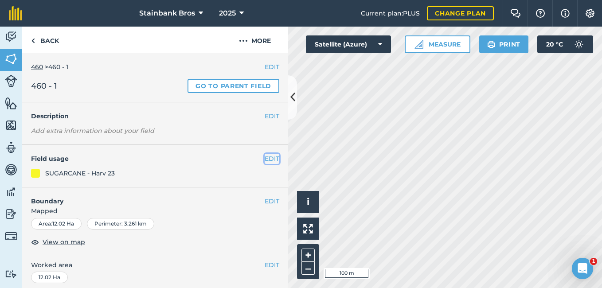
click at [265, 157] on button "EDIT" at bounding box center [272, 159] width 15 height 10
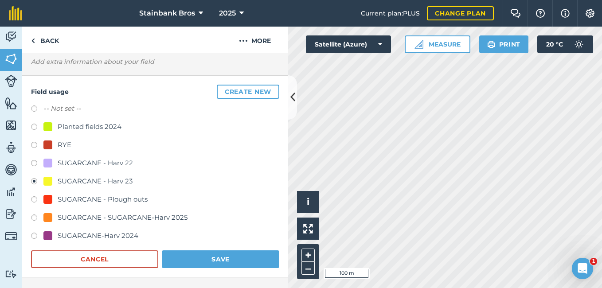
scroll to position [108, 0]
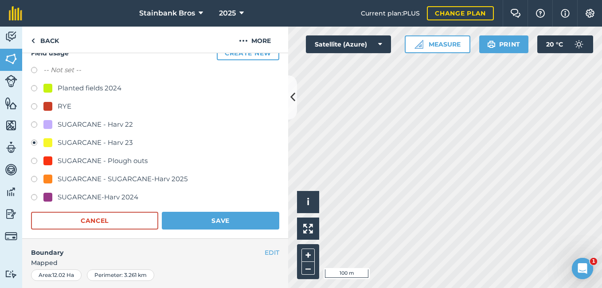
click at [35, 159] on label at bounding box center [37, 162] width 12 height 9
radio input "true"
radio input "false"
click at [232, 217] on button "Save" at bounding box center [220, 221] width 117 height 18
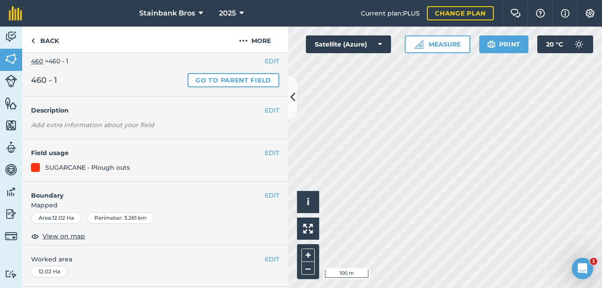
scroll to position [0, 0]
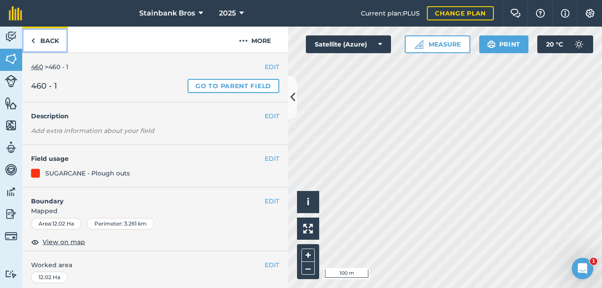
click at [53, 38] on link "Back" at bounding box center [45, 40] width 46 height 26
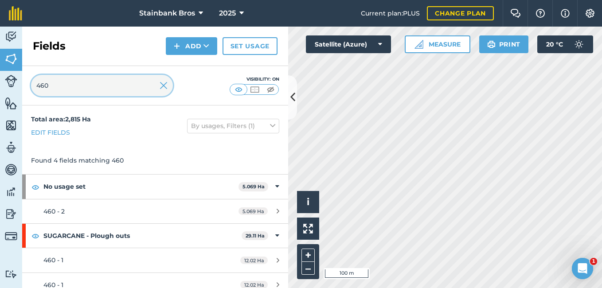
click at [63, 78] on input "460" at bounding box center [102, 85] width 142 height 21
type input "4"
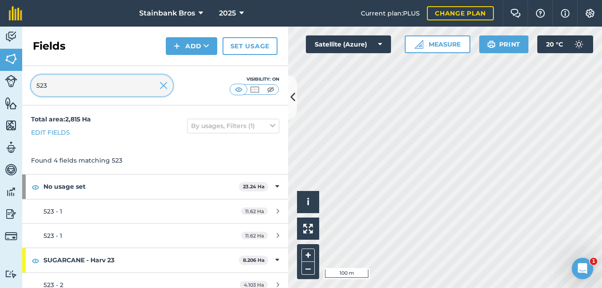
type input "523"
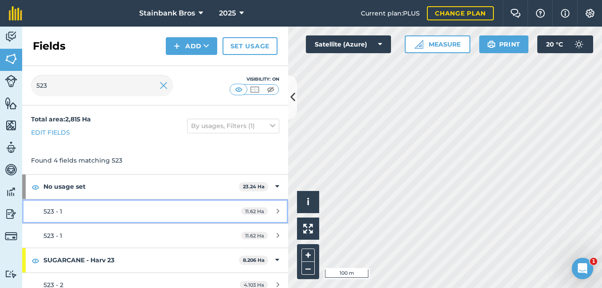
click at [39, 208] on link "523 - 1 11.62 Ha" at bounding box center [155, 211] width 266 height 24
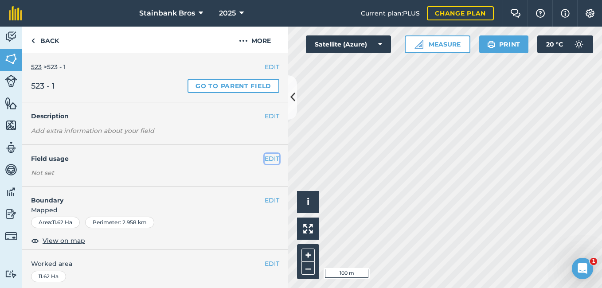
click at [265, 159] on button "EDIT" at bounding box center [272, 159] width 15 height 10
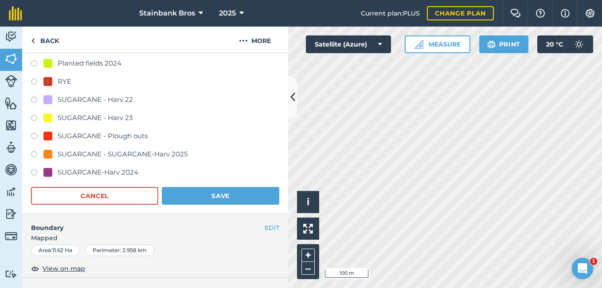
scroll to position [142, 0]
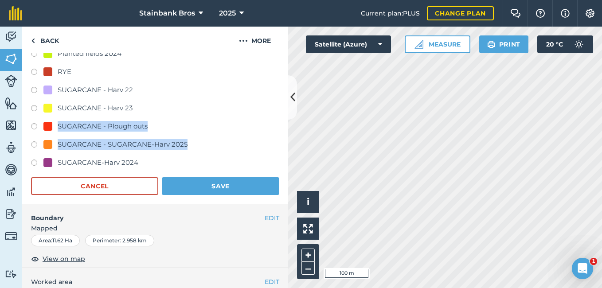
drag, startPoint x: 35, startPoint y: 125, endPoint x: 234, endPoint y: 142, distance: 199.3
click at [234, 142] on div "-- Not set -- Planted fields 2024 RYE SUGARCANE - [GEOGRAPHIC_DATA] 22 SUGARCAN…" at bounding box center [155, 100] width 248 height 140
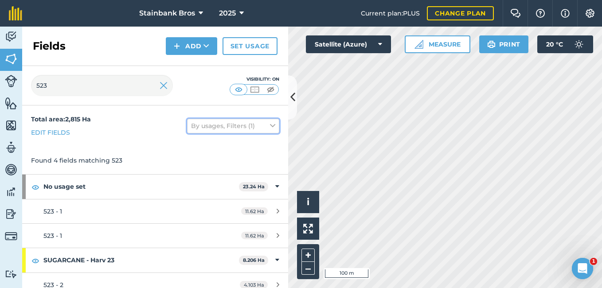
click at [252, 128] on button "By usages, Filters (1)" at bounding box center [233, 126] width 92 height 14
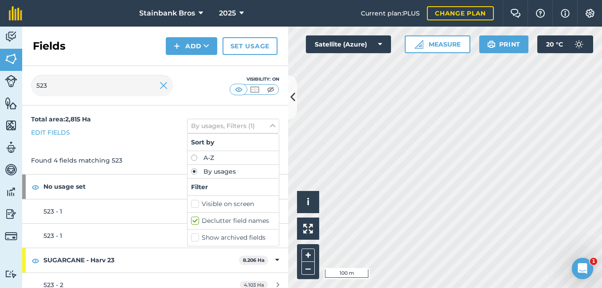
click at [194, 98] on div "523 Visibility: On" at bounding box center [155, 85] width 266 height 39
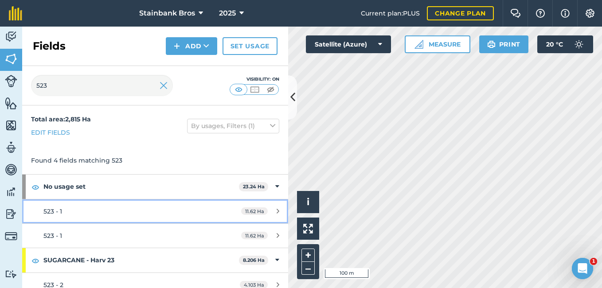
click at [55, 209] on span "523 - 1" at bounding box center [52, 211] width 19 height 8
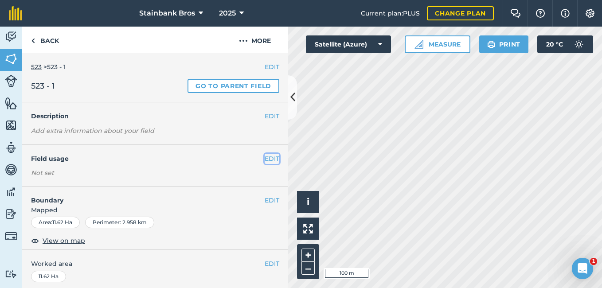
click at [265, 157] on button "EDIT" at bounding box center [272, 159] width 15 height 10
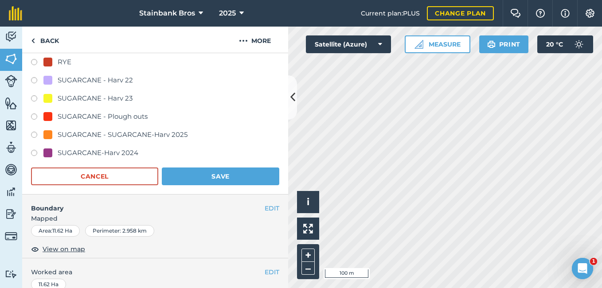
scroll to position [159, 0]
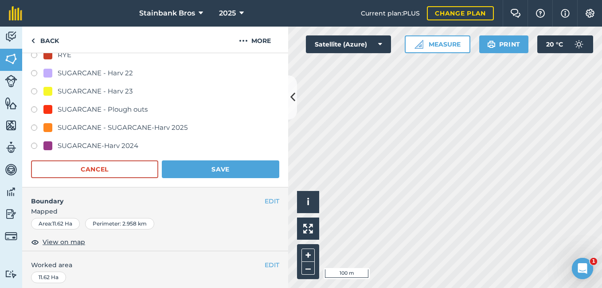
click at [35, 107] on label at bounding box center [37, 110] width 12 height 9
radio input "true"
radio input "false"
click at [195, 168] on button "Save" at bounding box center [220, 169] width 117 height 18
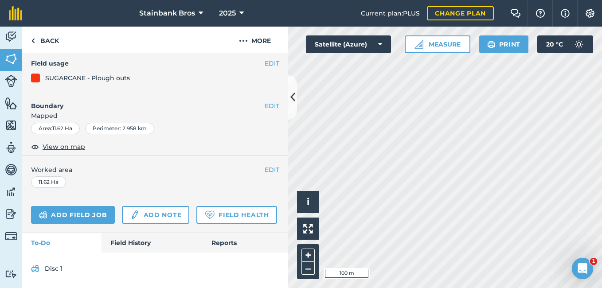
scroll to position [120, 0]
click at [197, 168] on div "EDIT Worked area 11.62 Ha" at bounding box center [155, 176] width 266 height 41
click at [198, 169] on div "EDIT Worked area 11.62 Ha" at bounding box center [155, 176] width 266 height 41
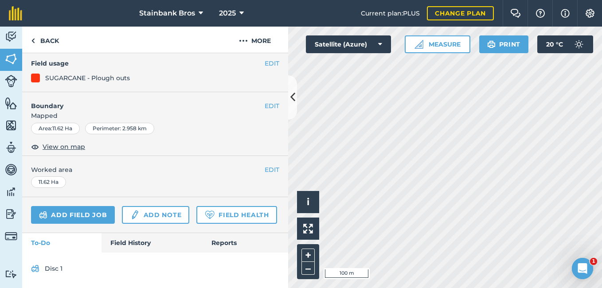
click at [198, 169] on div "EDIT Worked area 11.62 Ha" at bounding box center [155, 176] width 266 height 41
